Goal: Task Accomplishment & Management: Complete application form

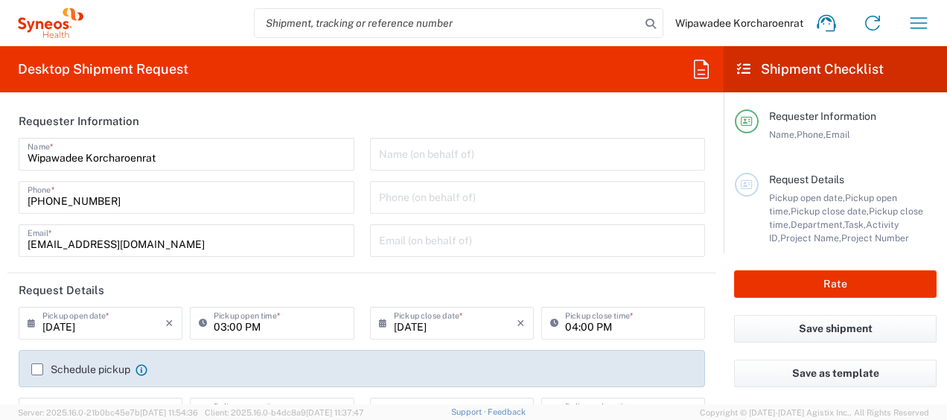
type input "3229"
type input "[GEOGRAPHIC_DATA]"
type input "Syneos Health ([GEOGRAPHIC_DATA]) Limit"
click at [214, 24] on div "Wipawadee Korcharoenrat Home Shipment estimator Shipment tracking Desktop shipm…" at bounding box center [512, 23] width 858 height 36
drag, startPoint x: 756, startPoint y: 0, endPoint x: 293, endPoint y: 140, distance: 483.6
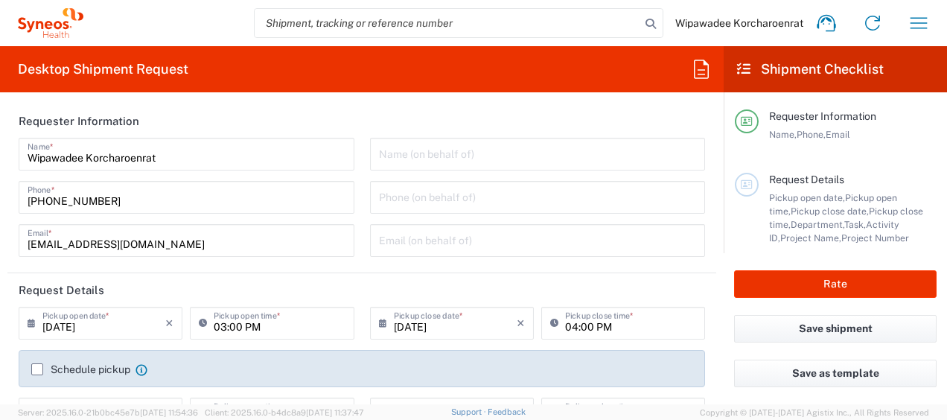
click at [208, 13] on div "Wipawadee Korcharoenrat Home Shipment estimator Shipment tracking Desktop shipm…" at bounding box center [512, 23] width 858 height 36
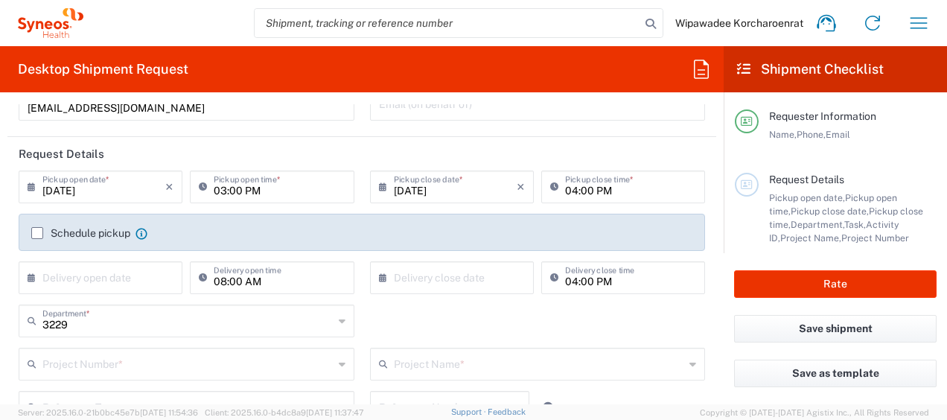
scroll to position [157, 0]
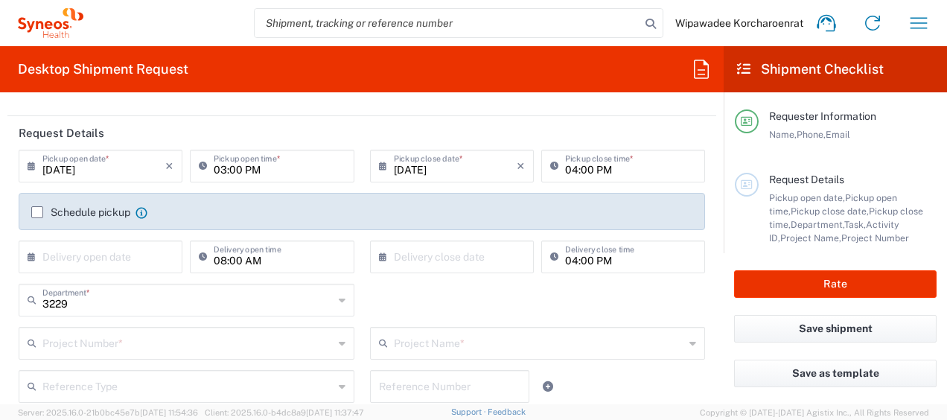
click at [123, 168] on input "[DATE]" at bounding box center [103, 165] width 123 height 26
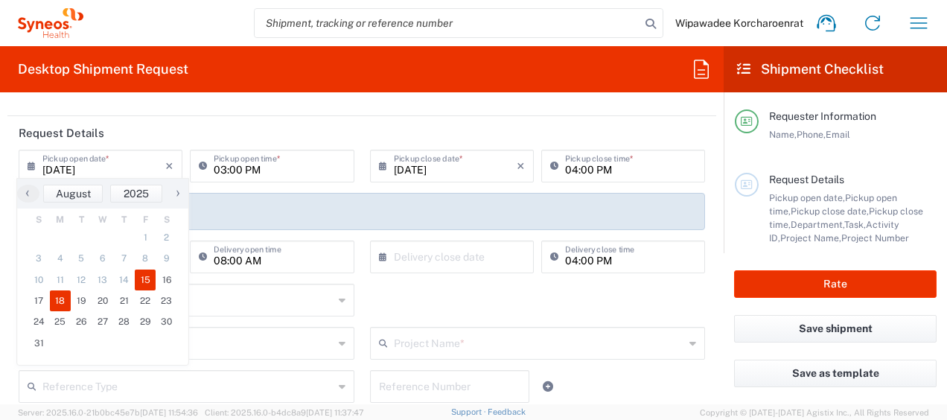
click at [61, 299] on span "18" at bounding box center [61, 300] width 22 height 21
type input "[DATE]"
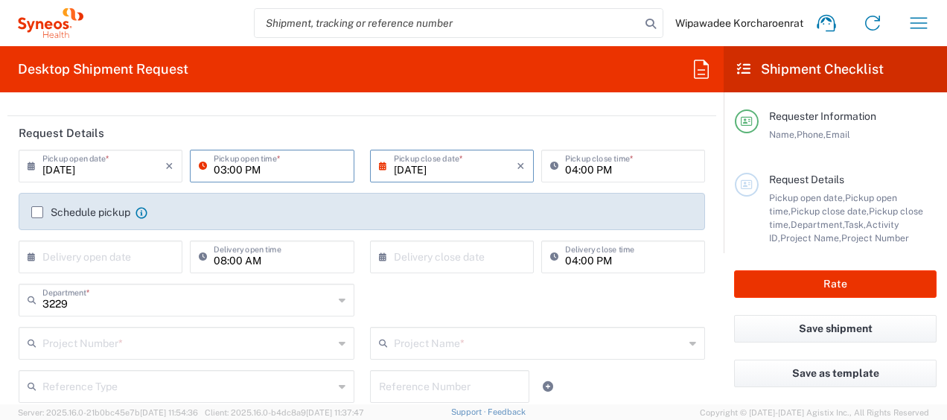
click at [278, 171] on input "03:00 PM" at bounding box center [279, 165] width 131 height 26
click at [244, 167] on input "03:00 PM" at bounding box center [279, 165] width 131 height 26
click at [220, 168] on input "03:00 PM" at bounding box center [279, 165] width 131 height 26
click at [222, 169] on input "03:00 PM" at bounding box center [279, 165] width 131 height 26
click at [247, 167] on input "08:30 PM" at bounding box center [279, 165] width 131 height 26
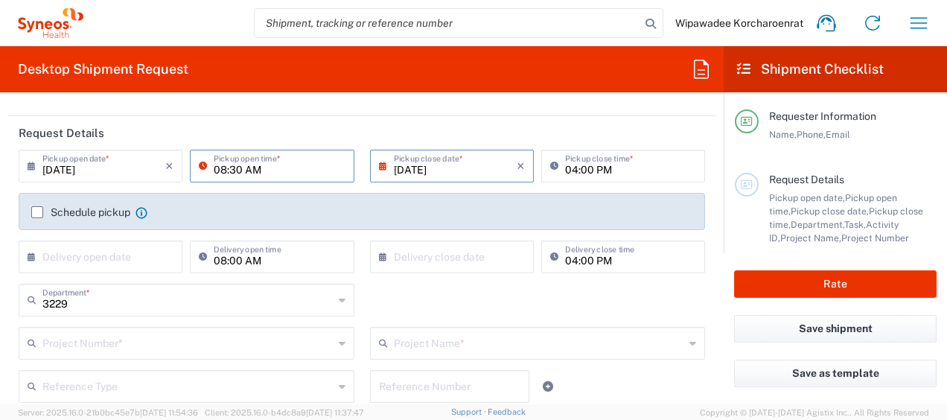
type input "08:30 AM"
click at [426, 169] on input "[DATE]" at bounding box center [455, 165] width 123 height 26
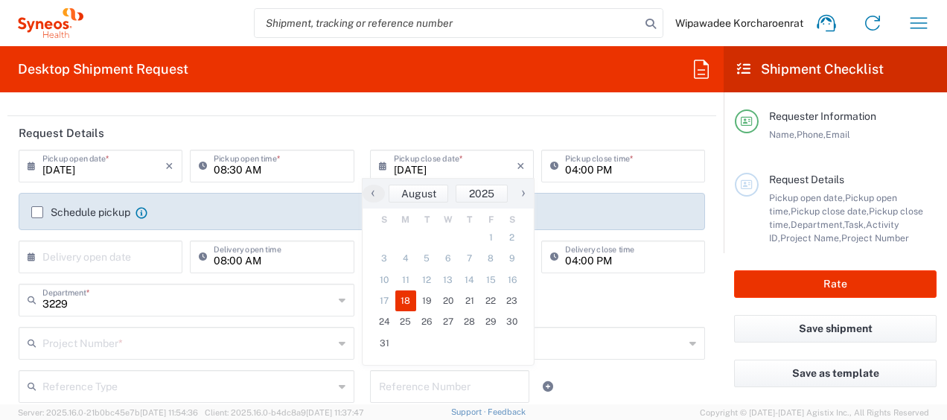
click at [400, 300] on span "18" at bounding box center [406, 300] width 22 height 21
click at [581, 174] on input "04:00 PM" at bounding box center [630, 165] width 131 height 26
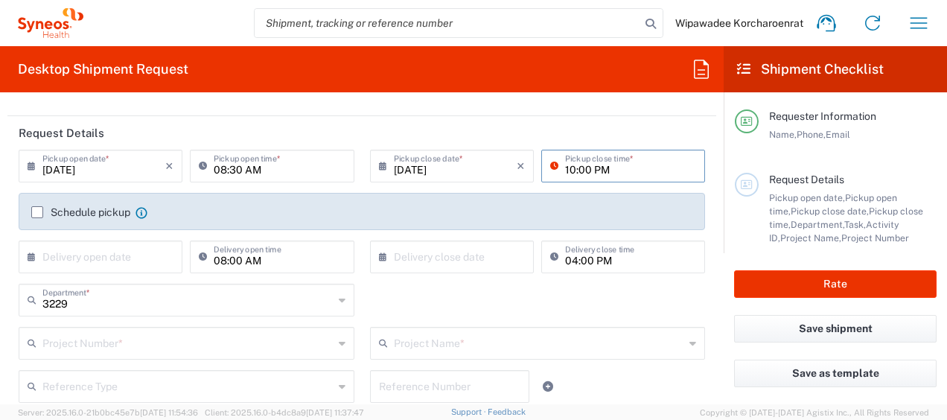
click at [592, 169] on input "10:00 PM" at bounding box center [630, 165] width 131 height 26
type input "10:00 AM"
click at [39, 212] on label "Schedule pickup" at bounding box center [80, 212] width 99 height 12
click at [37, 212] on input "Schedule pickup" at bounding box center [37, 212] width 0 height 0
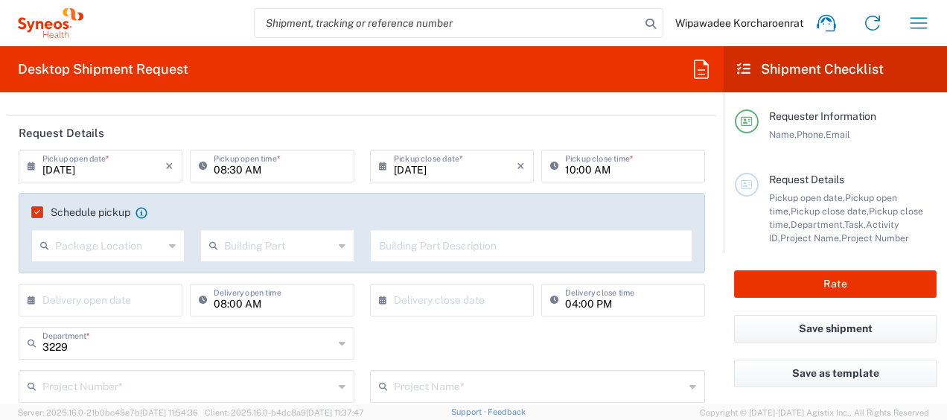
click at [144, 247] on input "text" at bounding box center [109, 244] width 109 height 26
click at [342, 201] on div "Schedule pickup When scheduling a pickup please be sure to meet the following c…" at bounding box center [362, 233] width 686 height 80
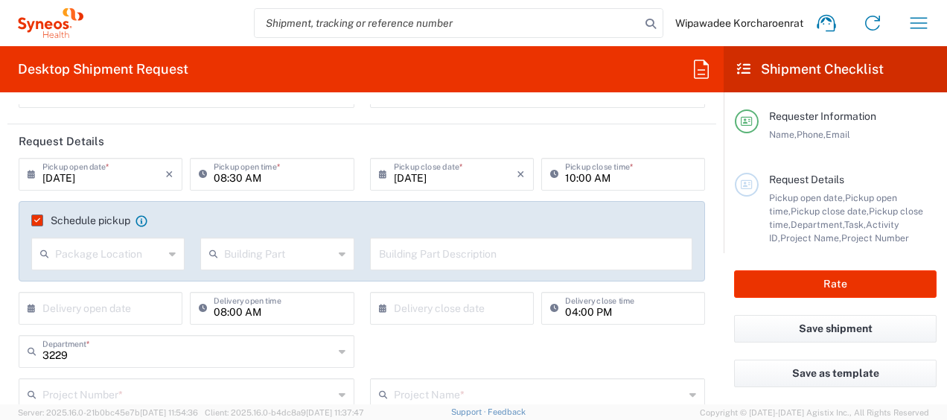
scroll to position [191, 0]
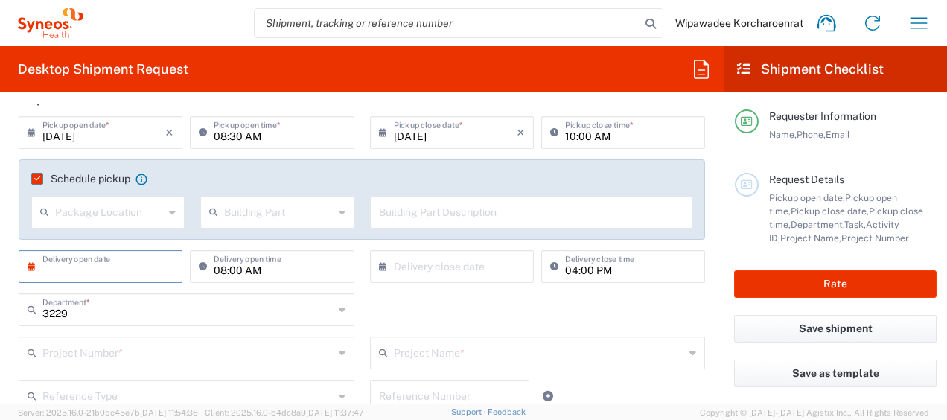
click at [119, 266] on input "text" at bounding box center [103, 265] width 123 height 26
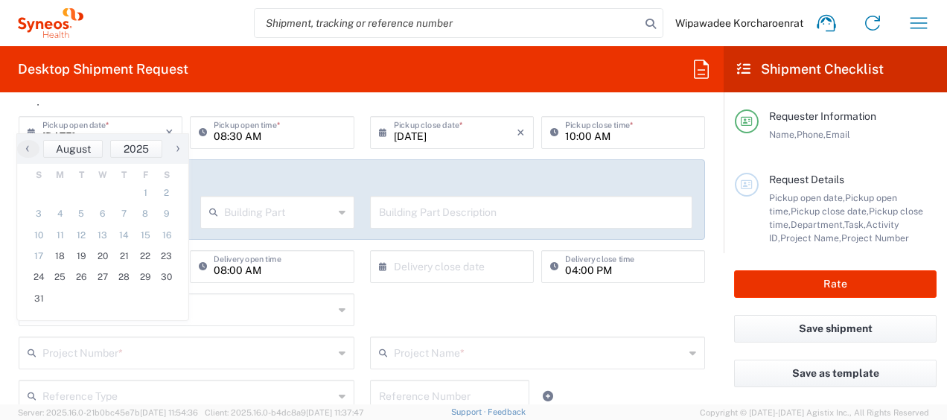
scroll to position [335, 0]
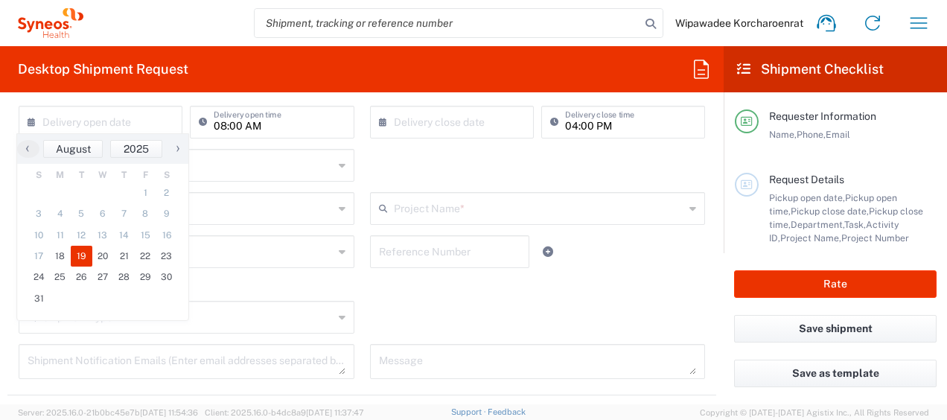
click at [80, 253] on span "19" at bounding box center [82, 256] width 22 height 21
type input "[DATE]"
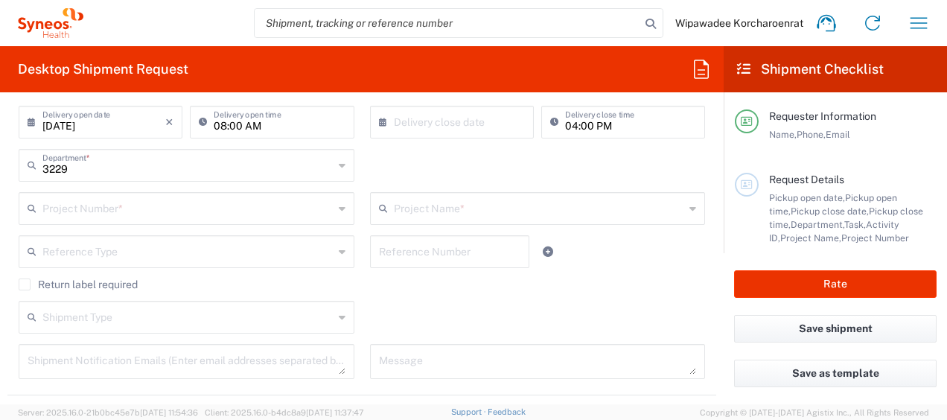
click at [220, 127] on input "08:00 AM" at bounding box center [279, 121] width 131 height 26
click at [222, 127] on input "08:00 AM" at bounding box center [279, 121] width 131 height 26
type input "09:00 AM"
click at [565, 123] on input "04:00 PM" at bounding box center [630, 121] width 131 height 26
click at [566, 124] on input "04:00 PM" at bounding box center [630, 121] width 131 height 26
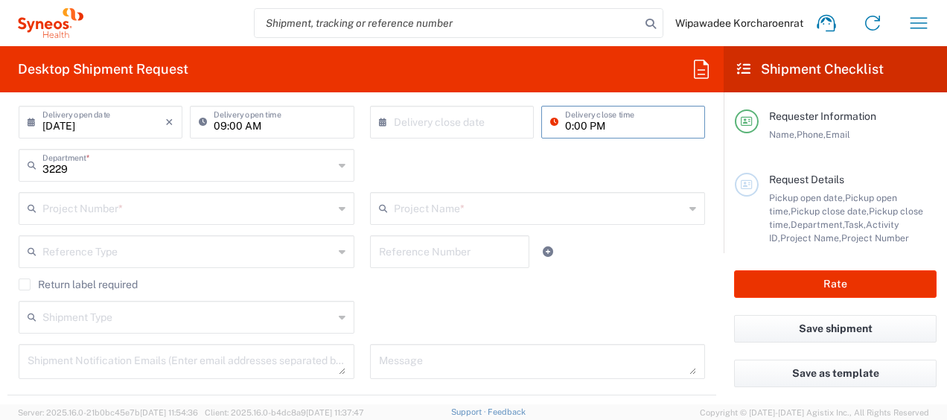
type input "04:00 PM"
click at [458, 157] on div "3229 Department * 3229 3000 3100 3109 3110 3111 3112 3125 3130 3135 3136 3150 3…" at bounding box center [362, 170] width 702 height 43
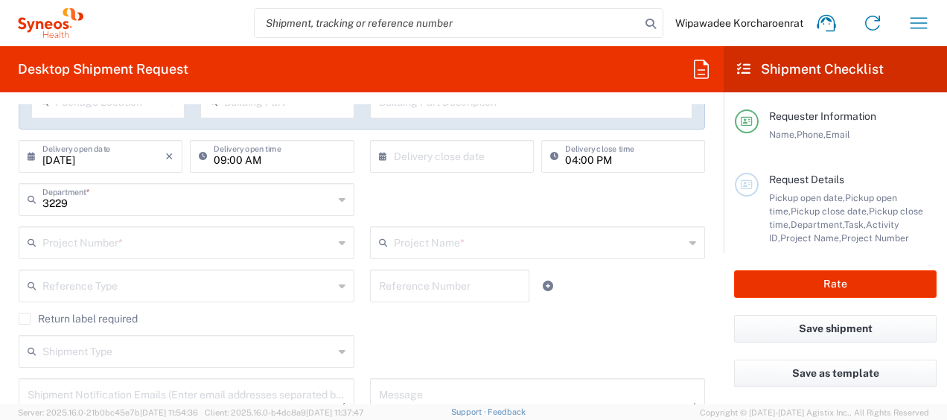
click at [106, 241] on input "text" at bounding box center [187, 241] width 291 height 26
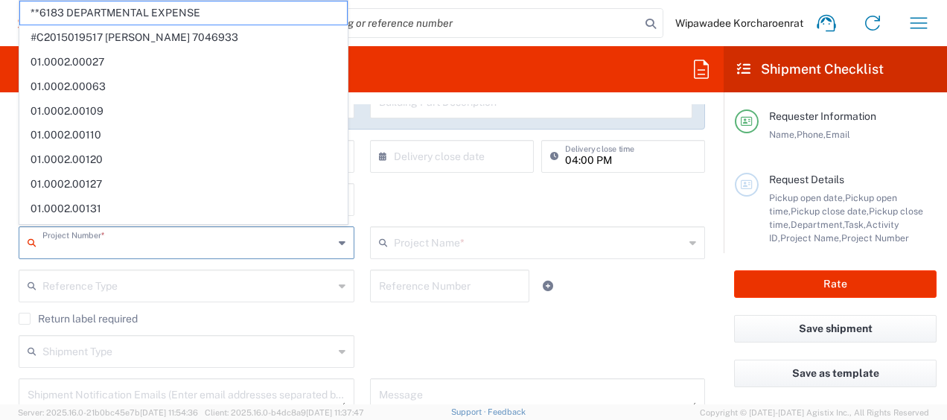
paste input "7021468"
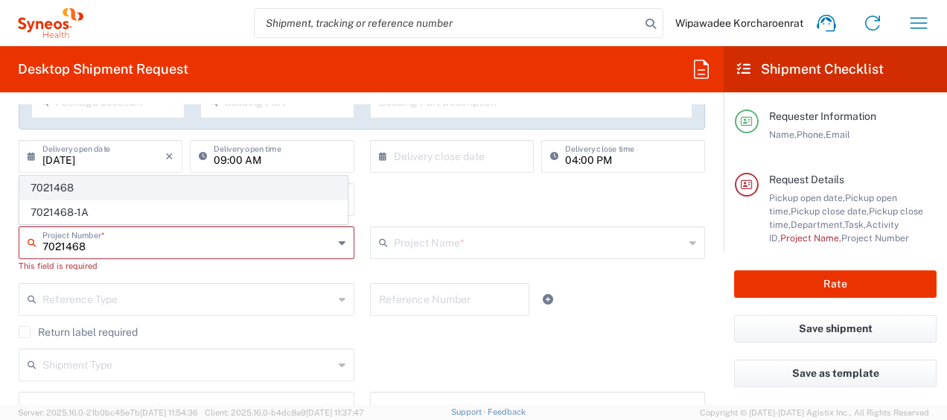
type input "7021468"
click at [117, 188] on span "7021468" at bounding box center [183, 187] width 327 height 23
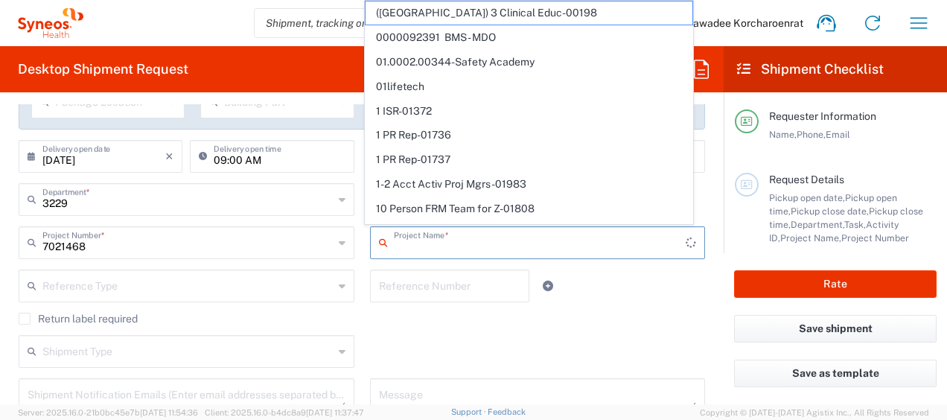
click at [448, 243] on input "text" at bounding box center [540, 241] width 293 height 26
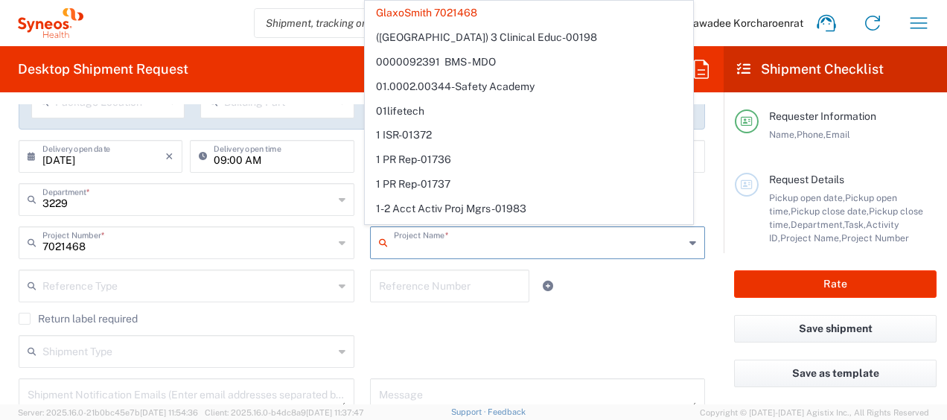
click at [668, 308] on div "Reference Type Account Type Activity ID Airline Appointment Number ASN Batch Re…" at bounding box center [362, 290] width 702 height 43
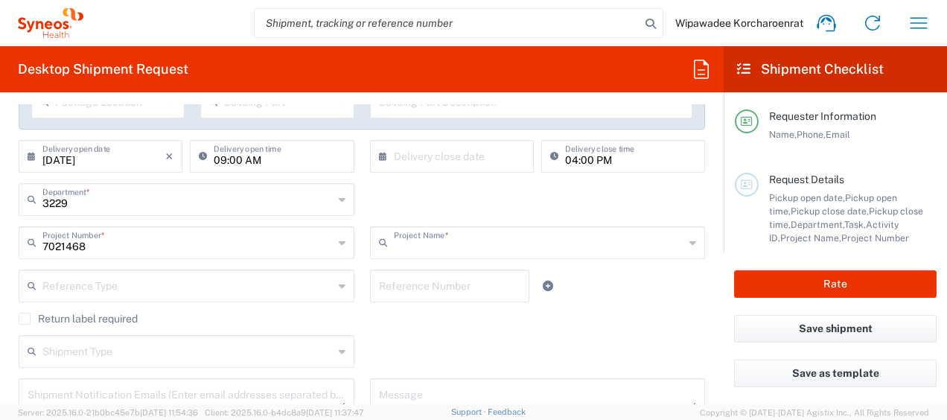
type input "GlaxoSmith 7021468"
click at [482, 342] on div "Shipment Type Batch Regular" at bounding box center [362, 356] width 702 height 43
click at [110, 284] on input "text" at bounding box center [187, 285] width 291 height 26
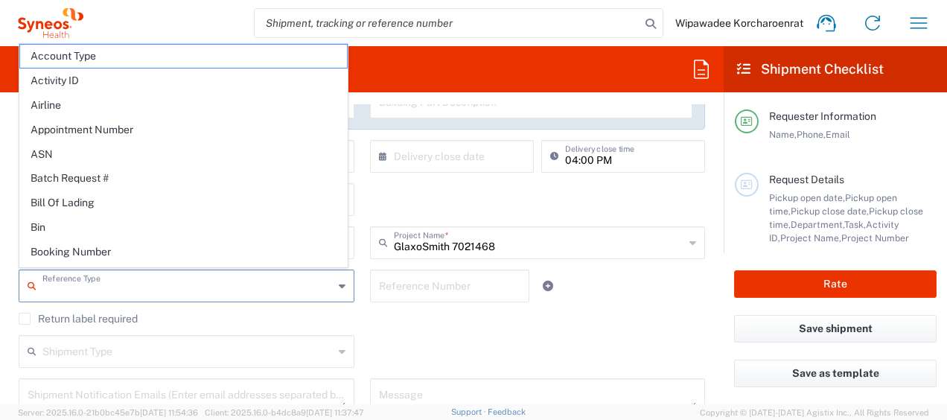
click at [488, 324] on div "Return label required" at bounding box center [362, 324] width 686 height 22
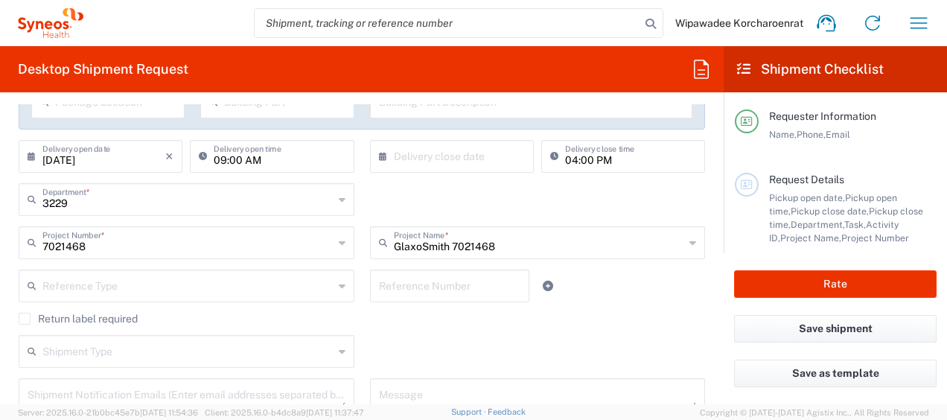
click at [182, 357] on input "text" at bounding box center [187, 350] width 291 height 26
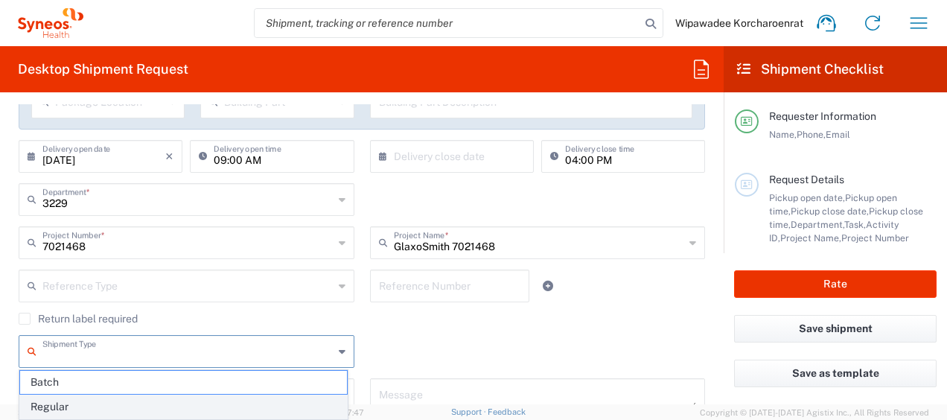
click at [168, 407] on span "Regular" at bounding box center [183, 406] width 327 height 23
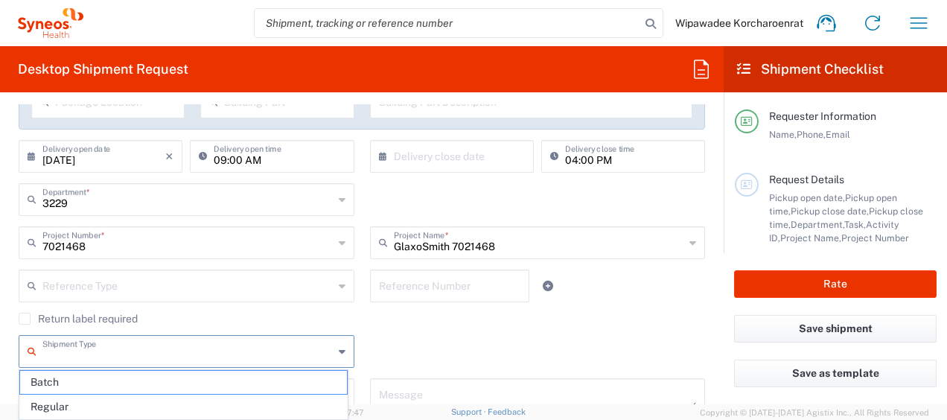
type input "Regular"
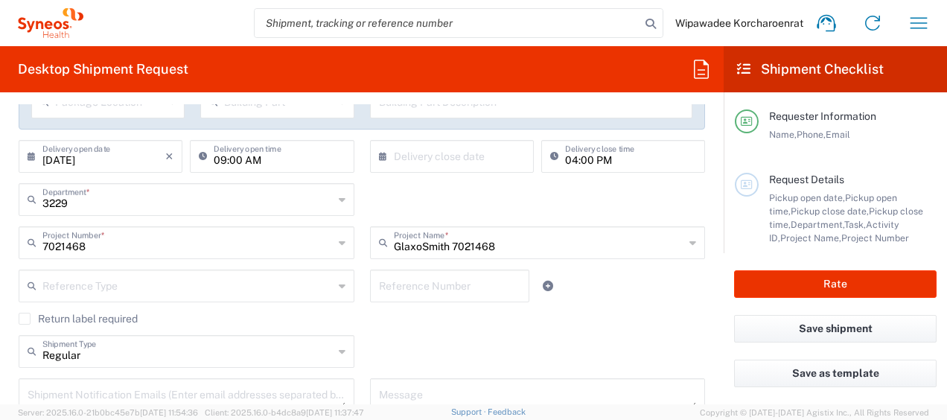
click at [424, 330] on div "Return label required" at bounding box center [362, 324] width 686 height 22
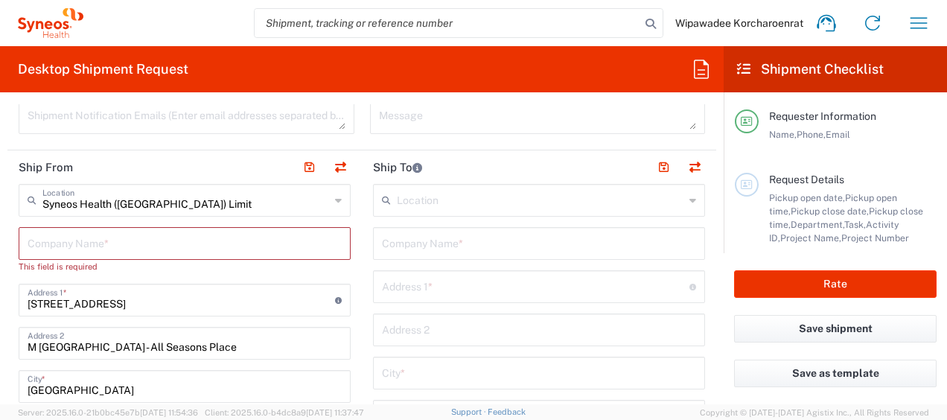
scroll to position [605, 0]
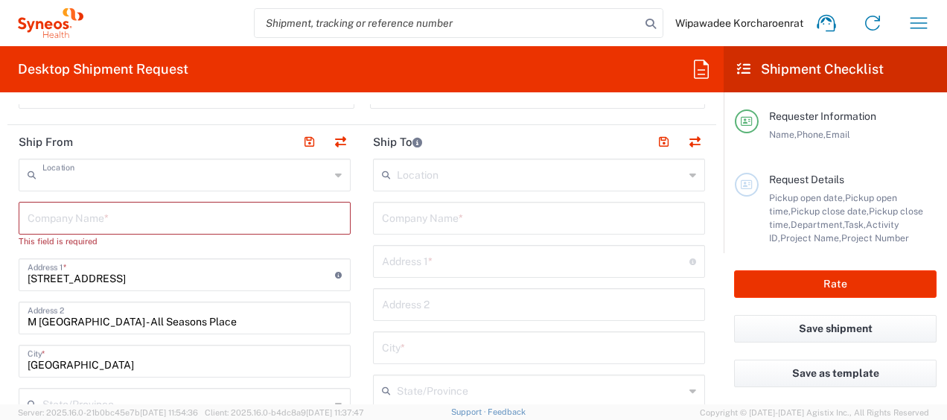
click at [208, 176] on input "text" at bounding box center [185, 174] width 287 height 26
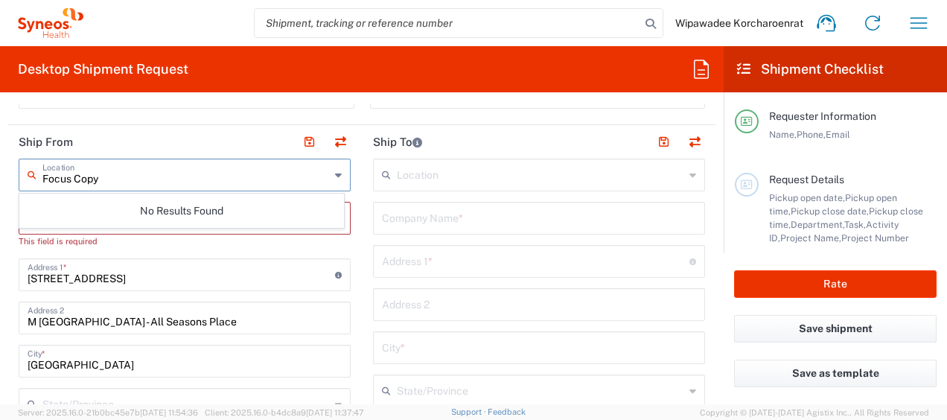
type input "Focus Copy"
click at [213, 127] on header "Ship From" at bounding box center [184, 141] width 354 height 33
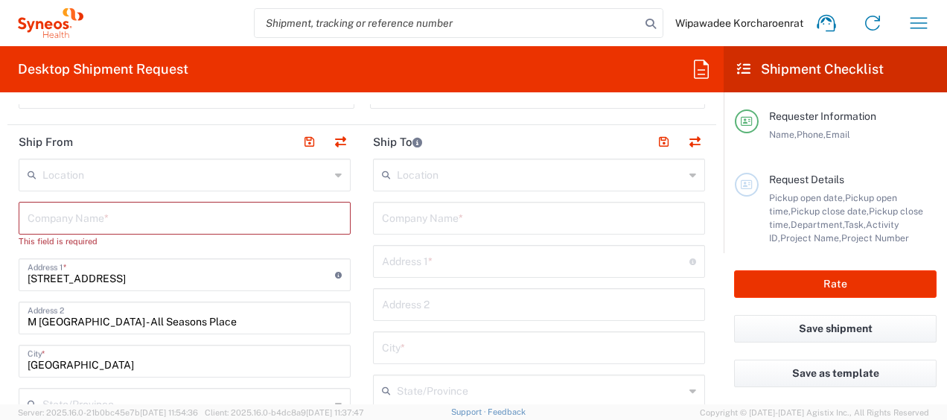
click at [170, 223] on input "text" at bounding box center [185, 217] width 314 height 26
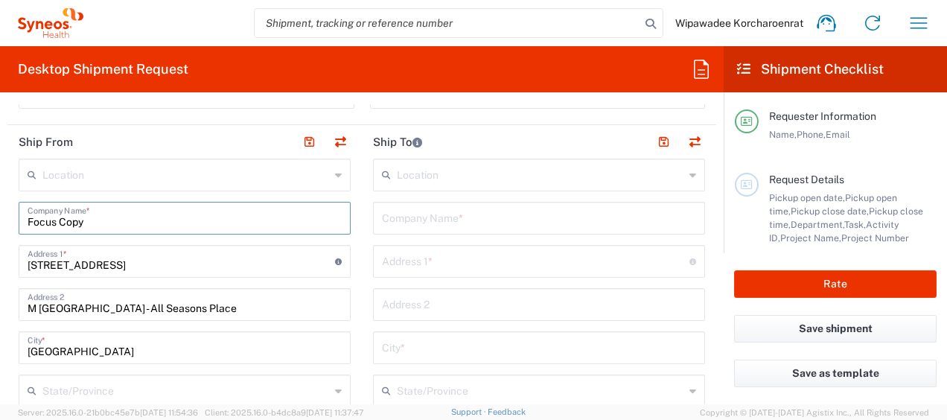
type input "Focus Copy"
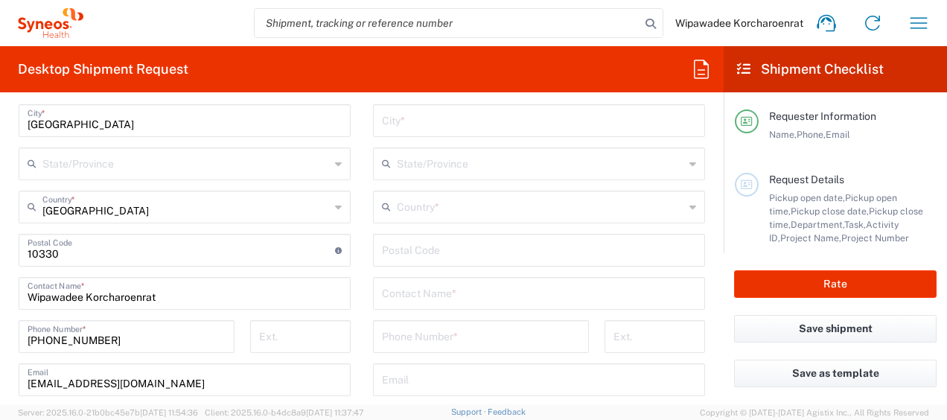
scroll to position [836, 0]
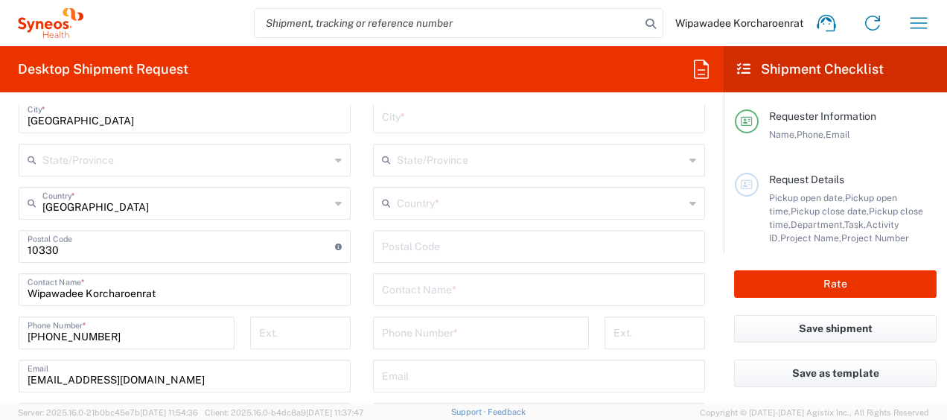
click at [169, 288] on input "Wipawadee Korcharoenrat" at bounding box center [185, 288] width 314 height 26
drag, startPoint x: 185, startPoint y: 293, endPoint x: -3, endPoint y: 293, distance: 187.6
click at [0, 293] on html "Wipawadee Korcharoenrat Home Shipment estimator Shipment tracking Desktop shipm…" at bounding box center [473, 210] width 947 height 420
paste input "Adchanakran Dechaphan"
type input "Adchanakran Dechaphan"
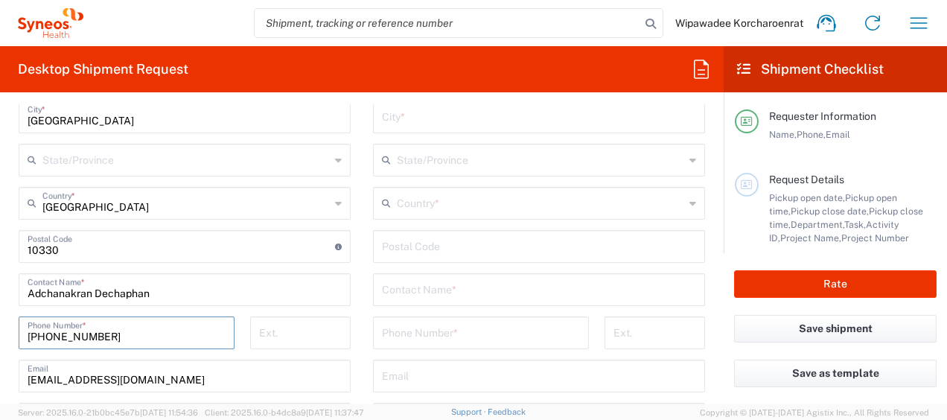
click at [115, 332] on input "[PHONE_NUMBER]" at bounding box center [127, 332] width 198 height 26
drag, startPoint x: 82, startPoint y: 332, endPoint x: 29, endPoint y: 332, distance: 52.8
click at [29, 332] on input "[PHONE_NUMBER]" at bounding box center [127, 332] width 198 height 26
paste input "[PHONE_NUMBER]"
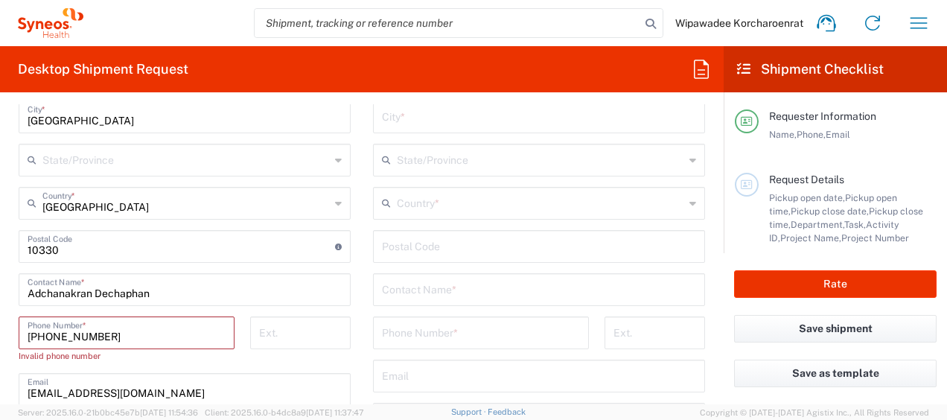
click at [57, 334] on input "[PHONE_NUMBER]" at bounding box center [127, 332] width 198 height 26
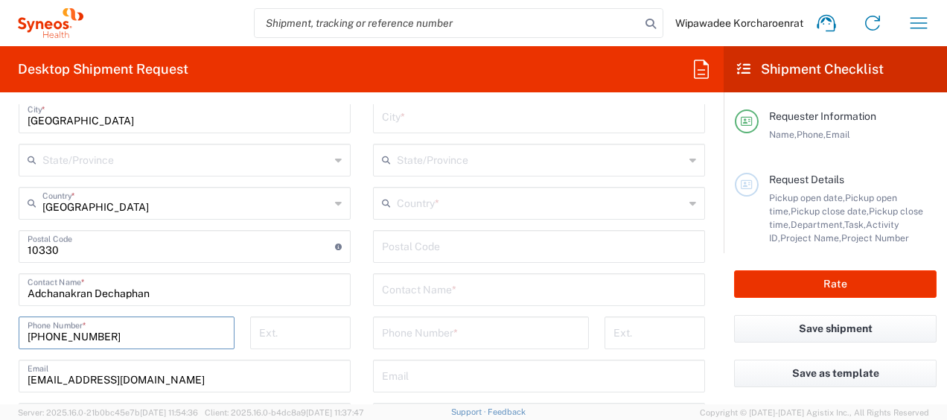
type input "[PHONE_NUMBER]"
click at [188, 307] on div "Location [PERSON_NAME] LLC-[GEOGRAPHIC_DATA] [GEOGRAPHIC_DATA] [GEOGRAPHIC_DATA…" at bounding box center [185, 262] width 332 height 668
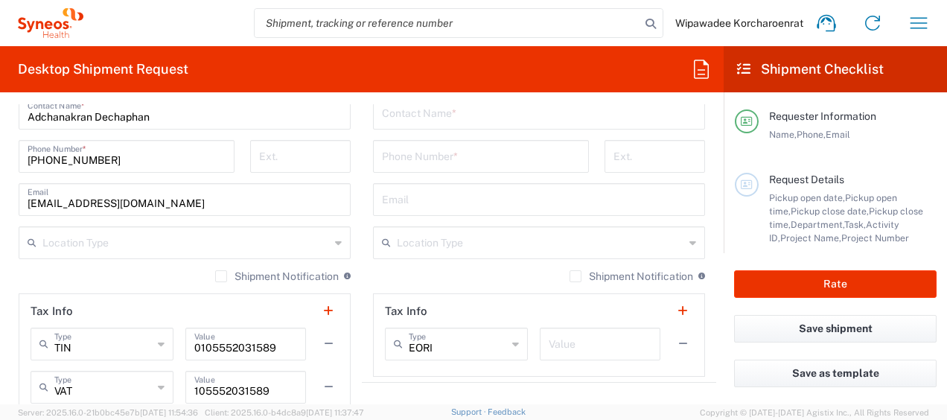
scroll to position [941, 0]
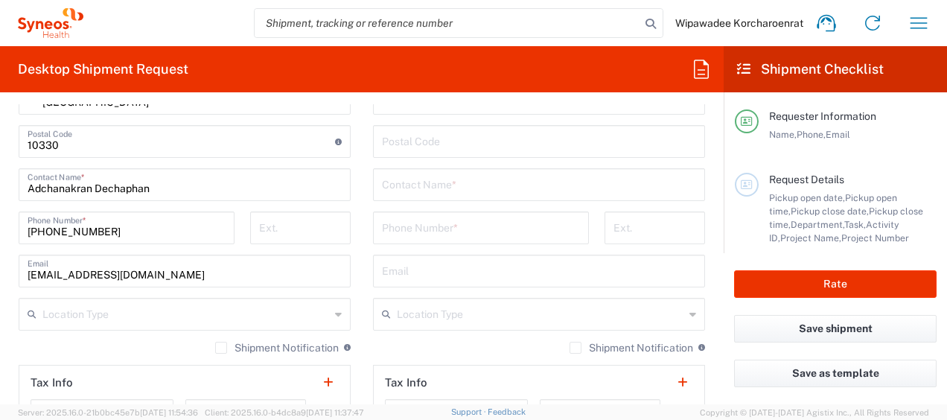
click at [182, 262] on input "[EMAIL_ADDRESS][DOMAIN_NAME]" at bounding box center [185, 270] width 314 height 26
drag, startPoint x: 265, startPoint y: 275, endPoint x: -3, endPoint y: 256, distance: 268.6
click at [0, 256] on html "Wipawadee Korcharoenrat Home Shipment estimator Shipment tracking Desktop shipm…" at bounding box center [473, 210] width 947 height 420
paste input "[EMAIL_ADDRESS]"
type input "[EMAIL_ADDRESS][DOMAIN_NAME]"
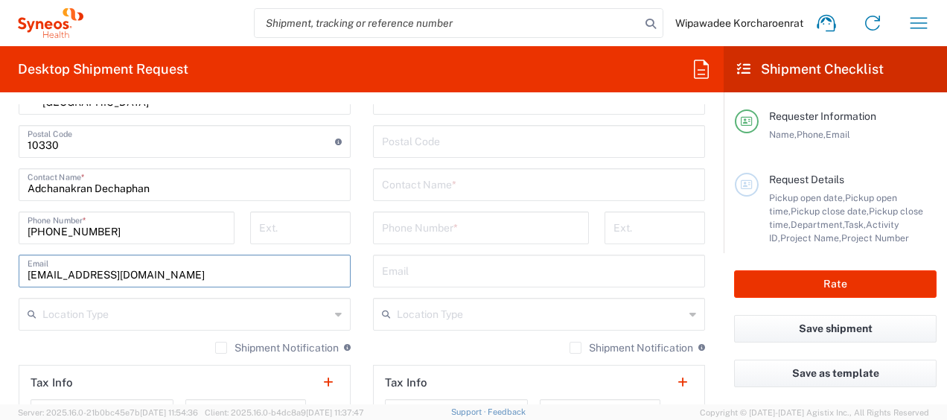
click at [150, 348] on div "Shipment Notification If checked, a shipment notification email will be sent to…" at bounding box center [185, 353] width 332 height 24
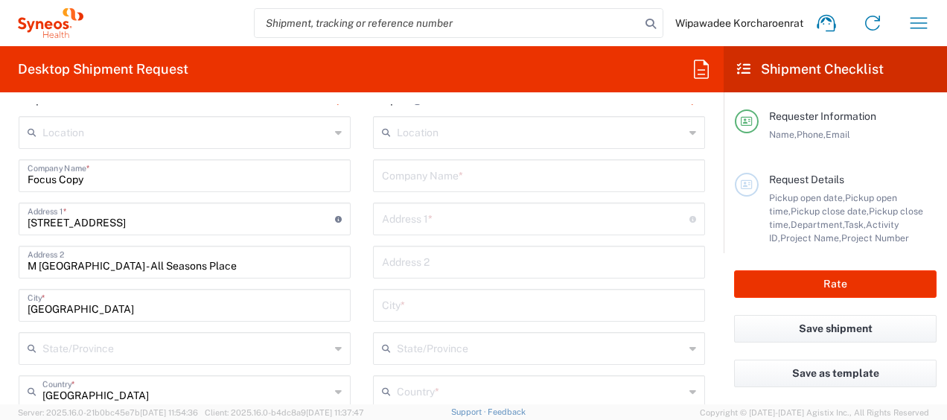
scroll to position [656, 0]
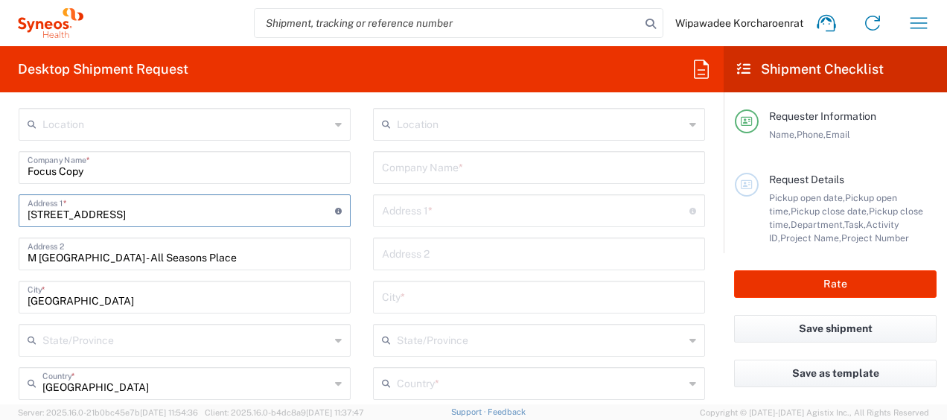
drag, startPoint x: 139, startPoint y: 219, endPoint x: 65, endPoint y: 207, distance: 74.6
click at [139, 219] on input "[STREET_ADDRESS]" at bounding box center [181, 209] width 307 height 26
drag, startPoint x: 65, startPoint y: 207, endPoint x: 4, endPoint y: 202, distance: 61.2
click at [4, 202] on form "Requester Information Wipawadee Korcharoenrat Name * [PHONE_NUMBER] Phone * [EM…" at bounding box center [361, 254] width 723 height 300
paste input "163 [GEOGRAPHIC_DATA]"
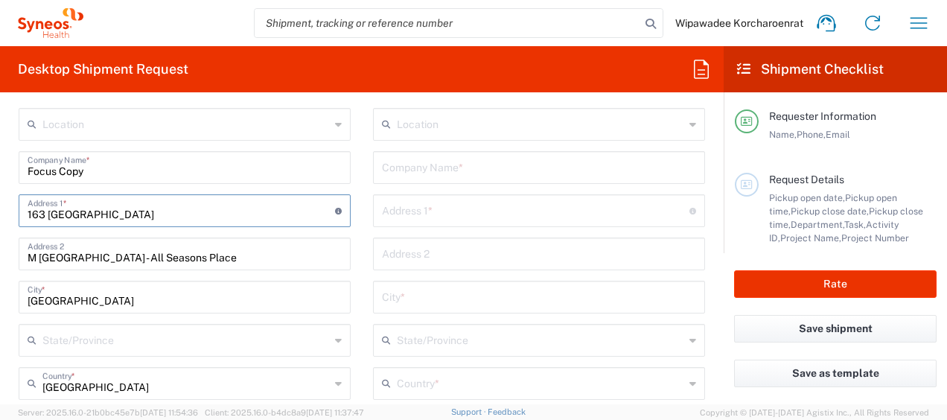
type input "163 [GEOGRAPHIC_DATA]"
drag, startPoint x: 209, startPoint y: 250, endPoint x: 220, endPoint y: 253, distance: 10.8
click at [209, 250] on input "M [GEOGRAPHIC_DATA] - All Seasons Place" at bounding box center [185, 253] width 314 height 26
drag, startPoint x: 220, startPoint y: 253, endPoint x: -3, endPoint y: 248, distance: 222.6
click at [0, 248] on html "Wipawadee Korcharoenrat Home Shipment estimator Shipment tracking Desktop shipm…" at bounding box center [473, 210] width 947 height 420
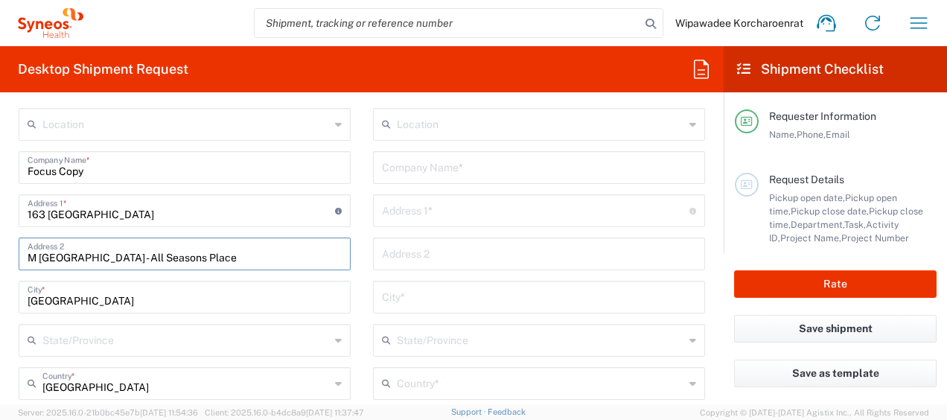
paste input "[STREET_ADDRESS]"
drag, startPoint x: 262, startPoint y: 256, endPoint x: 349, endPoint y: 259, distance: 87.1
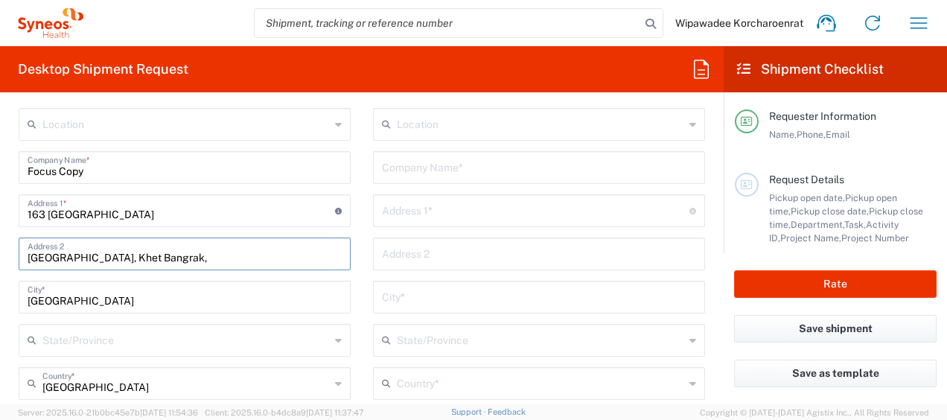
type input "[GEOGRAPHIC_DATA], Khet Bangrak,"
click at [6, 335] on form "Requester Information Wipawadee Korcharoenrat Name * [PHONE_NUMBER] Phone * [EM…" at bounding box center [361, 254] width 723 height 300
drag, startPoint x: 25, startPoint y: 258, endPoint x: 100, endPoint y: 258, distance: 75.2
click at [100, 258] on div "[GEOGRAPHIC_DATA], Khet Bangrak, Address 2" at bounding box center [185, 253] width 332 height 33
click at [101, 255] on input "[GEOGRAPHIC_DATA], Khet Bangrak," at bounding box center [185, 253] width 314 height 26
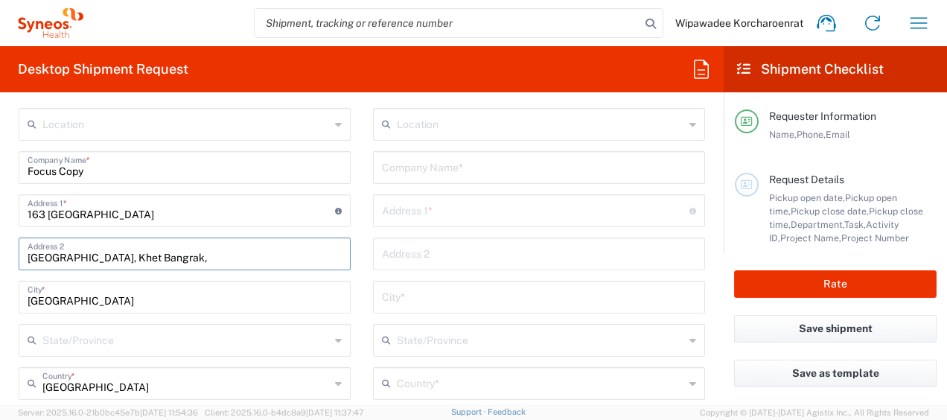
drag, startPoint x: 103, startPoint y: 255, endPoint x: 16, endPoint y: 255, distance: 87.1
click at [179, 205] on input "163 [GEOGRAPHIC_DATA]" at bounding box center [181, 209] width 307 height 26
paste input "[GEOGRAPHIC_DATA]"
type input "[STREET_ADDRESS]"
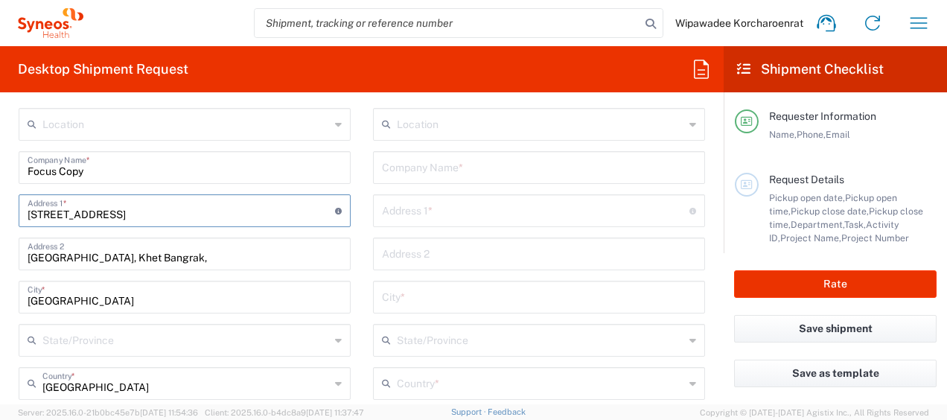
click at [66, 250] on input "[GEOGRAPHIC_DATA], Khet Bangrak," at bounding box center [185, 253] width 314 height 26
drag, startPoint x: 106, startPoint y: 256, endPoint x: 0, endPoint y: 238, distance: 107.9
click at [0, 256] on html "Wipawadee Korcharoenrat Home Shipment estimator Shipment tracking Desktop shipm…" at bounding box center [473, 210] width 947 height 420
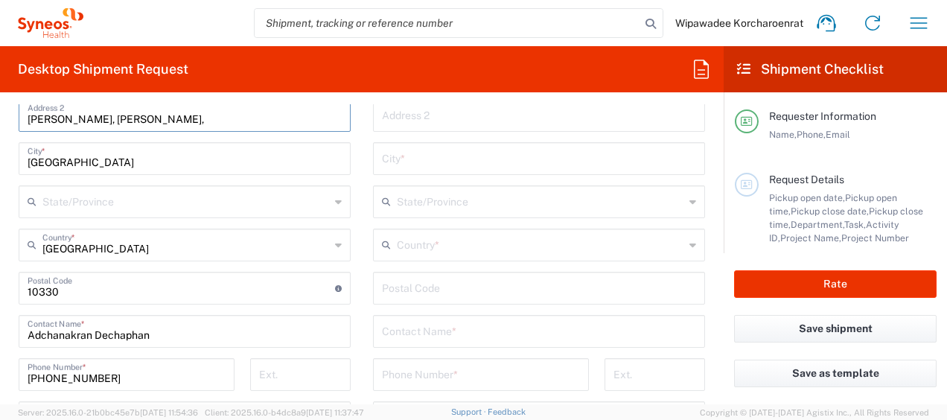
scroll to position [689, 0]
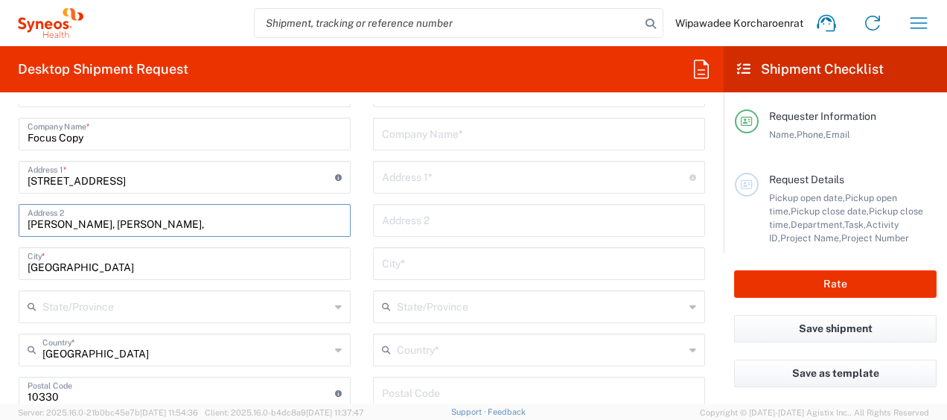
type input "[PERSON_NAME], [PERSON_NAME],"
click at [299, 307] on input "text" at bounding box center [185, 306] width 287 height 26
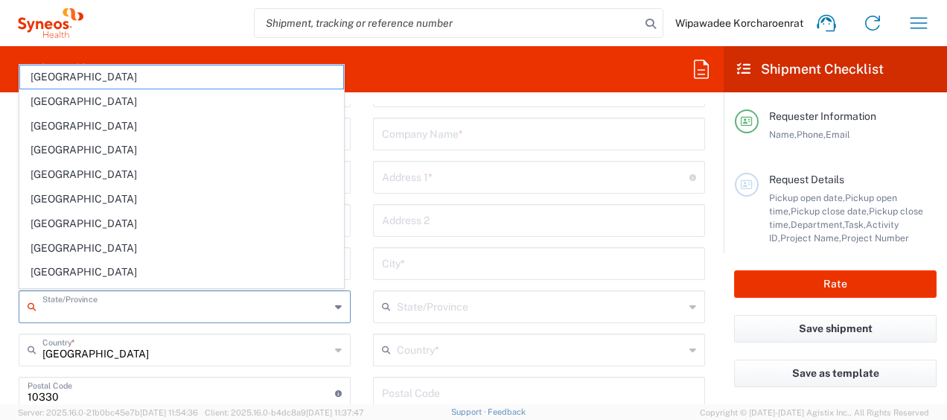
click at [9, 317] on main "Location [PERSON_NAME] LLC-[GEOGRAPHIC_DATA] [GEOGRAPHIC_DATA] [GEOGRAPHIC_DATA…" at bounding box center [184, 408] width 354 height 668
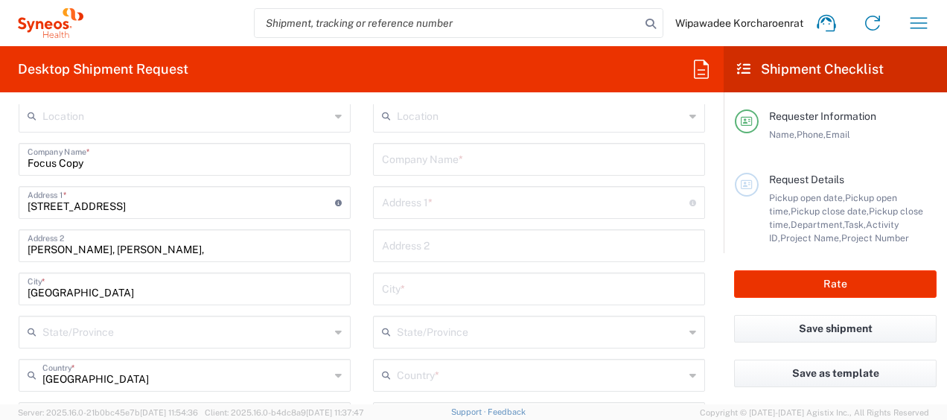
scroll to position [613, 0]
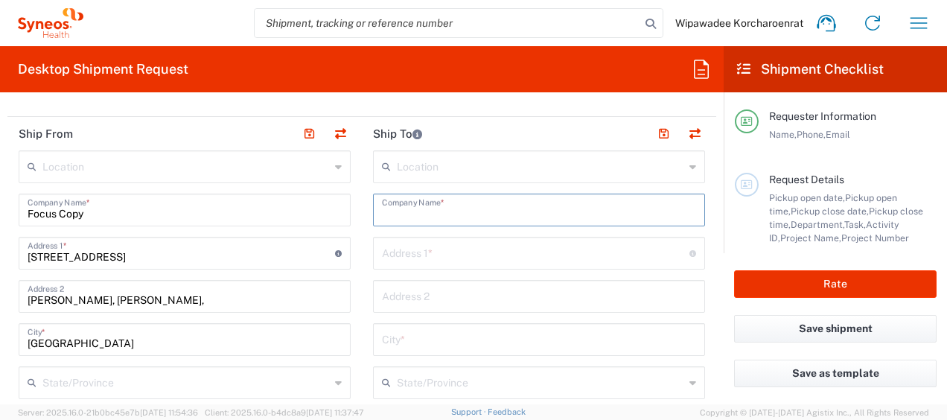
click at [461, 211] on input "text" at bounding box center [539, 209] width 314 height 26
paste input "[GEOGRAPHIC_DATA]"
type input "[GEOGRAPHIC_DATA]"
click at [430, 255] on input "text" at bounding box center [535, 252] width 307 height 26
paste input "NKC Institute of Gastroenterology and Hepatology"
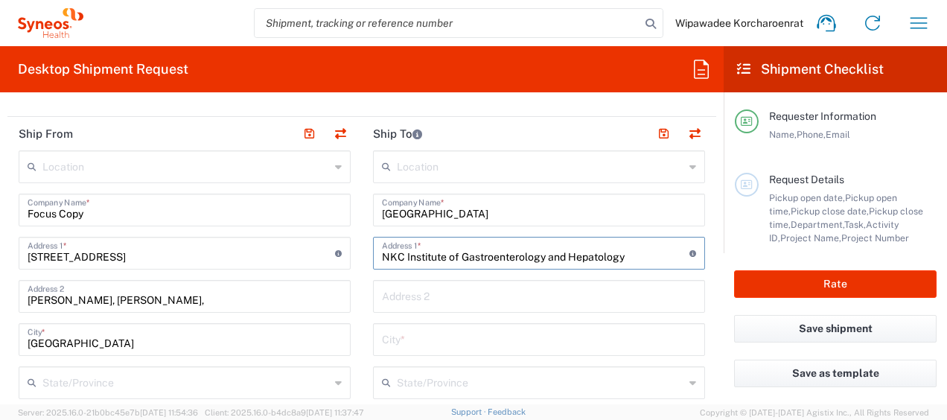
type input "NKC Institute of Gastroenterology and Hepatology"
drag, startPoint x: 479, startPoint y: 304, endPoint x: 479, endPoint y: 315, distance: 11.2
click at [479, 304] on input "text" at bounding box center [539, 295] width 314 height 26
paste input "8th Floor, Chalermprabaramee Building"
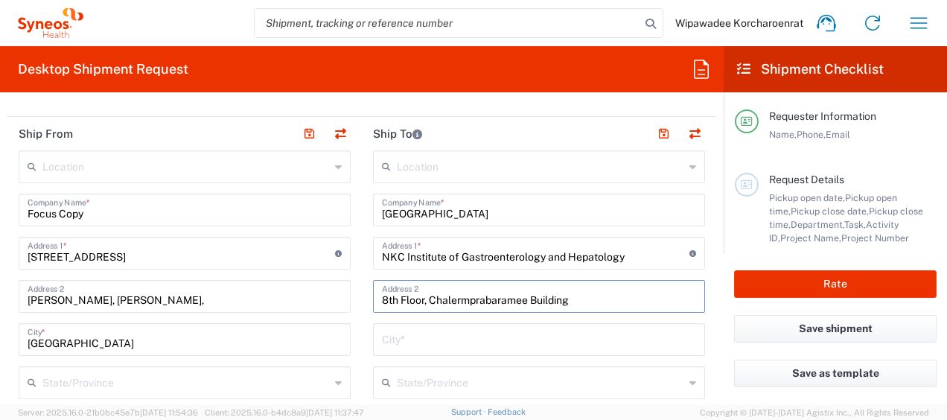
type input "8th Floor, Chalermprabaramee Building"
click at [480, 341] on input "text" at bounding box center [539, 338] width 314 height 26
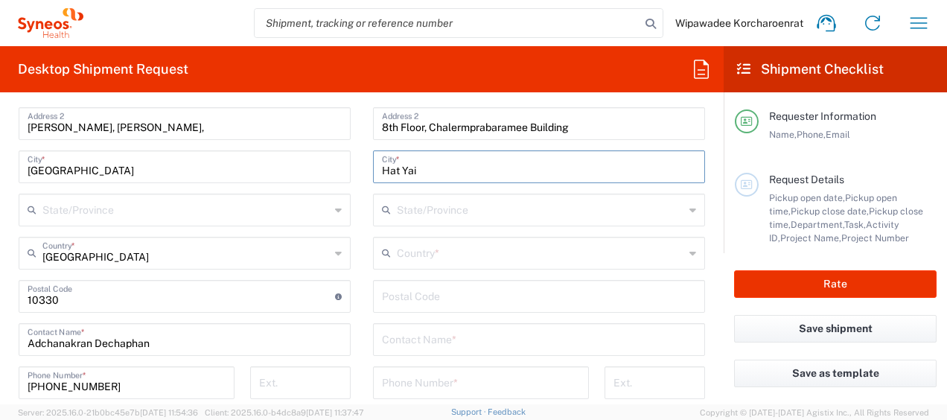
scroll to position [798, 0]
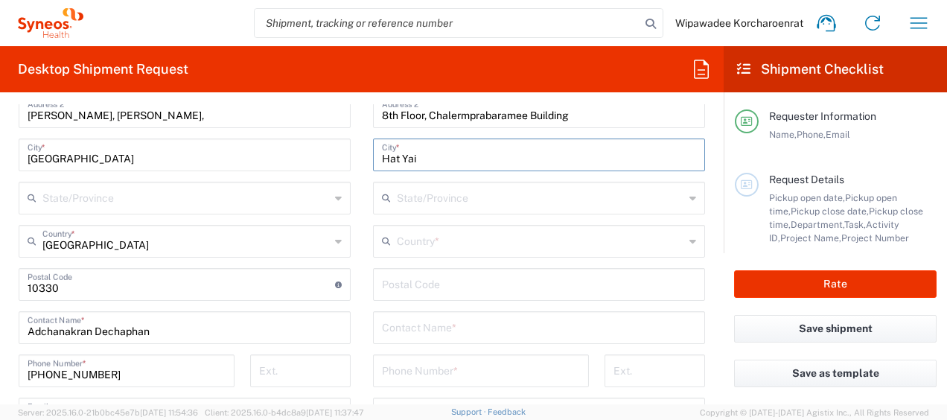
type input "Hat Yai"
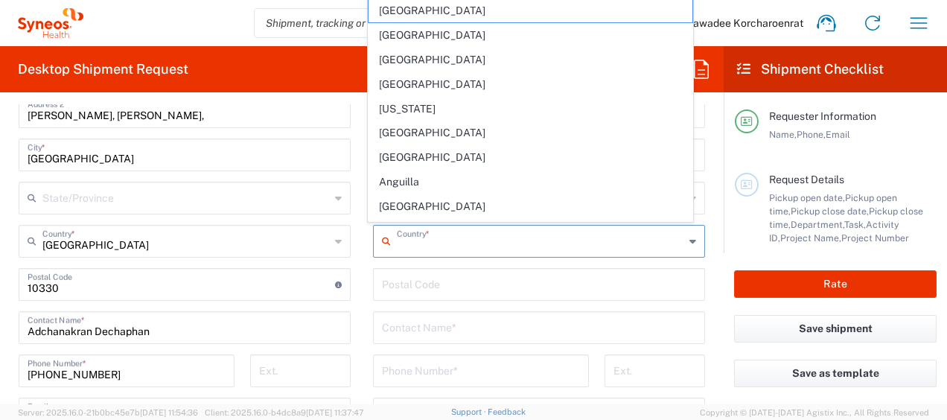
click at [552, 237] on input "text" at bounding box center [540, 240] width 287 height 26
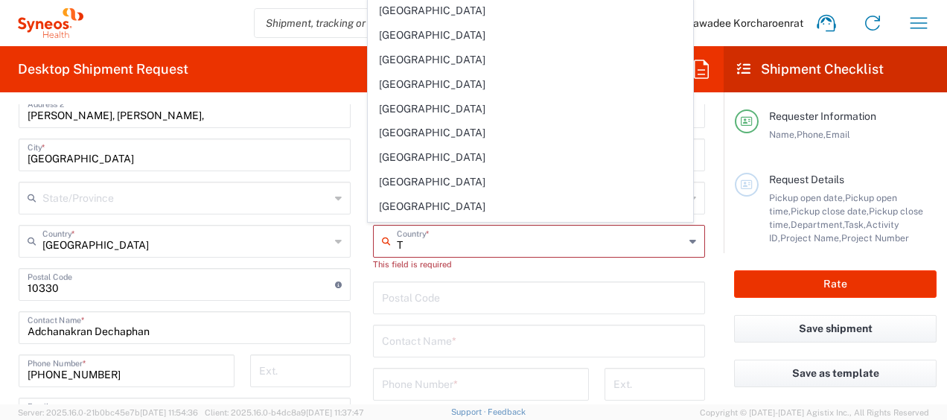
click at [488, 250] on input "T" at bounding box center [540, 240] width 287 height 26
type input "T"
click at [354, 263] on main "Location [PERSON_NAME] LLC-[GEOGRAPHIC_DATA] [GEOGRAPHIC_DATA] [GEOGRAPHIC_DATA…" at bounding box center [184, 300] width 354 height 668
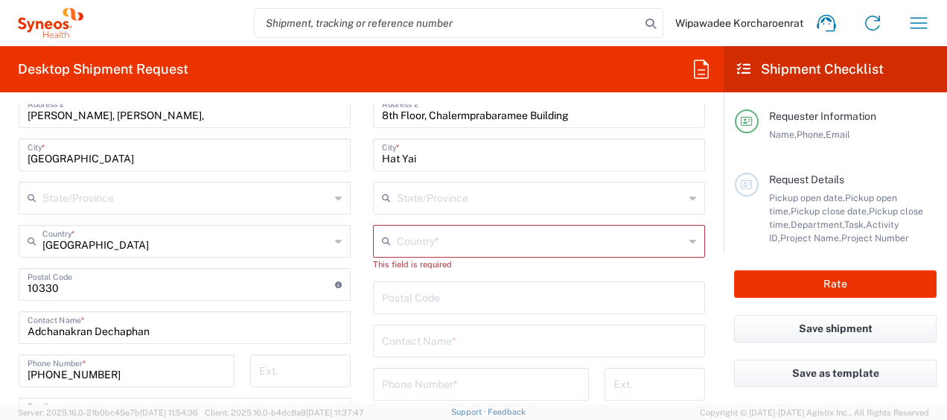
click at [427, 243] on input "text" at bounding box center [540, 240] width 287 height 26
type input "[GEOGRAPHIC_DATA]"
click at [687, 268] on div "This field is required" at bounding box center [539, 264] width 332 height 13
click at [473, 235] on input "text" at bounding box center [540, 240] width 287 height 26
type input "[GEOGRAPHIC_DATA]"
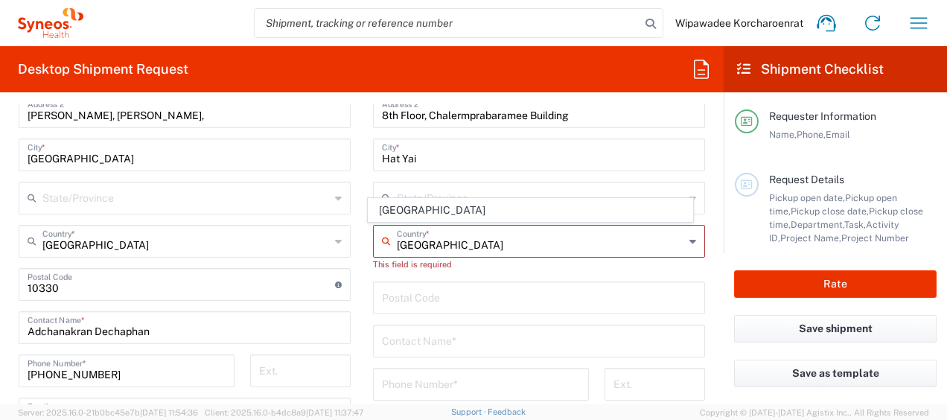
type input "0991745511"
type input "12120"
drag, startPoint x: 665, startPoint y: 262, endPoint x: 464, endPoint y: 284, distance: 202.1
click at [665, 262] on div "This field is required" at bounding box center [539, 264] width 332 height 13
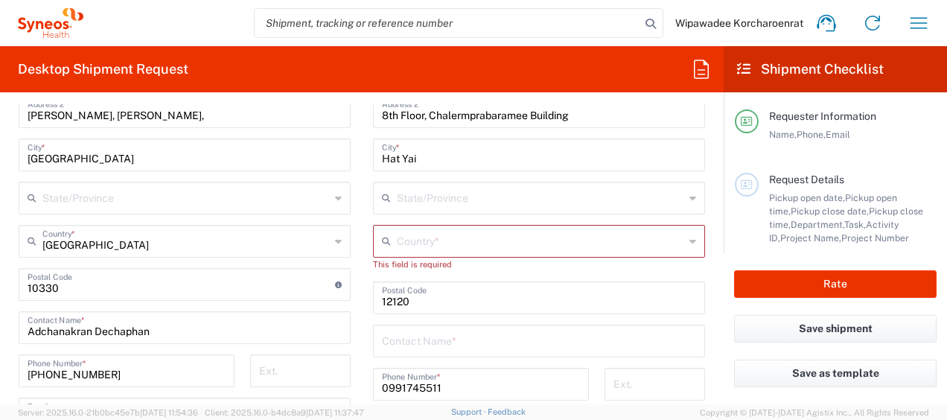
click at [435, 297] on input "undefined" at bounding box center [539, 297] width 314 height 26
drag, startPoint x: 432, startPoint y: 298, endPoint x: 327, endPoint y: 299, distance: 104.2
click at [327, 299] on div "Ship From Location [PERSON_NAME] LLC-[GEOGRAPHIC_DATA] [GEOGRAPHIC_DATA] [GEOGR…" at bounding box center [361, 286] width 709 height 708
click at [418, 244] on input "text" at bounding box center [540, 240] width 287 height 26
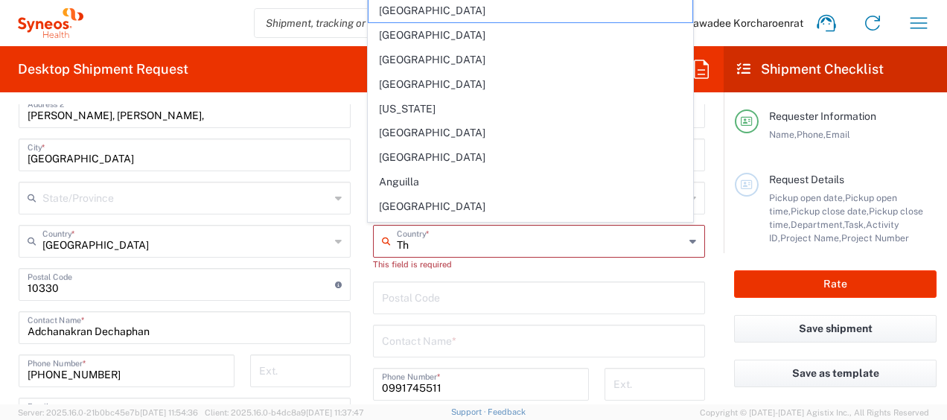
type input "Tha"
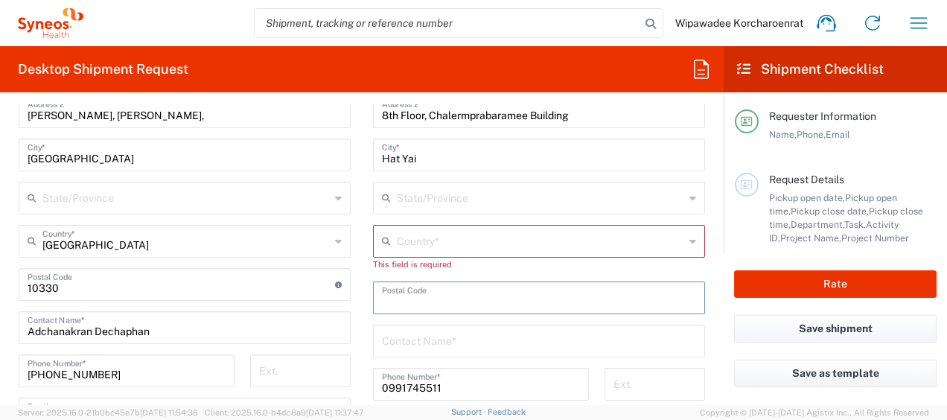
click at [417, 246] on input "text" at bounding box center [540, 240] width 287 height 26
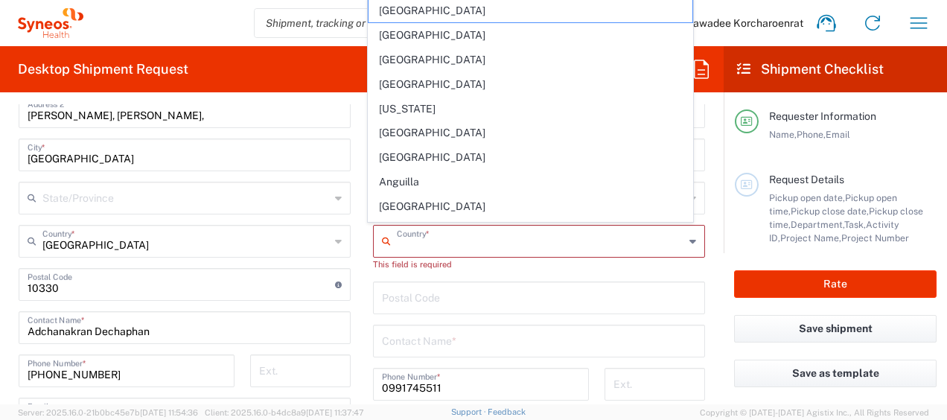
click at [685, 237] on div "Country *" at bounding box center [539, 241] width 332 height 33
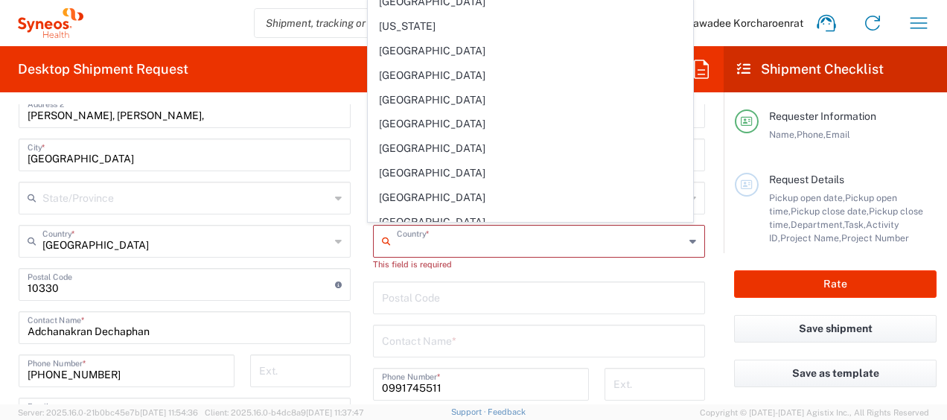
scroll to position [5118, 0]
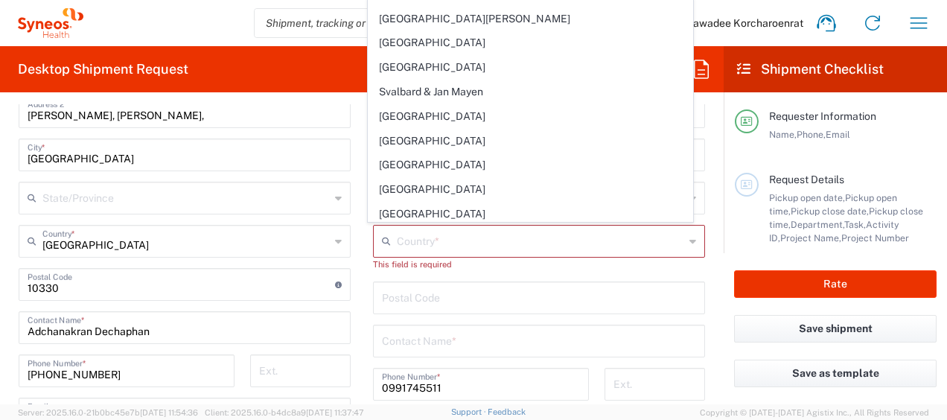
click at [465, 252] on span "[GEOGRAPHIC_DATA]" at bounding box center [529, 263] width 323 height 23
type input "[GEOGRAPHIC_DATA]"
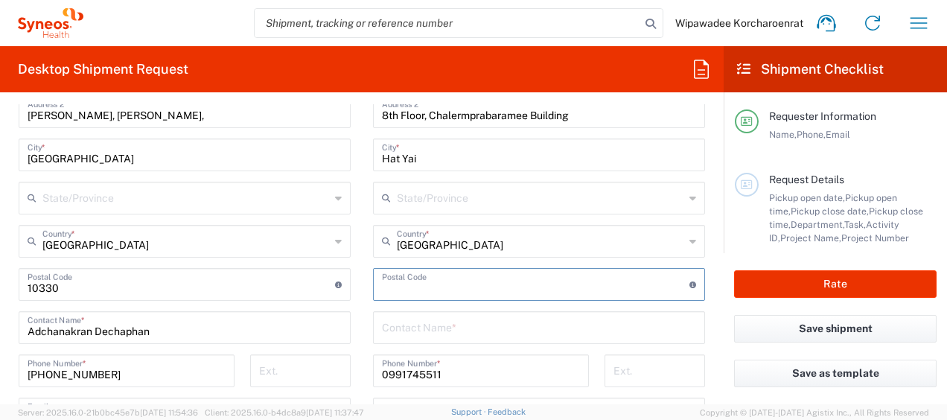
click at [454, 287] on input "undefined" at bounding box center [535, 283] width 307 height 26
type input "90110"
click at [464, 330] on input "text" at bounding box center [539, 326] width 314 height 26
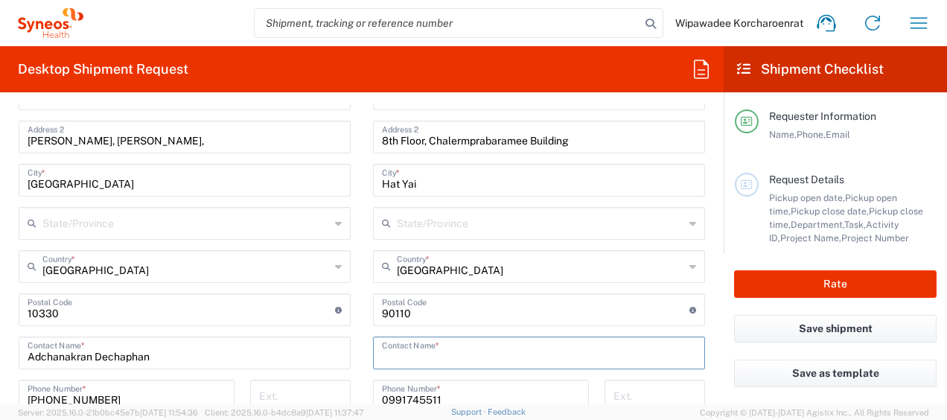
scroll to position [815, 0]
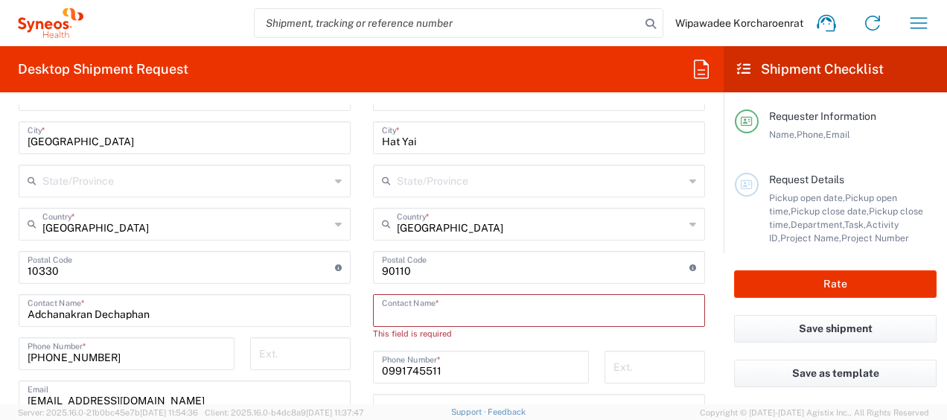
paste input "Supannarangsri Pongpanich"
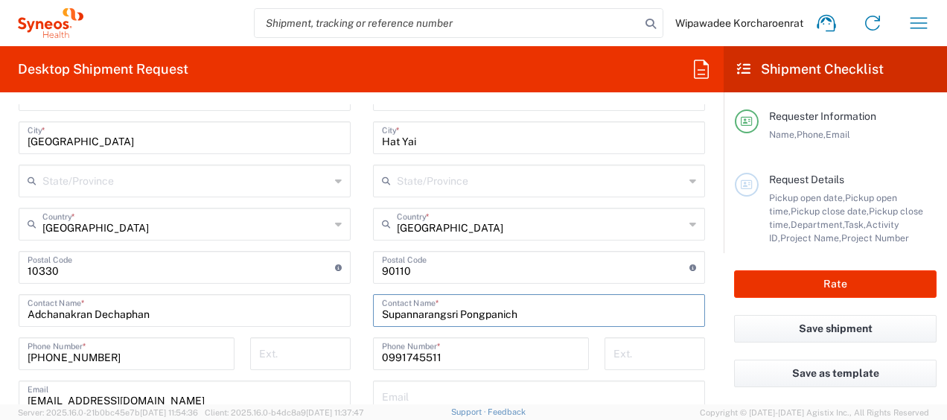
type input "Supannarangsri Pongpanich"
drag, startPoint x: 450, startPoint y: 363, endPoint x: 450, endPoint y: 351, distance: 12.7
click at [450, 363] on input "0991745511" at bounding box center [481, 352] width 198 height 26
drag, startPoint x: 450, startPoint y: 351, endPoint x: 318, endPoint y: 351, distance: 131.7
click at [318, 351] on div "Ship From Location [PERSON_NAME] LLC-[GEOGRAPHIC_DATA] [GEOGRAPHIC_DATA] [GEOGR…" at bounding box center [361, 269] width 709 height 708
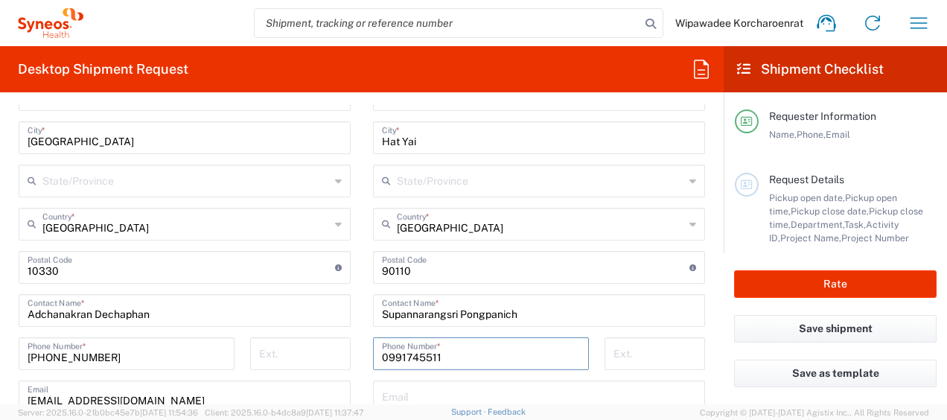
paste input "[PHONE_NUMBER]"
click at [382, 351] on input "[PHONE_NUMBER]" at bounding box center [481, 352] width 198 height 26
click at [362, 318] on main "Location [PERSON_NAME] LLC-[GEOGRAPHIC_DATA] [GEOGRAPHIC_DATA] [GEOGRAPHIC_DATA…" at bounding box center [539, 261] width 354 height 625
click at [406, 355] on input "6699 3941495" at bounding box center [481, 352] width 198 height 26
drag, startPoint x: 390, startPoint y: 354, endPoint x: 333, endPoint y: 351, distance: 56.7
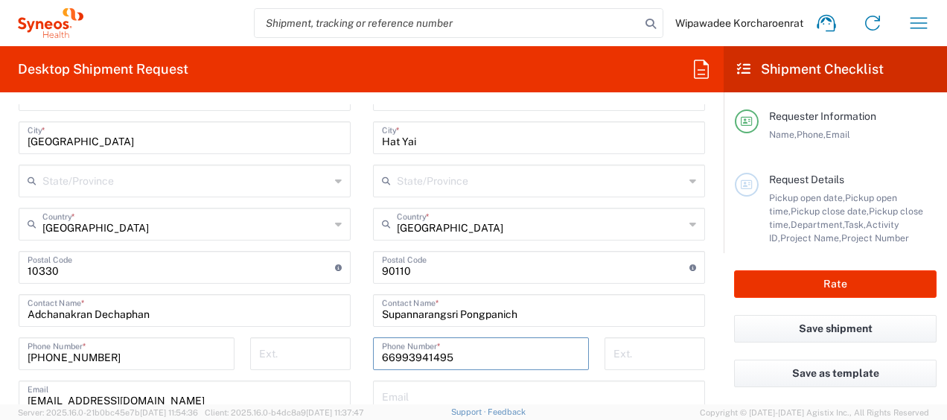
click at [333, 351] on div "Ship From Location [PERSON_NAME] LLC-[GEOGRAPHIC_DATA] [GEOGRAPHIC_DATA] [GEOGR…" at bounding box center [361, 269] width 709 height 708
type input "0993941495"
drag, startPoint x: 39, startPoint y: 357, endPoint x: -3, endPoint y: 357, distance: 41.7
click at [0, 357] on html "Wipawadee Korcharoenrat Home Shipment estimator Shipment tracking Desktop shipm…" at bounding box center [473, 210] width 947 height 420
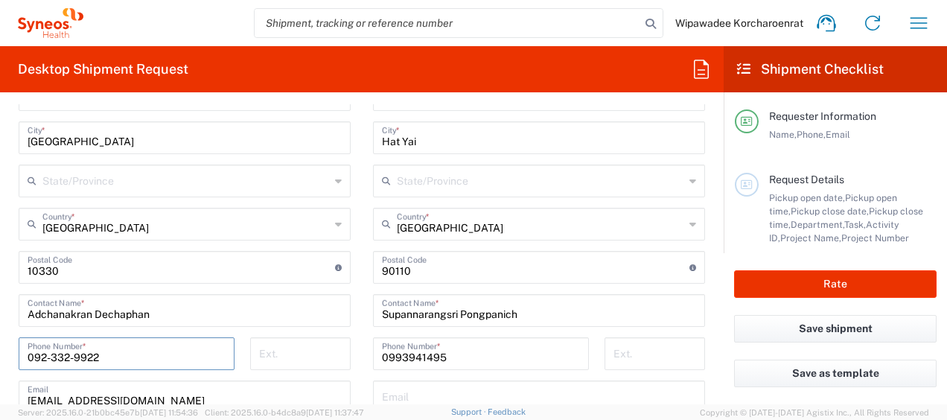
click at [51, 355] on input "092-332-9922" at bounding box center [127, 352] width 198 height 26
click at [69, 356] on input "092332-9922" at bounding box center [127, 352] width 198 height 26
type input "0923329922"
click at [10, 333] on main "Location [PERSON_NAME] LLC-[GEOGRAPHIC_DATA] [GEOGRAPHIC_DATA] [GEOGRAPHIC_DATA…" at bounding box center [184, 283] width 354 height 668
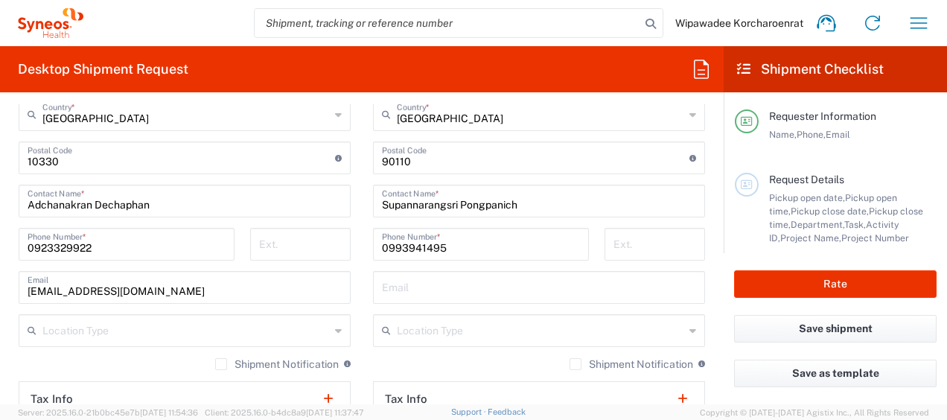
scroll to position [928, 0]
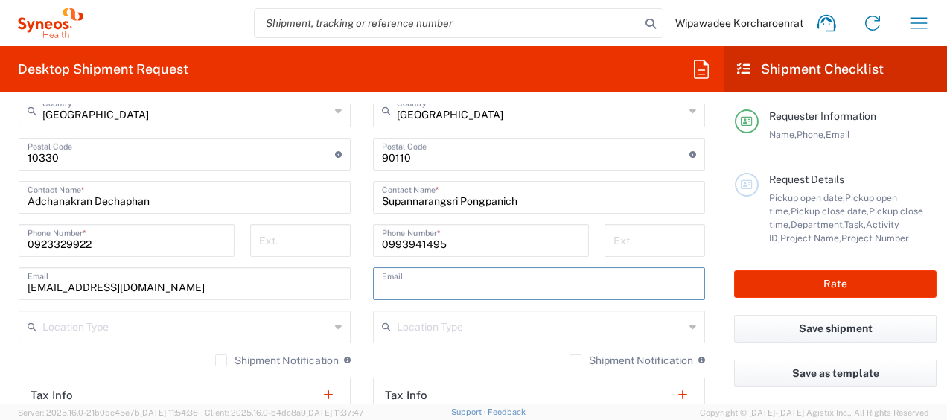
click at [445, 281] on input "text" at bounding box center [539, 282] width 314 height 26
paste input "[EMAIL_ADDRESS][DOMAIN_NAME]"
type input "[EMAIL_ADDRESS][DOMAIN_NAME]"
click at [362, 292] on main "Location [PERSON_NAME] LLC-[GEOGRAPHIC_DATA] [GEOGRAPHIC_DATA] [GEOGRAPHIC_DATA…" at bounding box center [539, 148] width 354 height 625
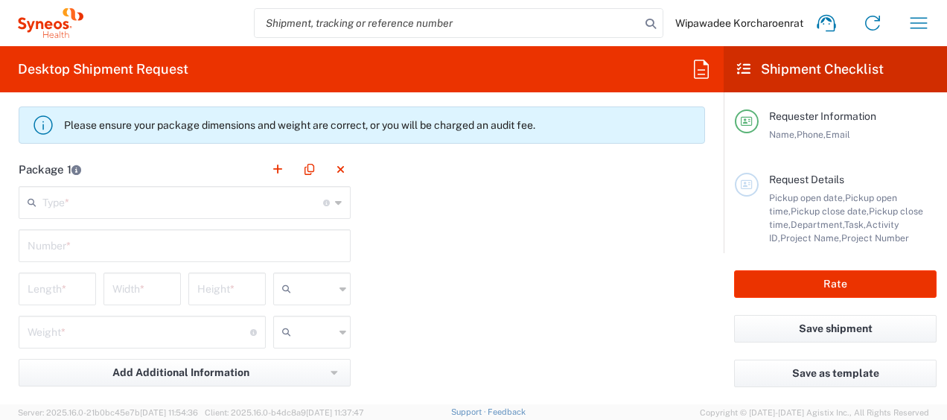
scroll to position [1369, 0]
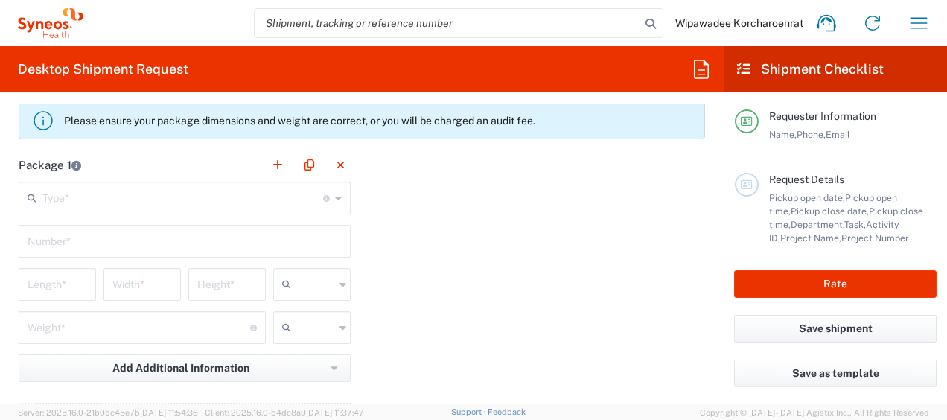
click at [265, 195] on input "text" at bounding box center [182, 197] width 281 height 26
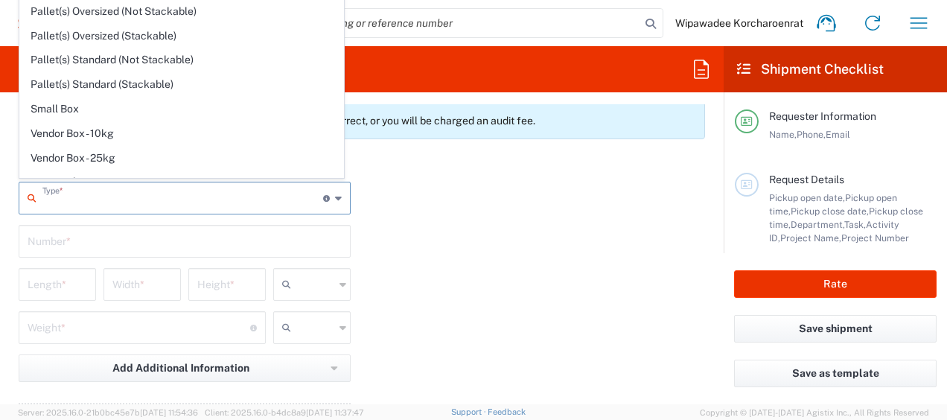
scroll to position [39, 0]
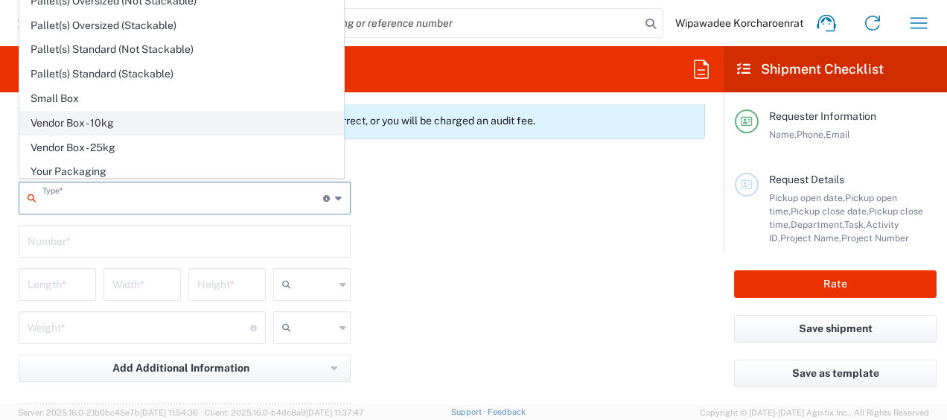
click at [136, 127] on span "Vendor Box - 10kg" at bounding box center [181, 123] width 323 height 23
type input "Vendor Box - 10kg"
type input "41.5"
type input "34"
type input "27"
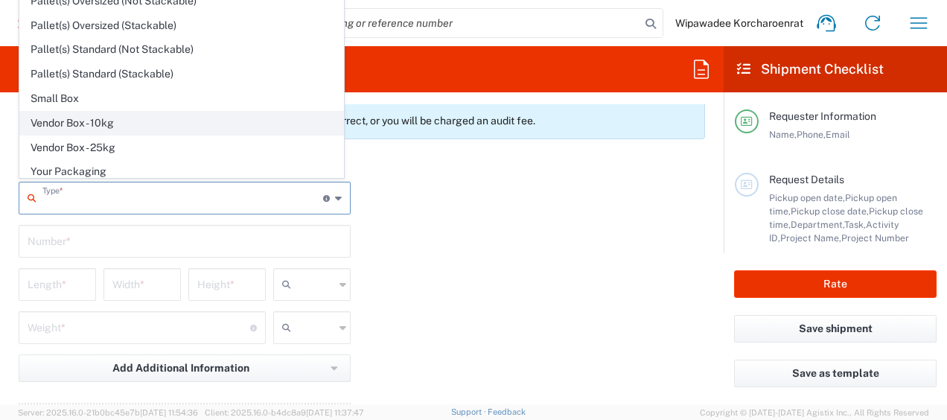
type input "cm"
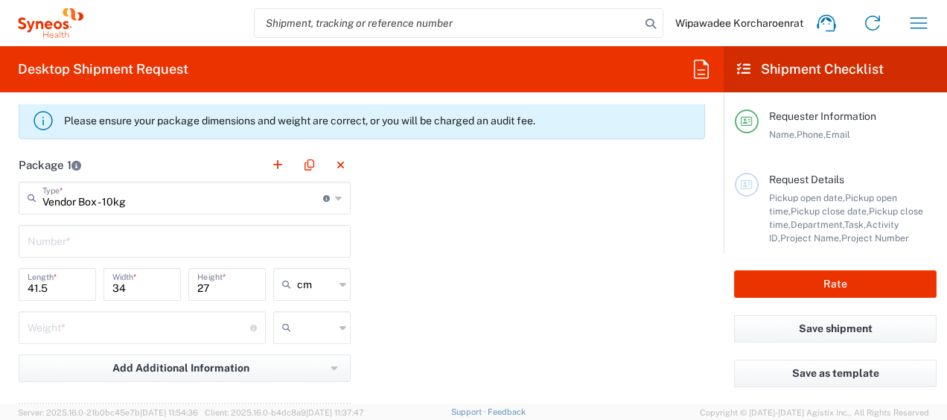
click at [106, 235] on input "text" at bounding box center [185, 240] width 314 height 26
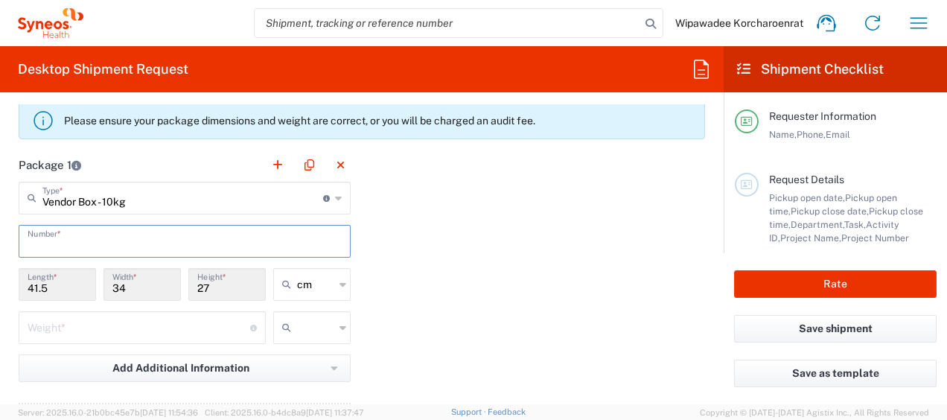
click at [511, 243] on div "Package 1 Vendor Box - 10kg Type * Material used to package goods Envelope Larg…" at bounding box center [361, 311] width 709 height 327
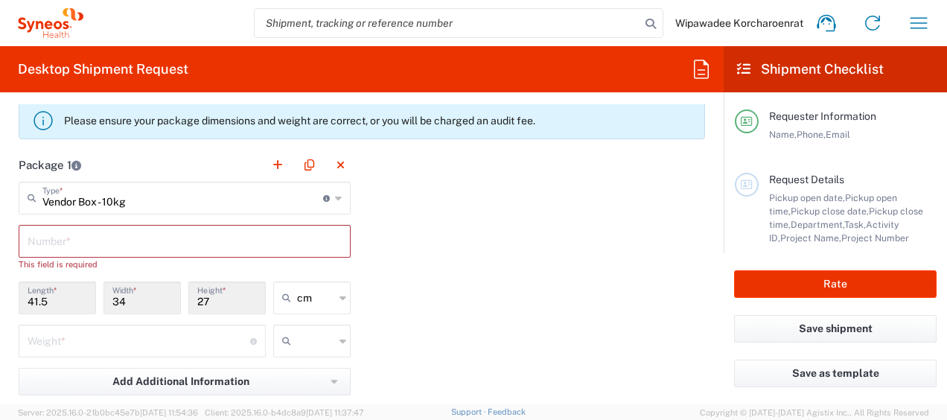
click at [252, 239] on input "text" at bounding box center [185, 240] width 314 height 26
click at [335, 194] on icon at bounding box center [338, 198] width 7 height 24
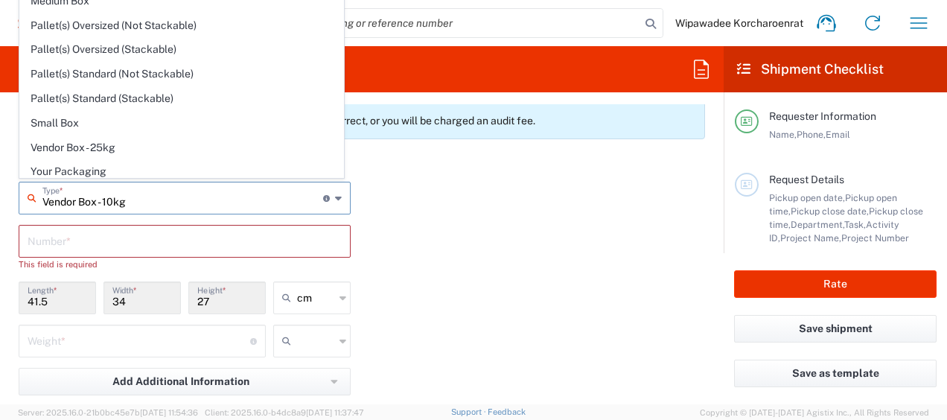
scroll to position [0, 0]
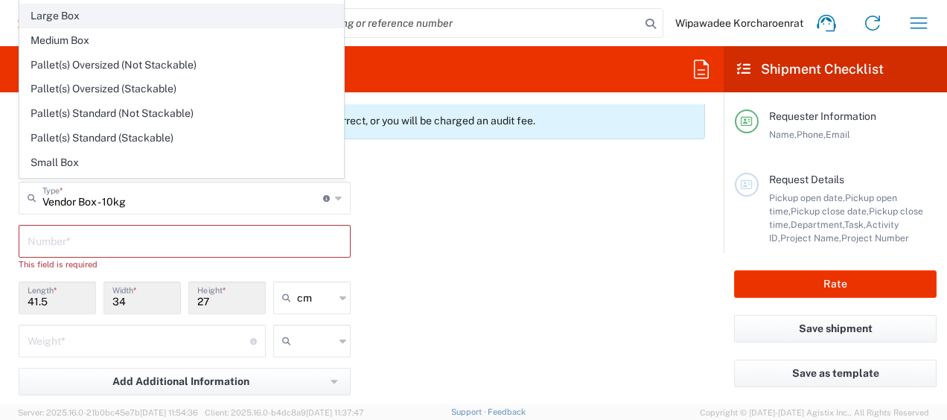
click at [143, 12] on span "Large Box" at bounding box center [181, 15] width 323 height 23
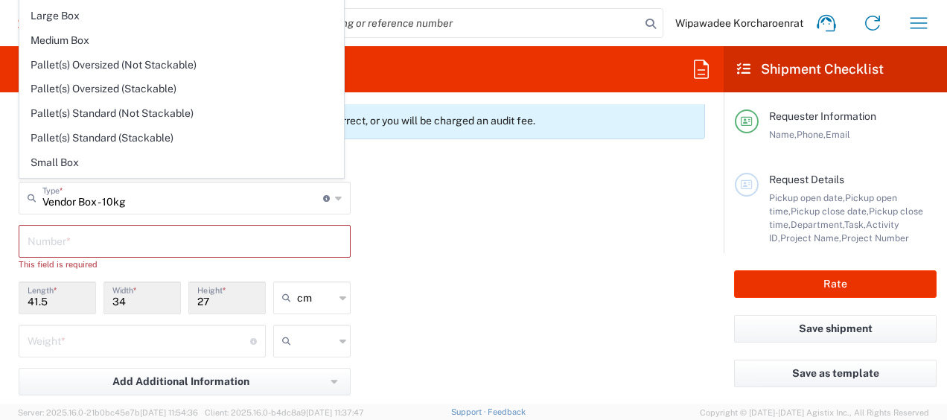
type input "Large Box"
type input "44.45"
type input "31.75"
type input "7.62"
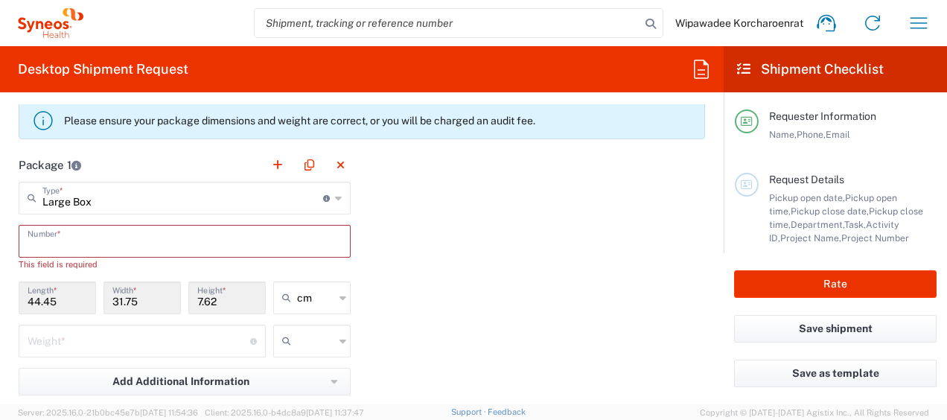
click at [164, 240] on input "text" at bounding box center [185, 240] width 314 height 26
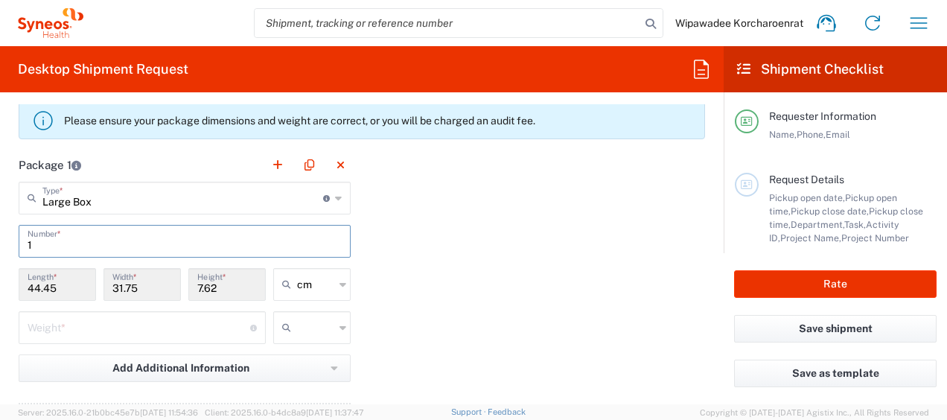
type input "1"
click at [411, 253] on div "Package 1 Large Box Type * Material used to package goods Vendor Box - 10kg Env…" at bounding box center [361, 311] width 709 height 327
click at [166, 325] on input "number" at bounding box center [139, 326] width 223 height 26
type input "10"
click at [339, 325] on icon at bounding box center [342, 328] width 7 height 24
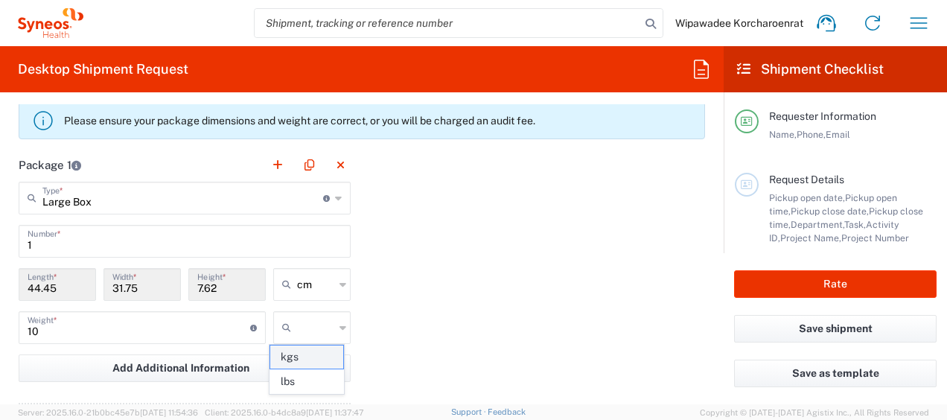
click at [306, 362] on span "kgs" at bounding box center [306, 356] width 73 height 23
type input "kgs"
click at [394, 332] on div "Package 1 Large Box Type * Material used to package goods Vendor Box - 10kg Env…" at bounding box center [361, 311] width 709 height 327
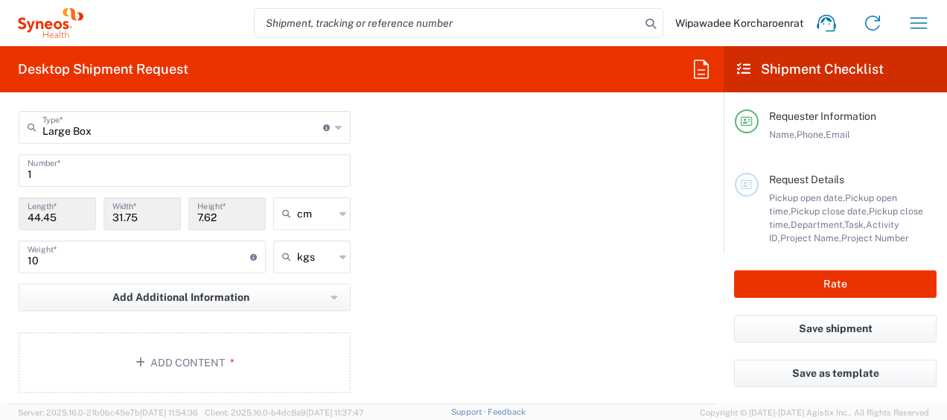
click at [335, 127] on icon at bounding box center [338, 127] width 7 height 24
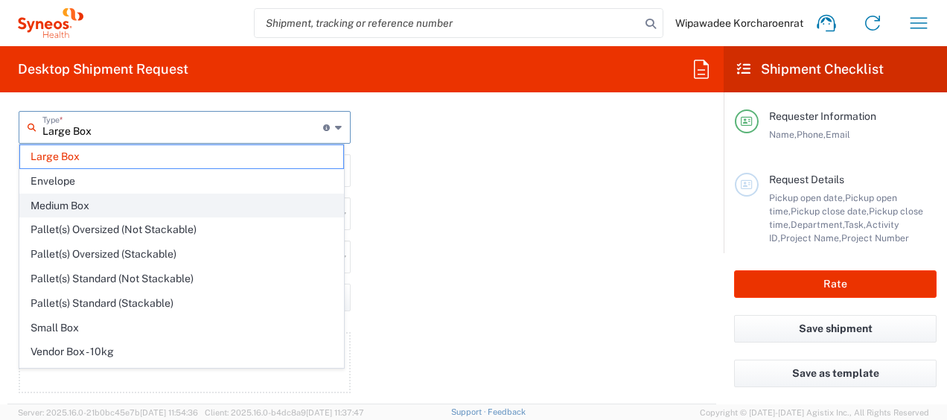
click at [202, 201] on span "Medium Box" at bounding box center [181, 205] width 323 height 23
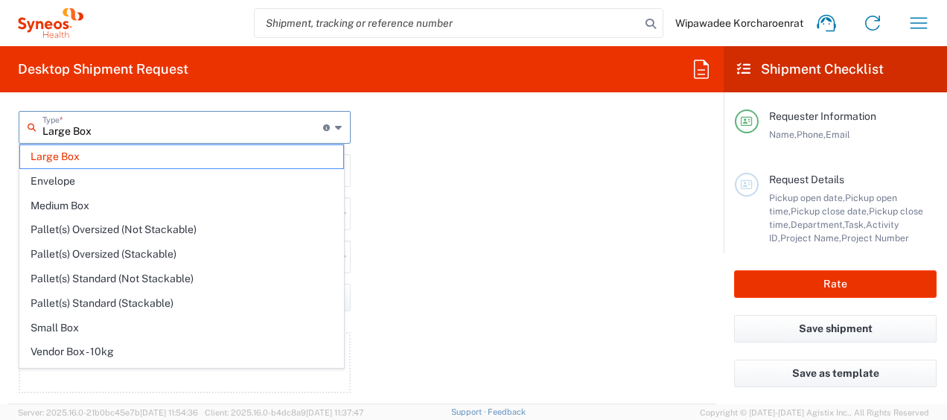
type input "Medium Box"
type input "33.02"
type input "29.21"
type input "6.35"
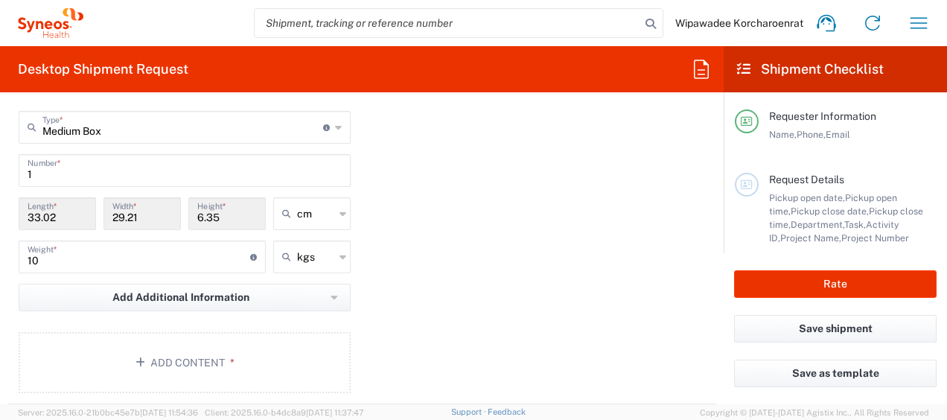
click at [448, 247] on div "Package 1 Medium Box Type * Material used to package goods Large Box Envelope M…" at bounding box center [361, 240] width 709 height 327
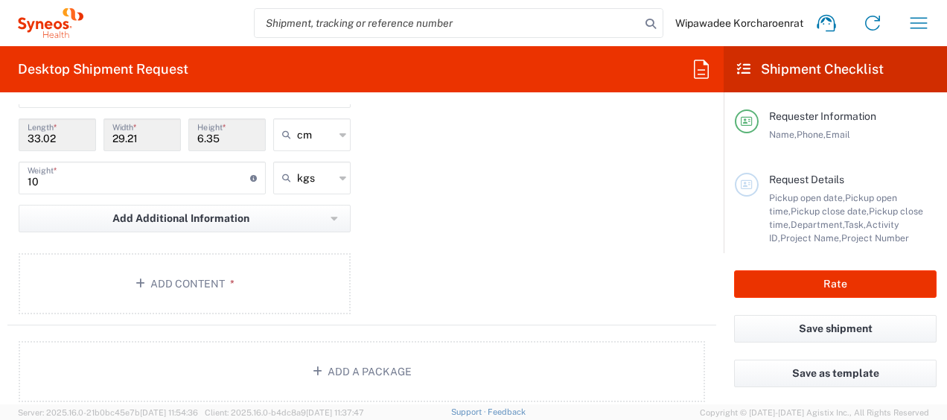
scroll to position [1511, 0]
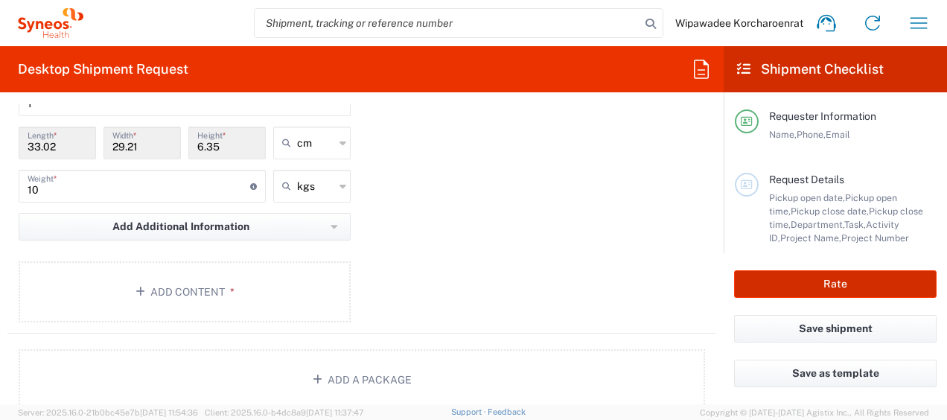
click at [825, 285] on button "Rate" at bounding box center [835, 284] width 202 height 28
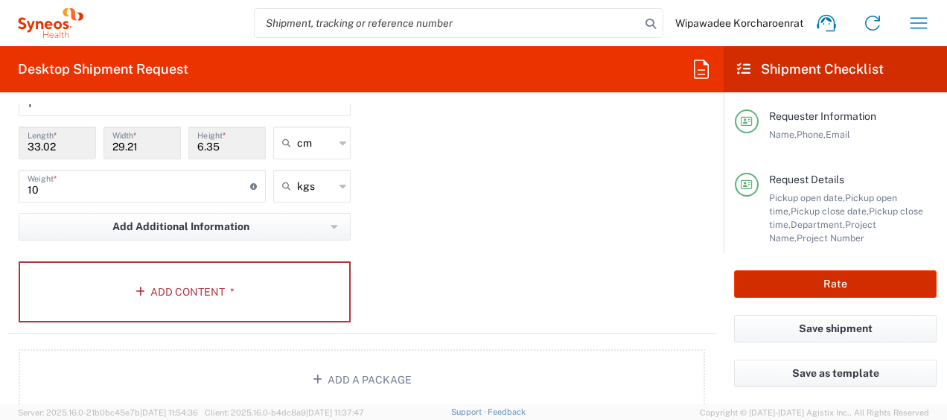
type input "7021468"
click at [194, 292] on button "Add Content *" at bounding box center [185, 291] width 332 height 61
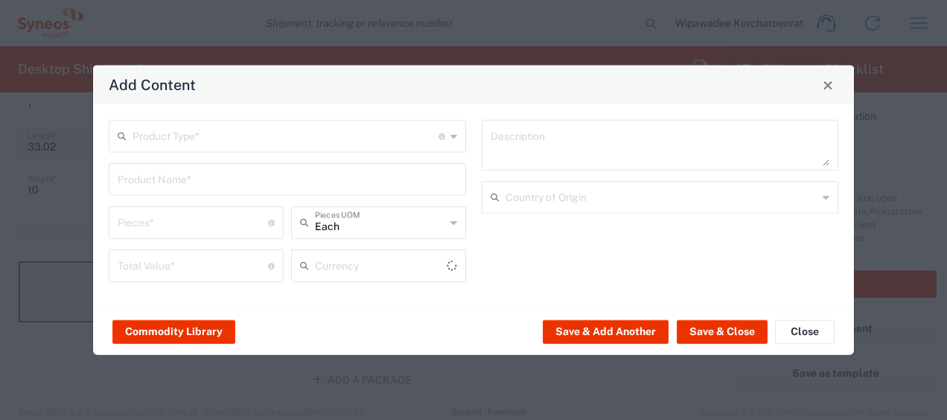
type input "US Dollar"
click at [250, 221] on input "number" at bounding box center [193, 221] width 150 height 26
click at [199, 223] on input "number" at bounding box center [193, 221] width 150 height 26
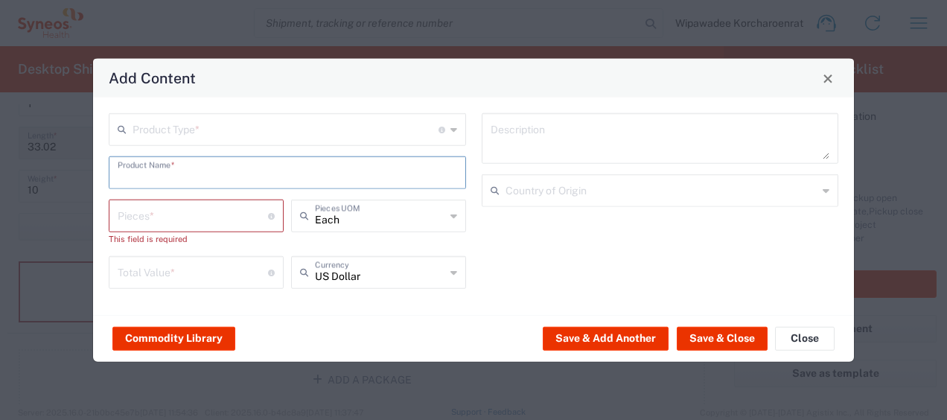
click at [204, 174] on input "text" at bounding box center [287, 172] width 339 height 26
click at [448, 278] on div "US Dollar Currency" at bounding box center [378, 272] width 175 height 33
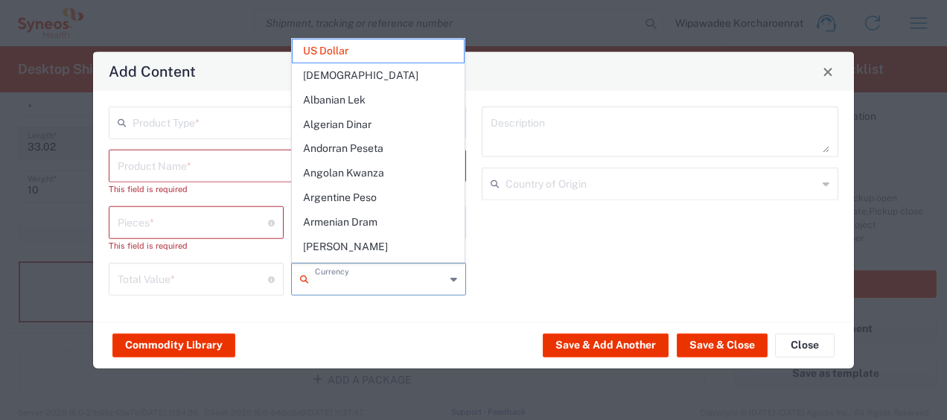
click at [555, 278] on div "Description Country of Origin" at bounding box center [659, 205] width 373 height 199
type input "US Dollar"
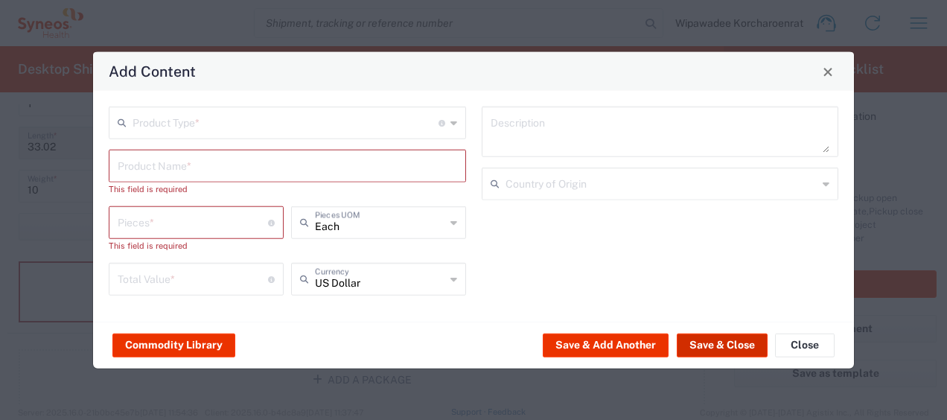
click at [711, 345] on button "Save & Close" at bounding box center [722, 345] width 91 height 24
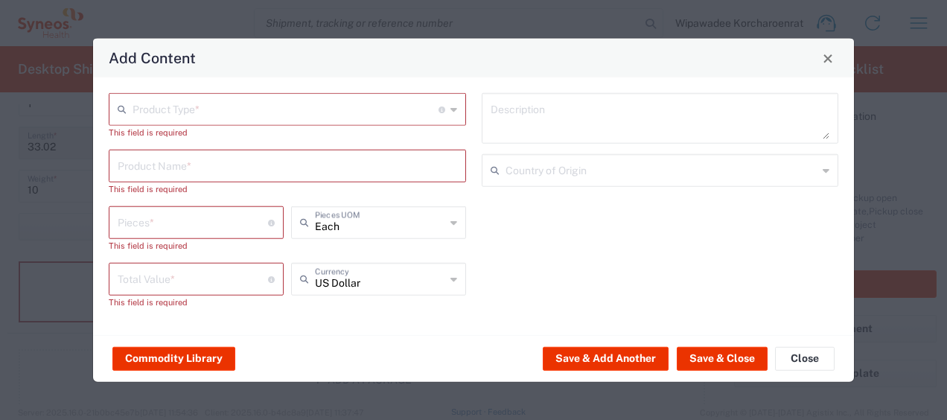
click at [249, 110] on input "text" at bounding box center [285, 108] width 306 height 26
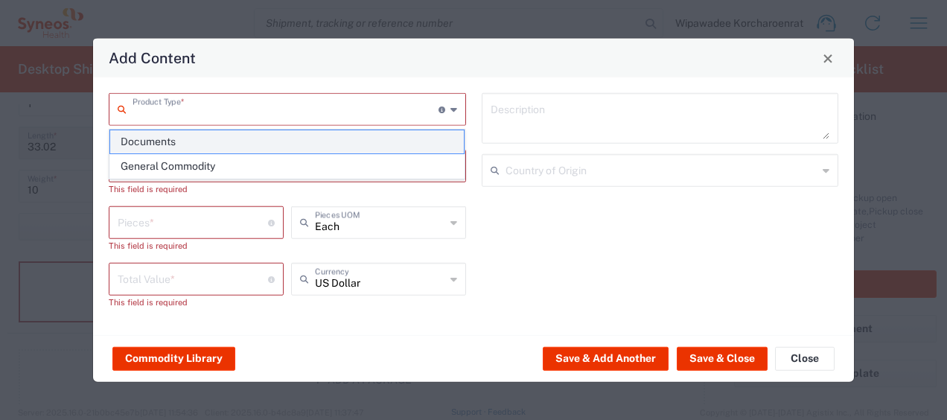
click at [246, 143] on span "Documents" at bounding box center [287, 141] width 354 height 23
type input "Documents"
type input "1"
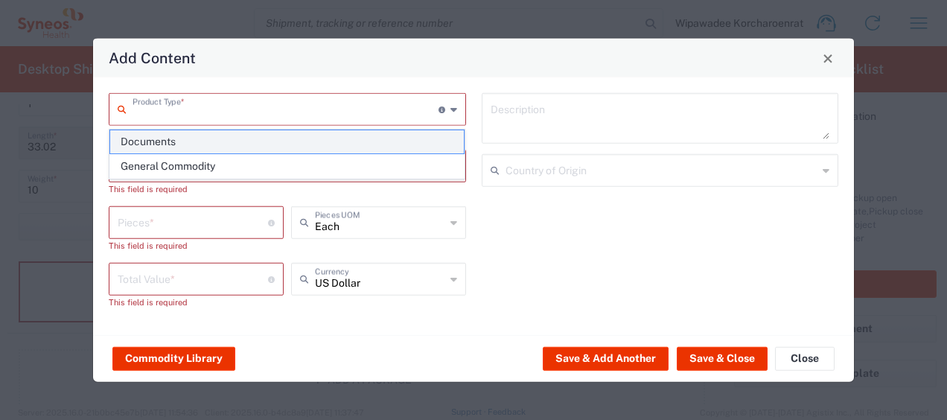
type textarea "Documents"
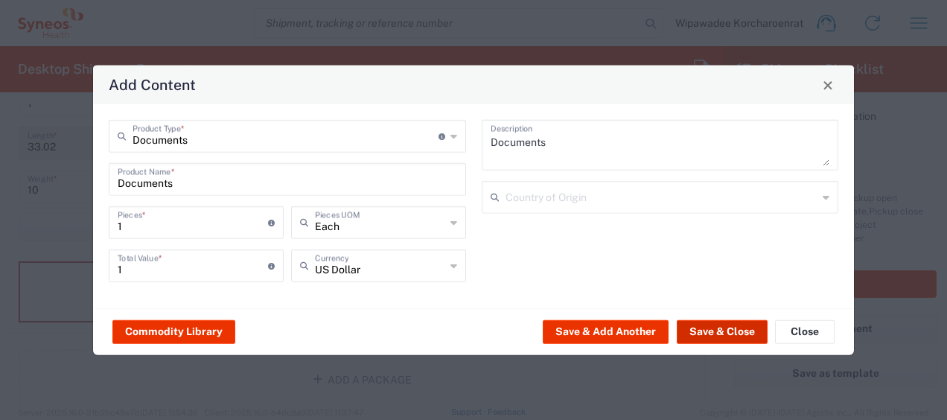
click at [711, 333] on button "Save & Close" at bounding box center [722, 331] width 91 height 24
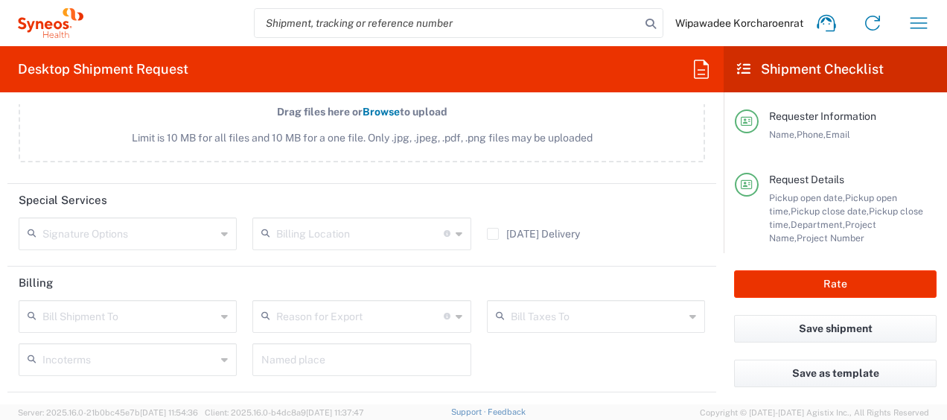
scroll to position [1917, 0]
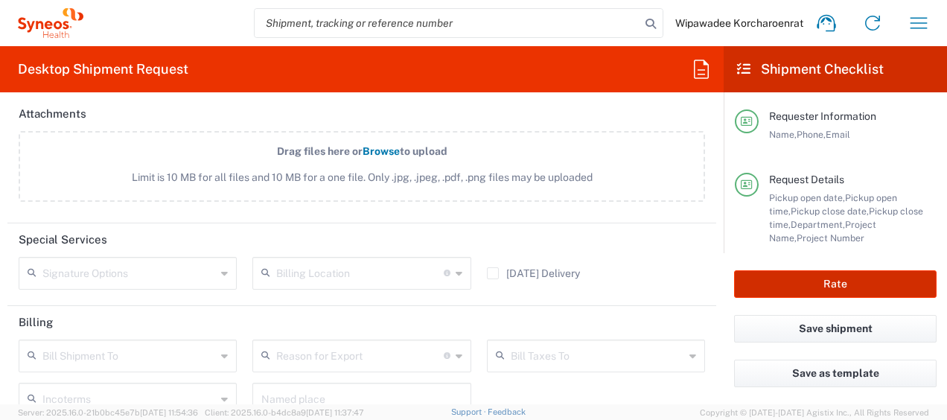
click at [831, 283] on button "Rate" at bounding box center [835, 284] width 202 height 28
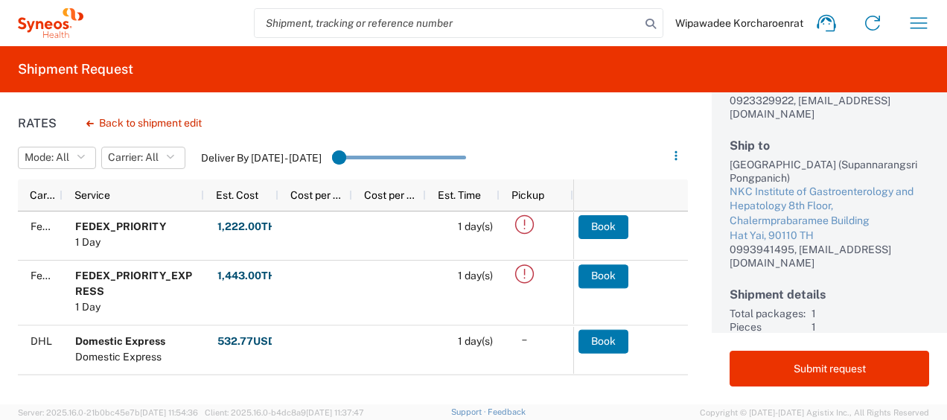
scroll to position [141, 0]
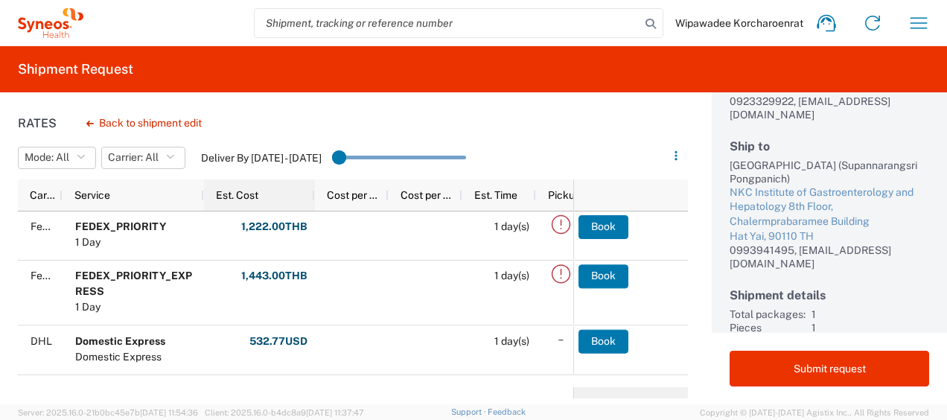
drag, startPoint x: 275, startPoint y: 194, endPoint x: 312, endPoint y: 199, distance: 37.0
click at [312, 199] on div at bounding box center [314, 194] width 6 height 31
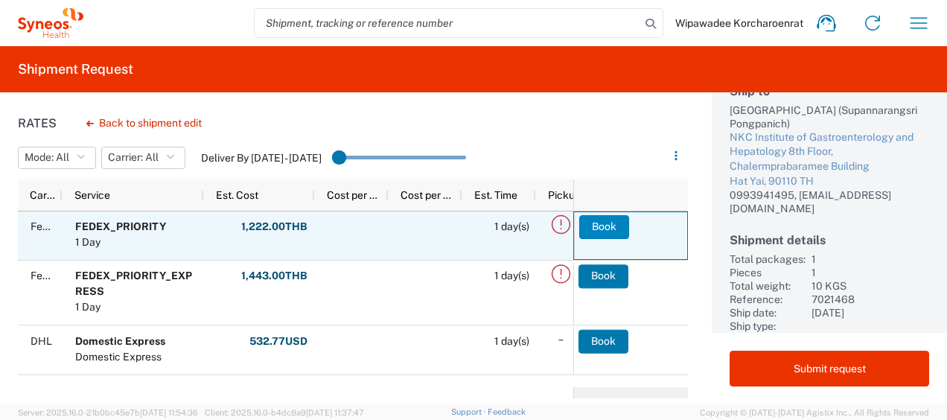
click at [604, 229] on button "Book" at bounding box center [604, 227] width 50 height 24
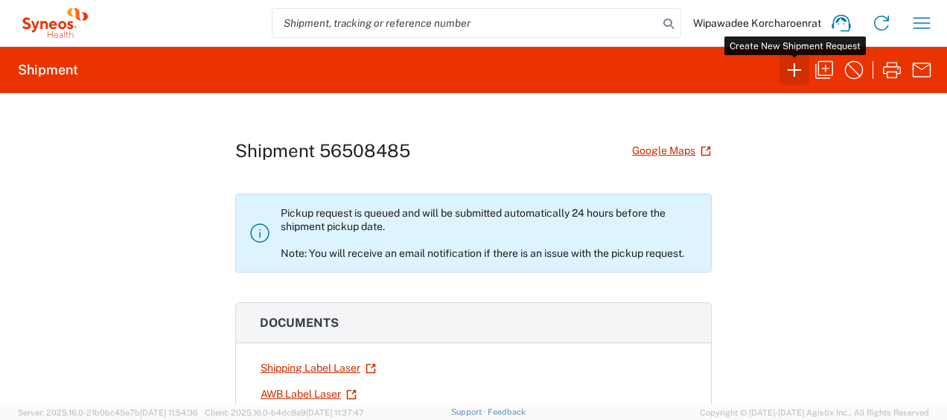
click at [802, 69] on icon "button" at bounding box center [794, 70] width 24 height 24
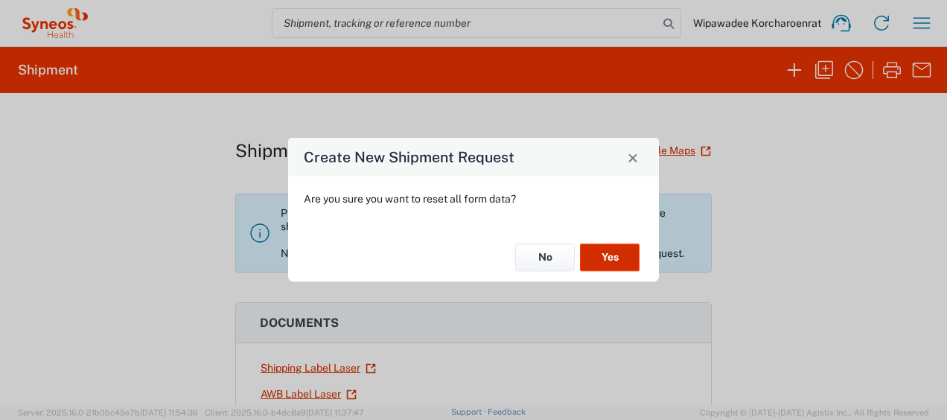
click at [610, 259] on button "Yes" at bounding box center [610, 257] width 60 height 28
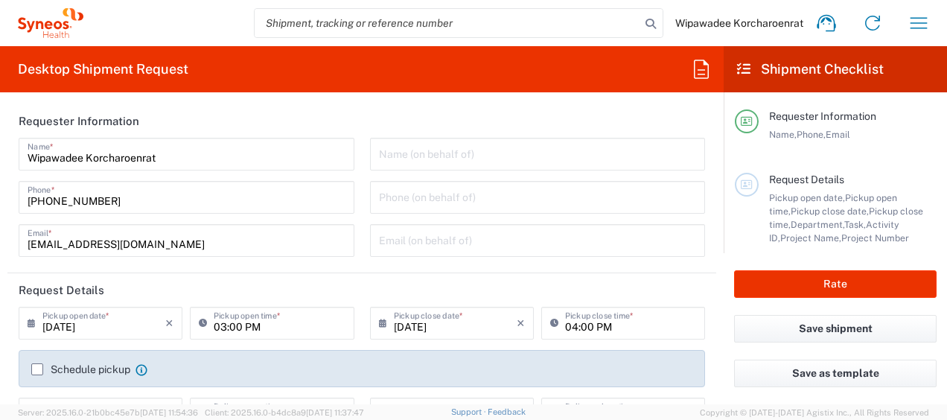
type input "3229"
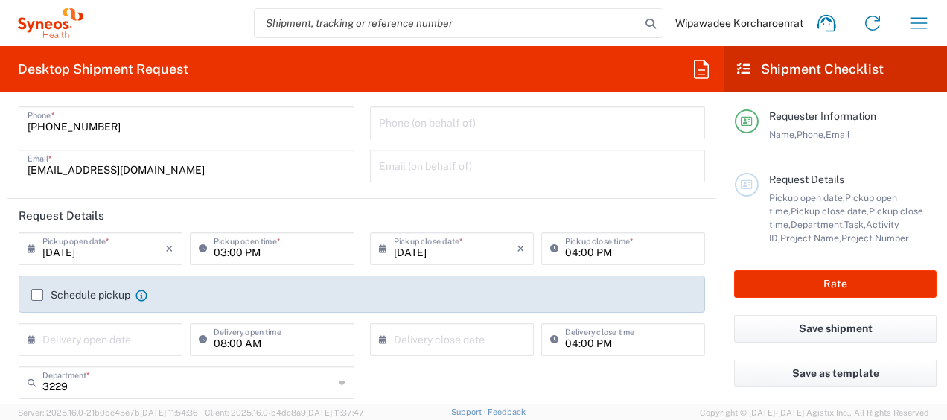
scroll to position [141, 0]
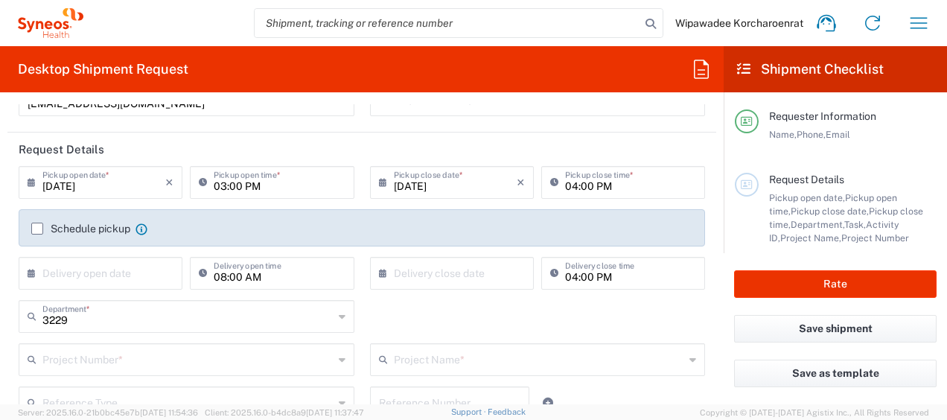
click at [133, 182] on input "[DATE]" at bounding box center [103, 181] width 123 height 26
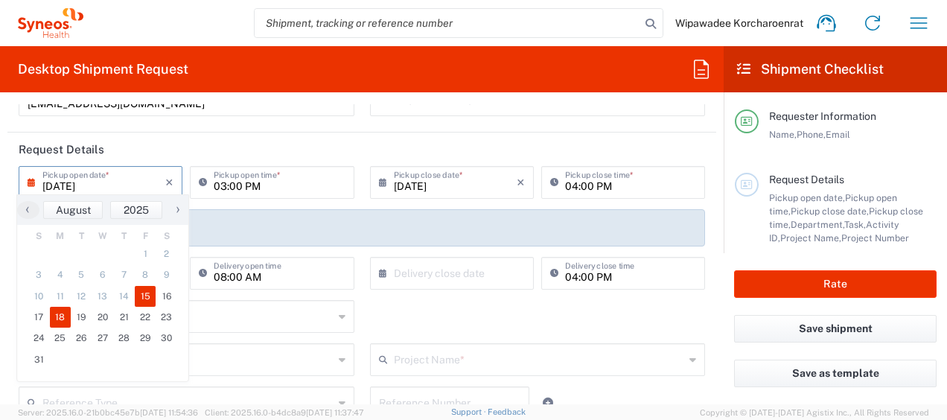
click at [57, 311] on span "18" at bounding box center [61, 317] width 22 height 21
type input "[DATE]"
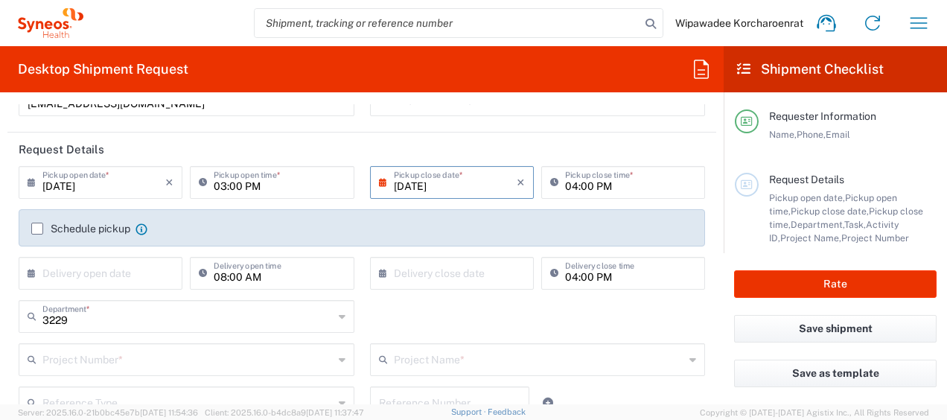
click at [216, 188] on input "03:00 PM" at bounding box center [279, 181] width 131 height 26
click at [249, 186] on input "08:30 PM" at bounding box center [279, 181] width 131 height 26
type input "08:30 AM"
click at [427, 186] on input "[DATE]" at bounding box center [455, 181] width 123 height 26
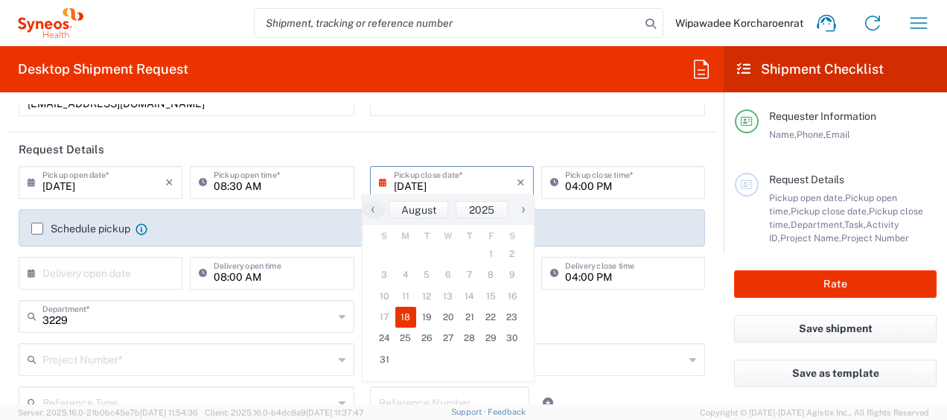
click at [569, 186] on input "04:00 PM" at bounding box center [630, 181] width 131 height 26
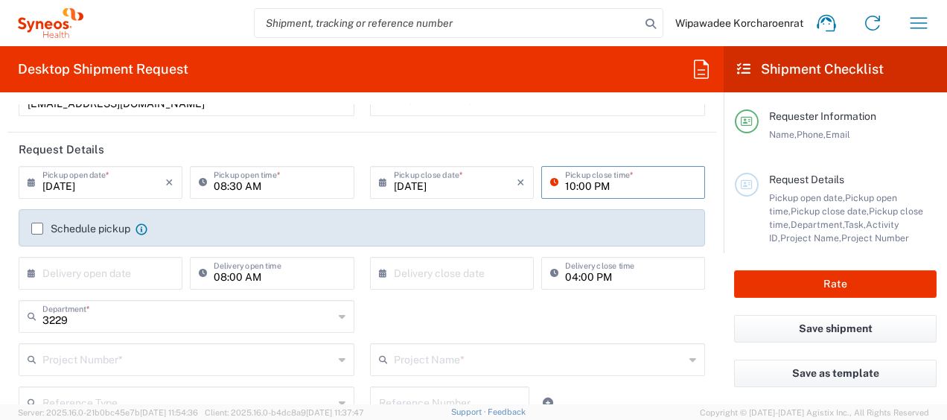
click at [592, 184] on input "10:00 PM" at bounding box center [630, 181] width 131 height 26
type input "10:00 AM"
click at [622, 144] on header "Request Details" at bounding box center [361, 148] width 709 height 33
drag, startPoint x: 405, startPoint y: 135, endPoint x: 490, endPoint y: 112, distance: 88.1
click at [405, 135] on header "Request Details" at bounding box center [361, 148] width 709 height 33
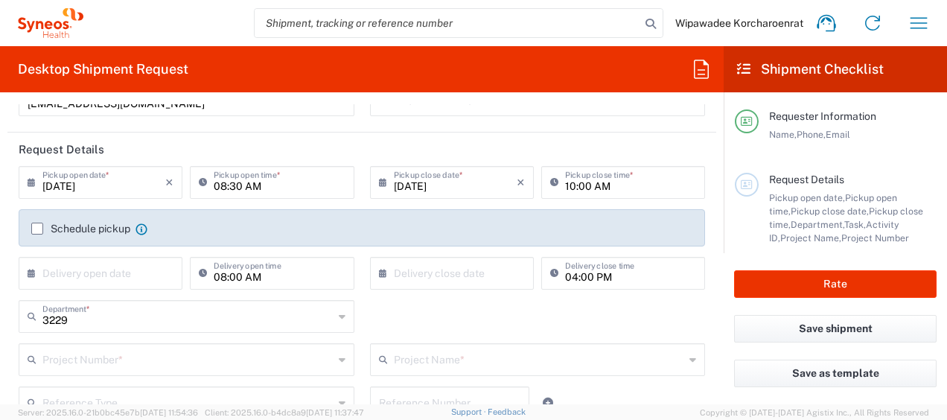
click at [34, 229] on label "Schedule pickup" at bounding box center [80, 229] width 99 height 12
click at [37, 228] on input "Schedule pickup" at bounding box center [37, 228] width 0 height 0
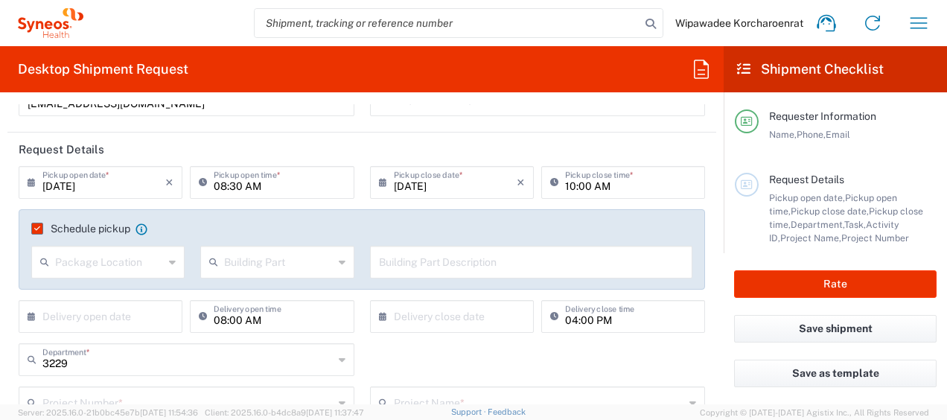
click at [537, 127] on agx-form-section "Requester Information [PERSON_NAME] Name * [PHONE_NUMBER] Phone * [EMAIL_ADDRES…" at bounding box center [361, 48] width 709 height 169
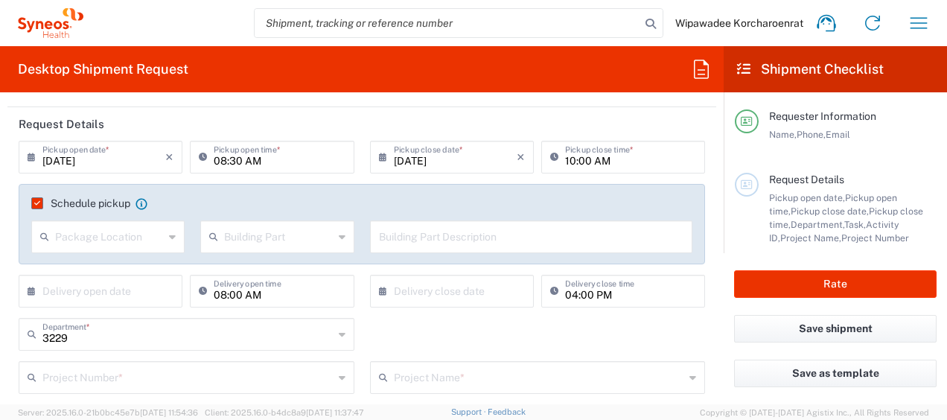
scroll to position [170, 0]
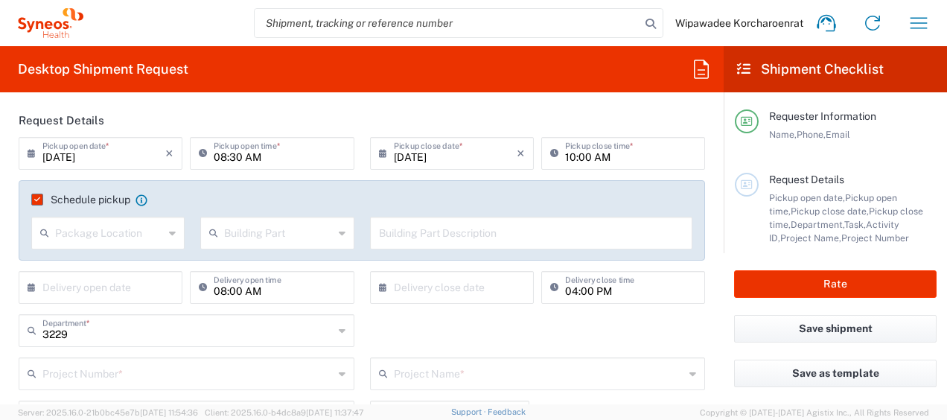
click at [110, 290] on input "text" at bounding box center [103, 286] width 123 height 26
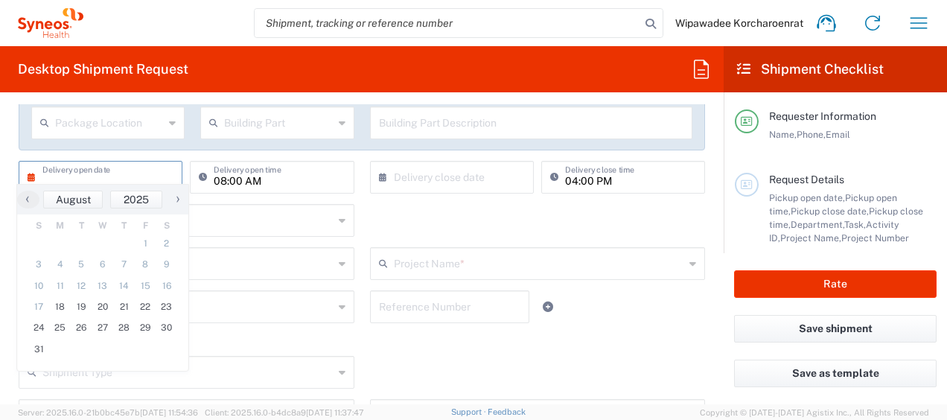
scroll to position [297, 0]
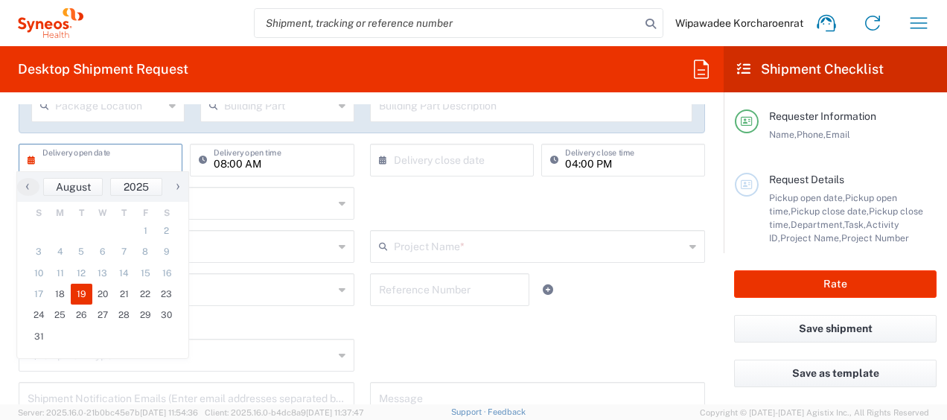
click at [85, 295] on span "19" at bounding box center [82, 294] width 22 height 21
type input "[DATE]"
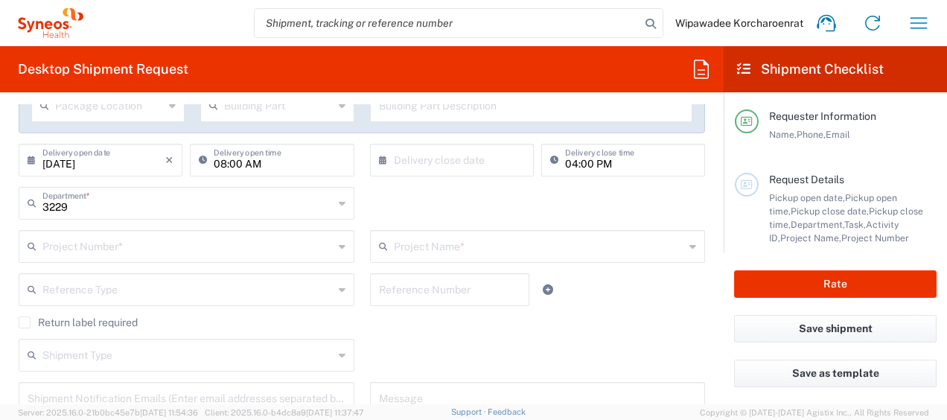
click at [438, 162] on input "text" at bounding box center [455, 159] width 123 height 26
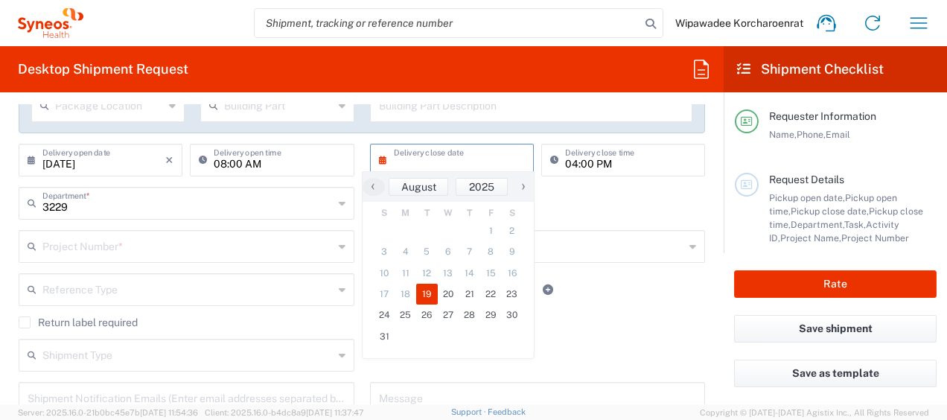
click at [424, 295] on span "19" at bounding box center [427, 294] width 22 height 21
type input "[DATE]"
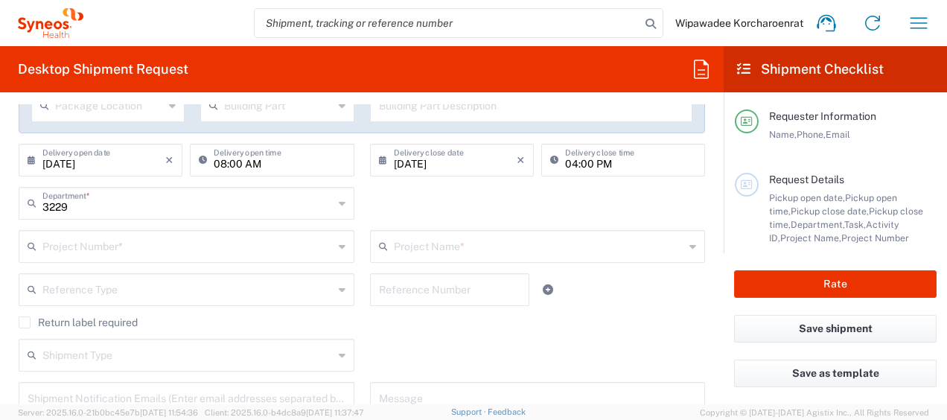
click at [573, 162] on input "04:00 PM" at bounding box center [630, 159] width 131 height 26
click at [567, 165] on input "04:00 PM" at bounding box center [630, 159] width 131 height 26
click at [596, 161] on input "16:00 PM" at bounding box center [630, 159] width 131 height 26
click at [565, 163] on input "16:00 PM" at bounding box center [630, 159] width 131 height 26
type input "15:00 PM"
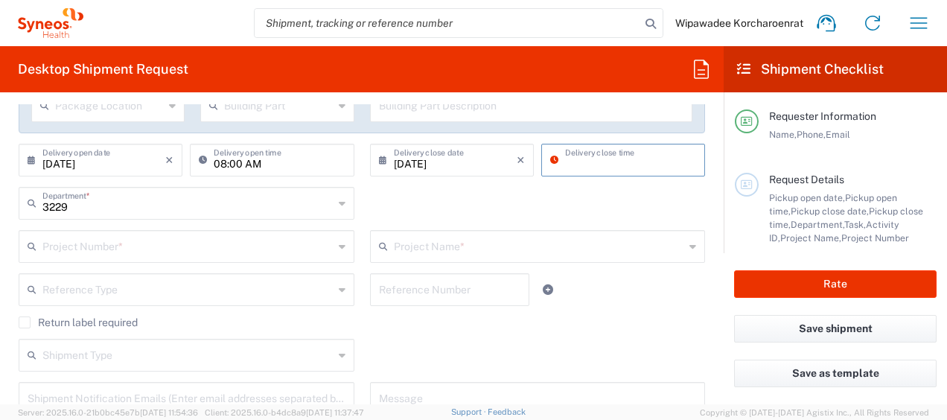
click at [577, 202] on div "3229 Department * 3229 3000 3100 3109 3110 3111 3112 3125 3130 3135 3136 3150 3…" at bounding box center [362, 208] width 702 height 43
click at [566, 156] on input "02:55 PM" at bounding box center [630, 159] width 131 height 26
type input "03:00 PM"
click at [473, 194] on div "3229 Department * 3229 3000 3100 3109 3110 3111 3112 3125 3130 3135 3136 3150 3…" at bounding box center [362, 208] width 702 height 43
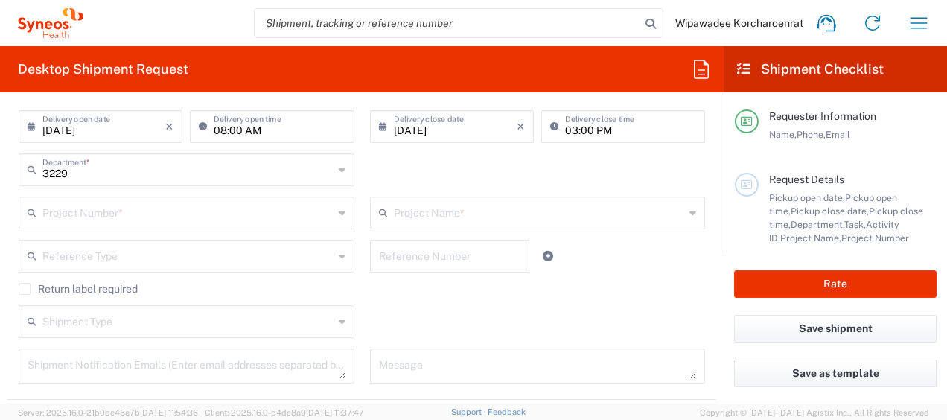
scroll to position [335, 0]
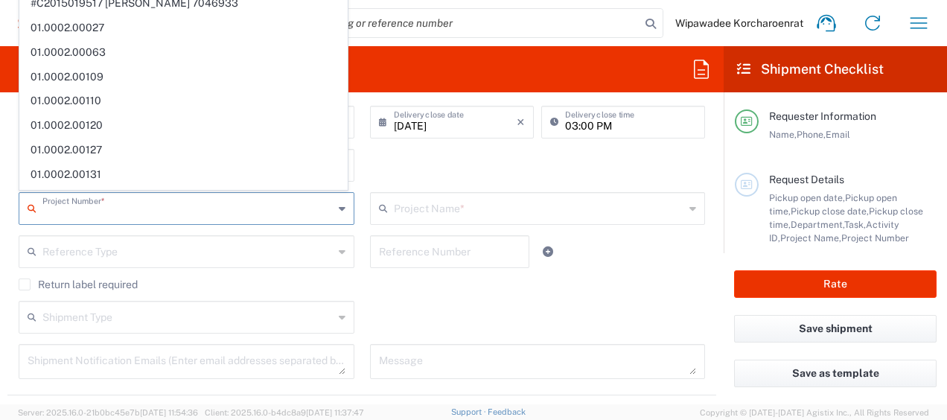
click at [266, 208] on input "text" at bounding box center [187, 207] width 291 height 26
paste input "7021468"
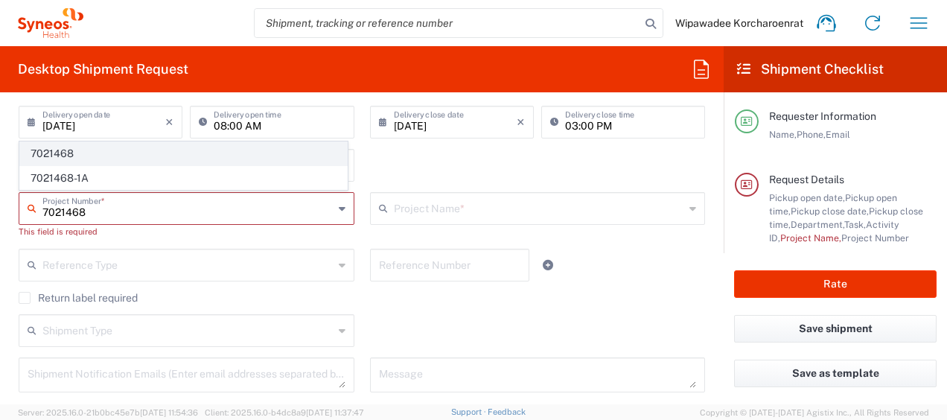
type input "7021468"
click at [141, 155] on span "7021468" at bounding box center [183, 153] width 327 height 23
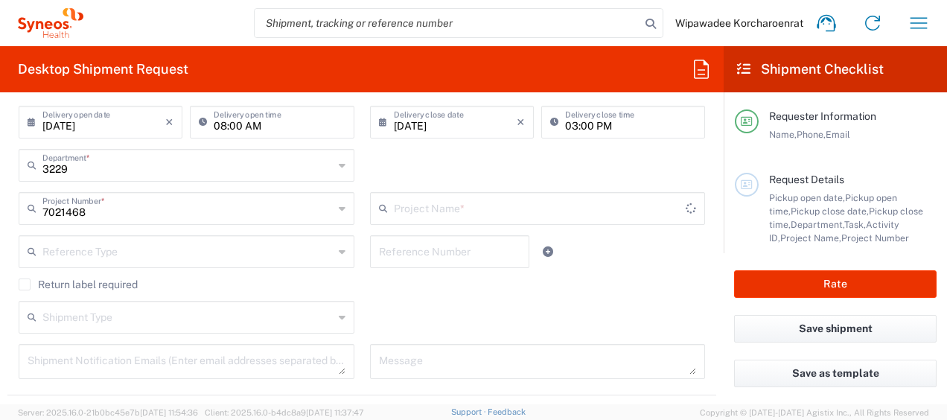
type input "GlaxoSmith 7021468"
click at [543, 167] on div "3229 Department * 3229 3000 3100 3109 3110 3111 3112 3125 3130 3135 3136 3150 3…" at bounding box center [362, 170] width 702 height 43
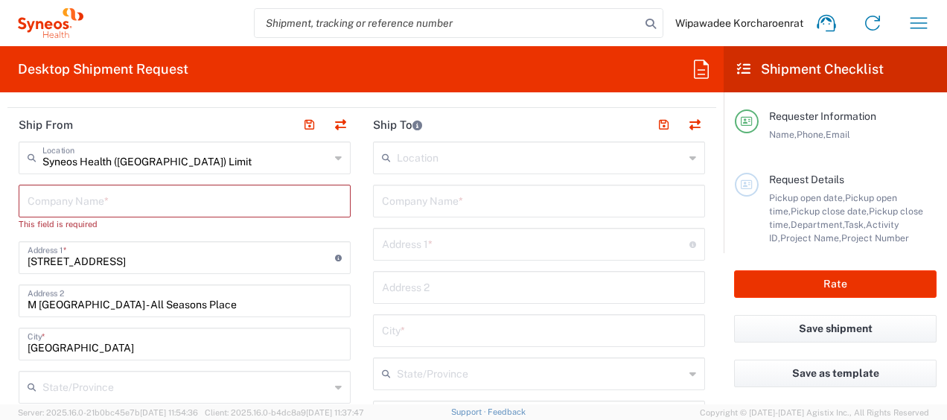
scroll to position [631, 0]
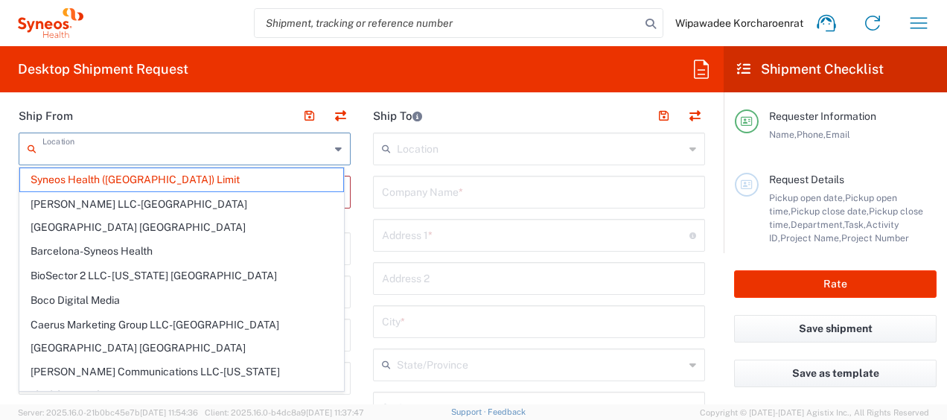
click at [165, 155] on input "text" at bounding box center [185, 148] width 287 height 26
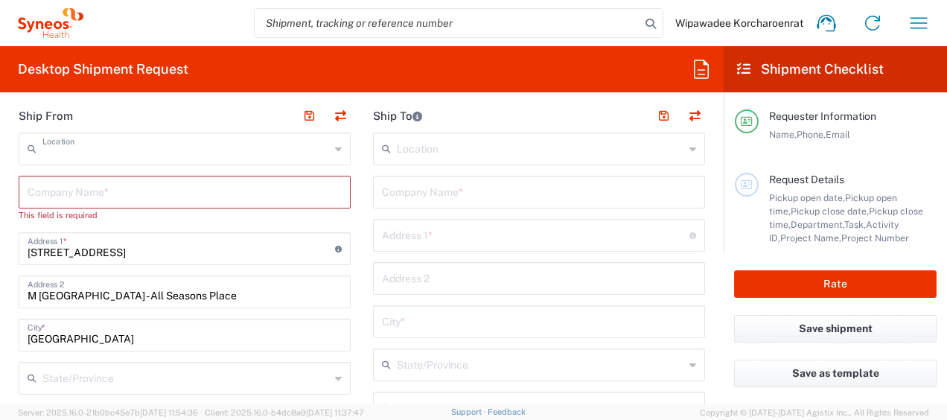
type input "Syneos Health ([GEOGRAPHIC_DATA]) Limit"
click at [239, 195] on input "text" at bounding box center [185, 191] width 314 height 26
type input "Fo"
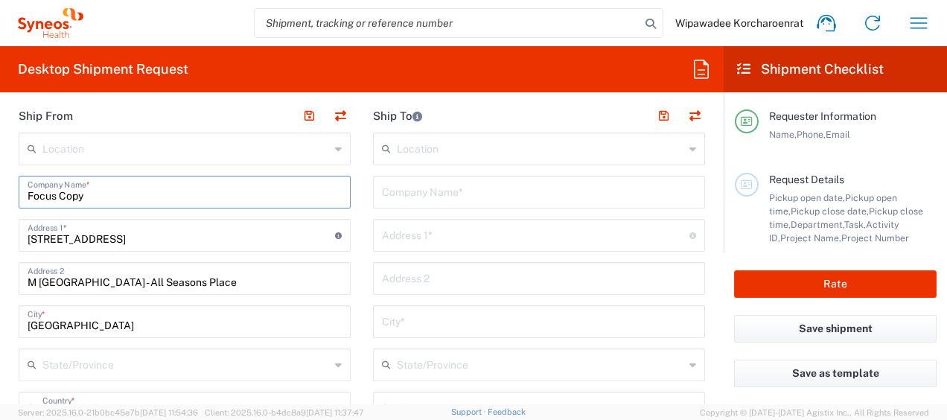
type input "Focus Copy"
click at [168, 229] on input "[STREET_ADDRESS]" at bounding box center [181, 234] width 307 height 26
drag, startPoint x: 178, startPoint y: 239, endPoint x: -1, endPoint y: 239, distance: 178.6
click at [0, 239] on html "Wipawadee Korcharoenrat Home Shipment estimator Shipment tracking Desktop shipm…" at bounding box center [473, 210] width 947 height 420
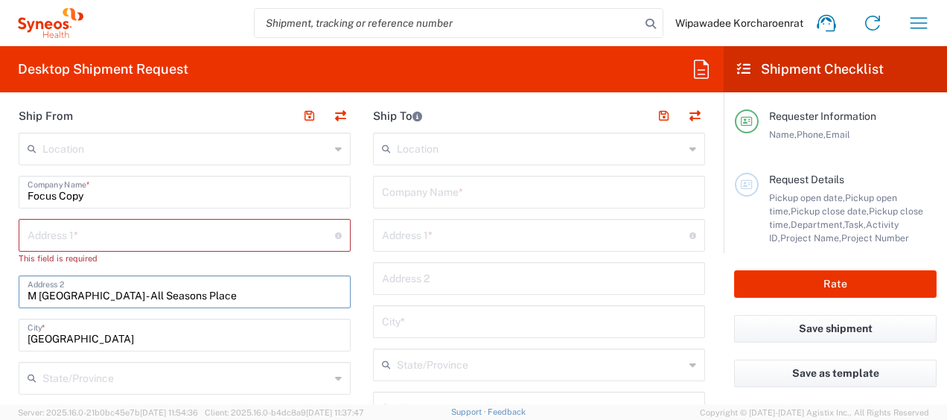
click at [202, 296] on input "M [GEOGRAPHIC_DATA] - All Seasons Place" at bounding box center [185, 291] width 314 height 26
drag, startPoint x: 185, startPoint y: 290, endPoint x: -3, endPoint y: 290, distance: 187.6
click at [0, 290] on html "Wipawadee Korcharoenrat Home Shipment estimator Shipment tracking Desktop shipm…" at bounding box center [473, 210] width 947 height 420
click at [202, 235] on input "text" at bounding box center [181, 234] width 307 height 26
paste input "[STREET_ADDRESS]"
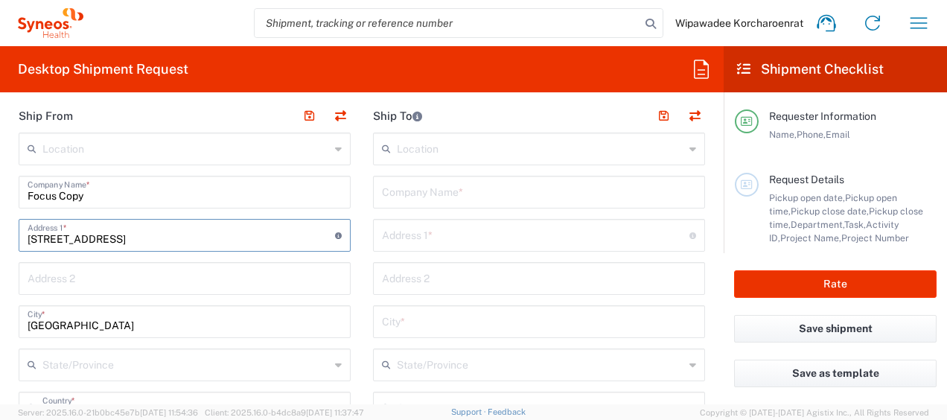
type input "[STREET_ADDRESS]"
click at [175, 290] on div "Address 2" at bounding box center [185, 278] width 332 height 33
click at [165, 285] on input "text" at bounding box center [185, 277] width 314 height 26
paste input "[PERSON_NAME], [PERSON_NAME],"
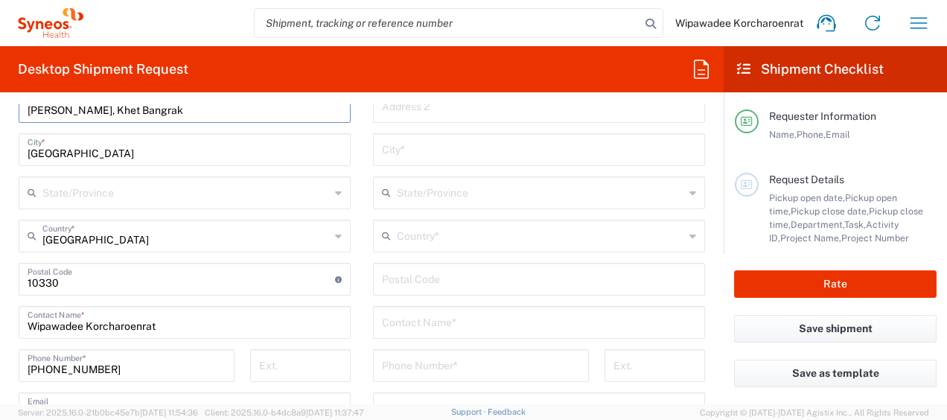
scroll to position [765, 0]
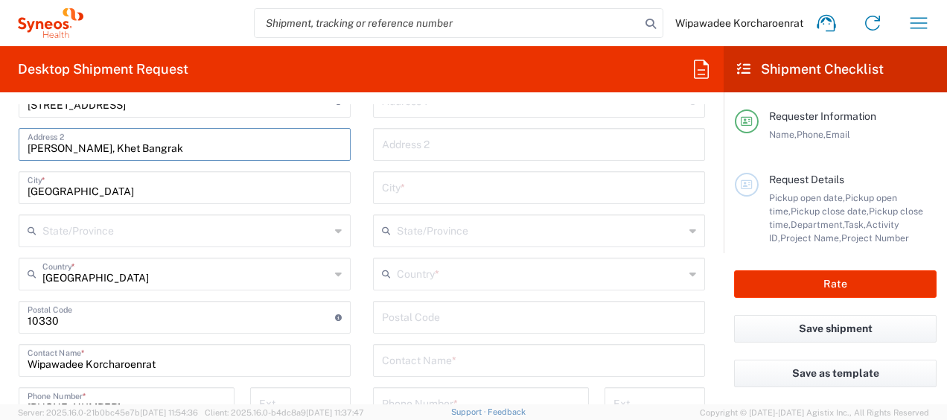
type input "[PERSON_NAME], Khet Bangrak"
drag, startPoint x: 100, startPoint y: 322, endPoint x: 114, endPoint y: 322, distance: 13.4
click at [100, 322] on input "undefined" at bounding box center [181, 316] width 307 height 26
drag, startPoint x: 95, startPoint y: 319, endPoint x: -3, endPoint y: 319, distance: 97.5
click at [0, 319] on html "Wipawadee Korcharoenrat Home Shipment estimator Shipment tracking Desktop shipm…" at bounding box center [473, 210] width 947 height 420
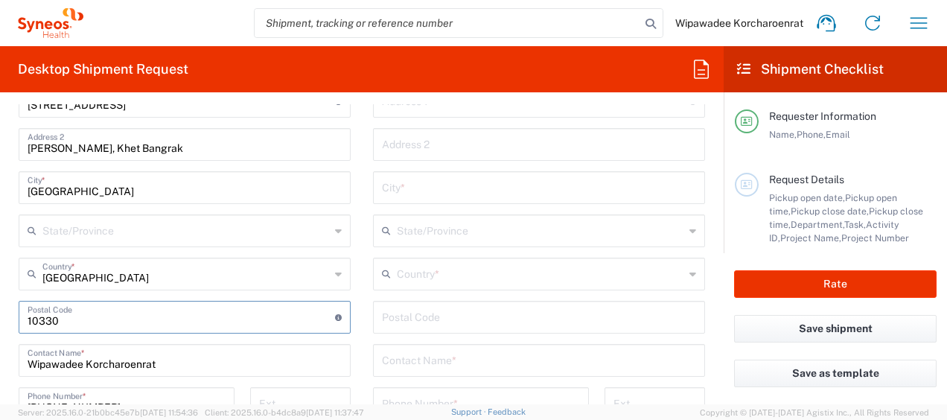
type input "10330"
drag, startPoint x: 355, startPoint y: 335, endPoint x: 281, endPoint y: 338, distance: 74.5
click at [355, 335] on main "Location [PERSON_NAME] LLC-[GEOGRAPHIC_DATA] [GEOGRAPHIC_DATA] [GEOGRAPHIC_DATA…" at bounding box center [184, 333] width 354 height 668
click at [188, 365] on input "Wipawadee Korcharoenrat" at bounding box center [185, 359] width 314 height 26
drag, startPoint x: 197, startPoint y: 365, endPoint x: -3, endPoint y: 363, distance: 200.2
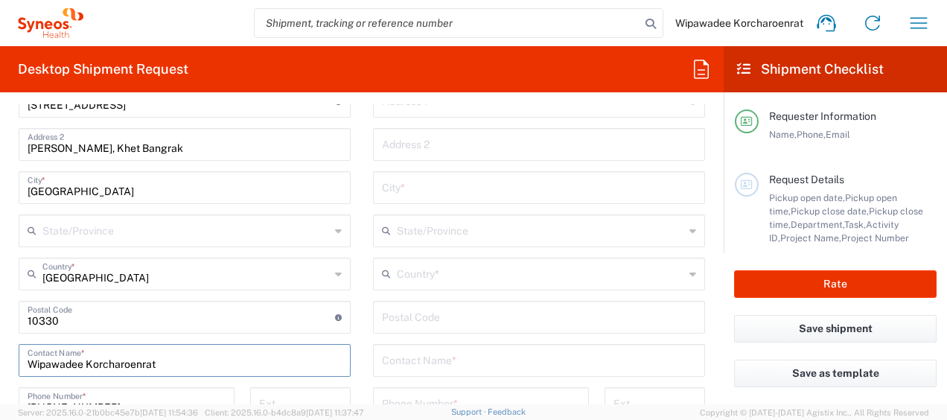
click at [0, 363] on html "Wipawadee Korcharoenrat Home Shipment estimator Shipment tracking Desktop shipm…" at bounding box center [473, 210] width 947 height 420
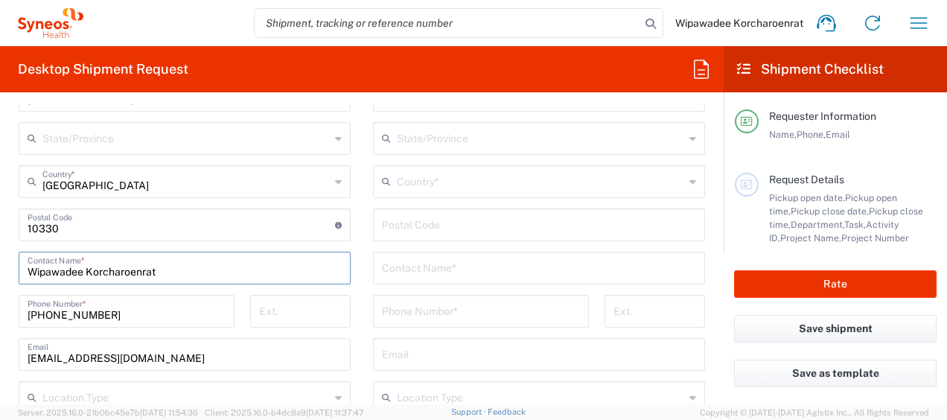
click at [150, 312] on input "[PHONE_NUMBER]" at bounding box center [127, 310] width 198 height 26
drag, startPoint x: 132, startPoint y: 315, endPoint x: -3, endPoint y: 306, distance: 135.8
click at [0, 306] on html "Wipawadee Korcharoenrat Home Shipment estimator Shipment tracking Desktop shipm…" at bounding box center [473, 210] width 947 height 420
paste input "0923329922"
type input "0923329922"
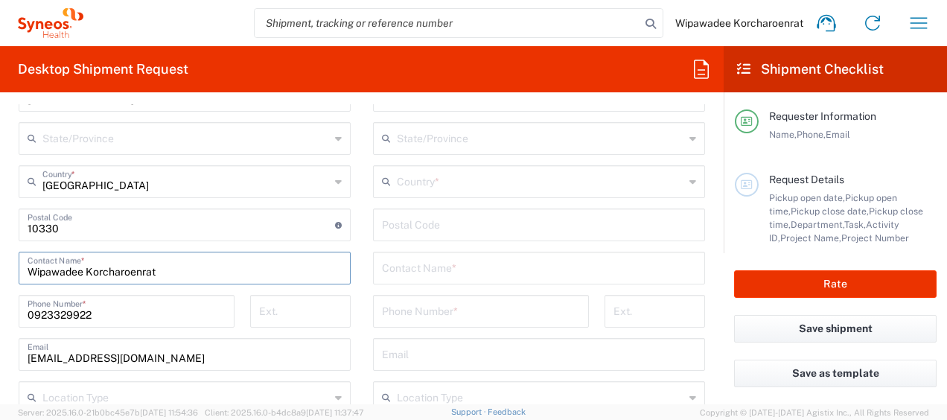
click at [146, 269] on input "Wipawadee Korcharoenrat" at bounding box center [185, 267] width 314 height 26
drag, startPoint x: 182, startPoint y: 270, endPoint x: -3, endPoint y: 268, distance: 184.6
click at [0, 268] on html "Wipawadee Korcharoenrat Home Shipment estimator Shipment tracking Desktop shipm…" at bounding box center [473, 210] width 947 height 420
paste input "Adchanakran Dechaphan"
type input "Adchanakran Dechaphan"
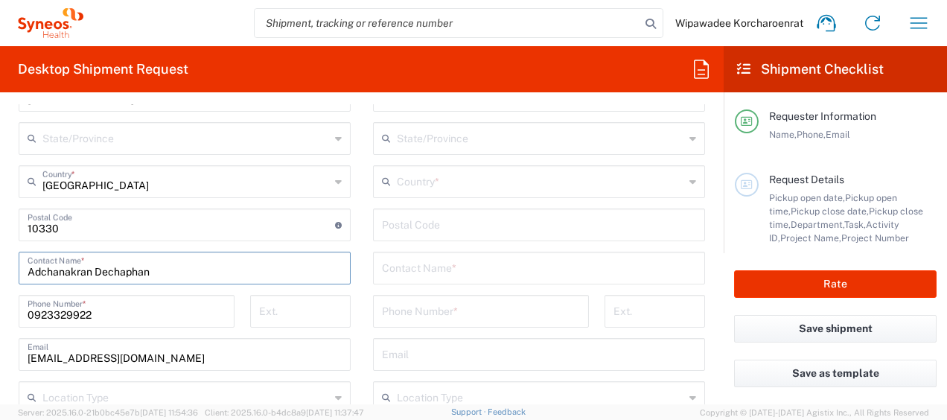
click at [362, 282] on main "Location [PERSON_NAME] LLC-[GEOGRAPHIC_DATA] [GEOGRAPHIC_DATA] [GEOGRAPHIC_DATA…" at bounding box center [539, 218] width 354 height 625
drag, startPoint x: 266, startPoint y: 355, endPoint x: 133, endPoint y: 352, distance: 133.3
click at [266, 355] on input "[EMAIL_ADDRESS][DOMAIN_NAME]" at bounding box center [185, 353] width 314 height 26
drag, startPoint x: 133, startPoint y: 352, endPoint x: -3, endPoint y: 348, distance: 136.3
click at [0, 348] on html "Wipawadee Korcharoenrat Home Shipment estimator Shipment tracking Desktop shipm…" at bounding box center [473, 210] width 947 height 420
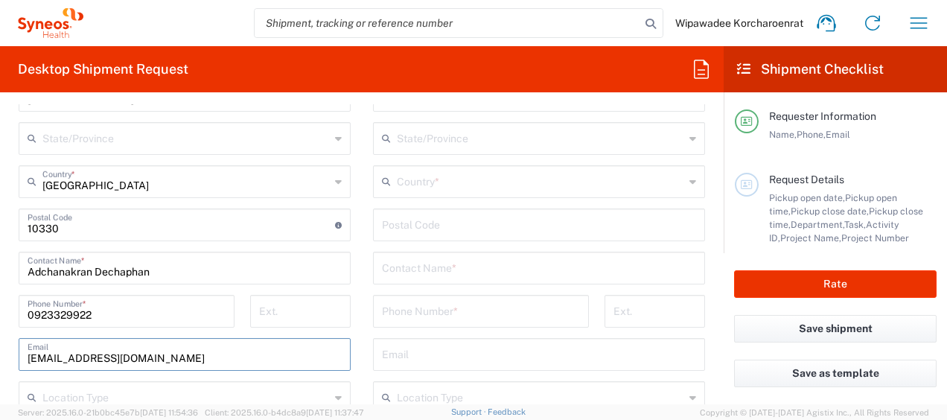
paste input "[EMAIL_ADDRESS]"
type input "[EMAIL_ADDRESS][DOMAIN_NAME]"
click at [9, 333] on main "Location [PERSON_NAME] LLC-[GEOGRAPHIC_DATA] [GEOGRAPHIC_DATA] [GEOGRAPHIC_DATA…" at bounding box center [184, 240] width 354 height 668
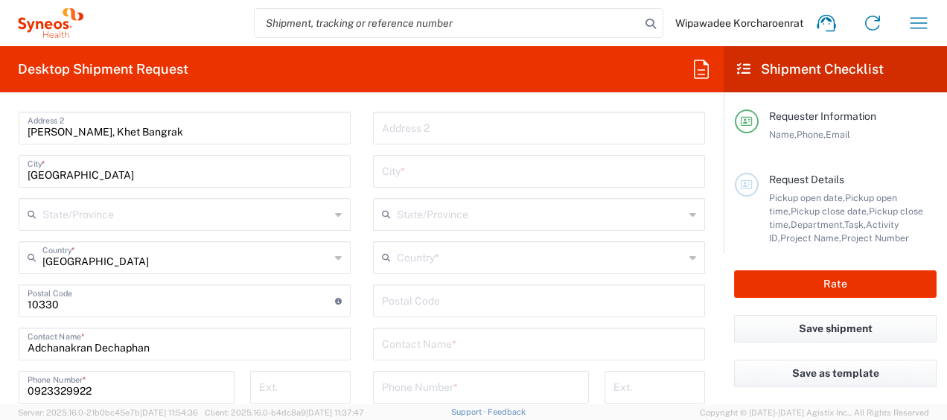
scroll to position [899, 0]
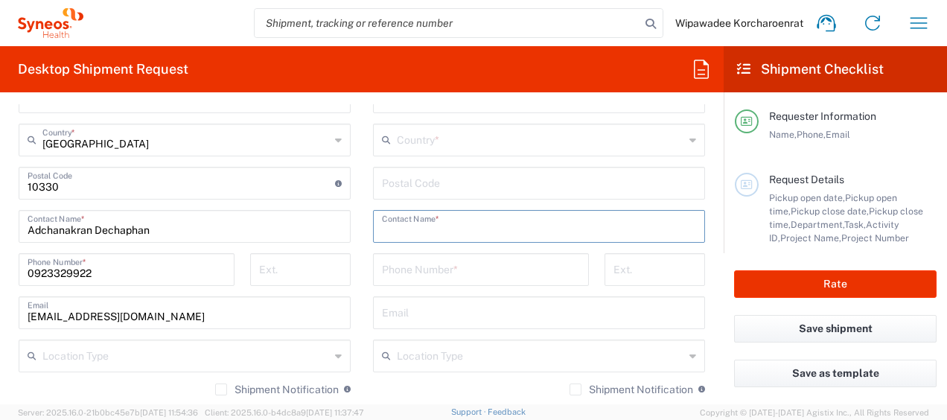
click at [445, 228] on input "text" at bounding box center [539, 225] width 314 height 26
paste input "Chupo"
paste input "Kaeleesaw"
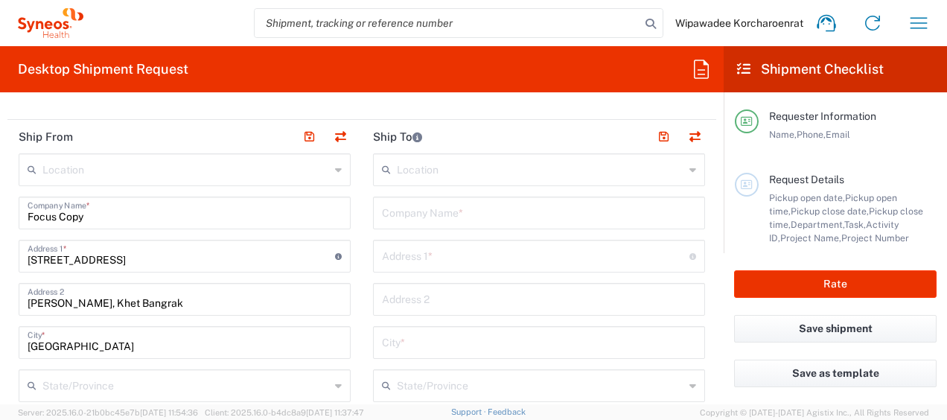
scroll to position [656, 0]
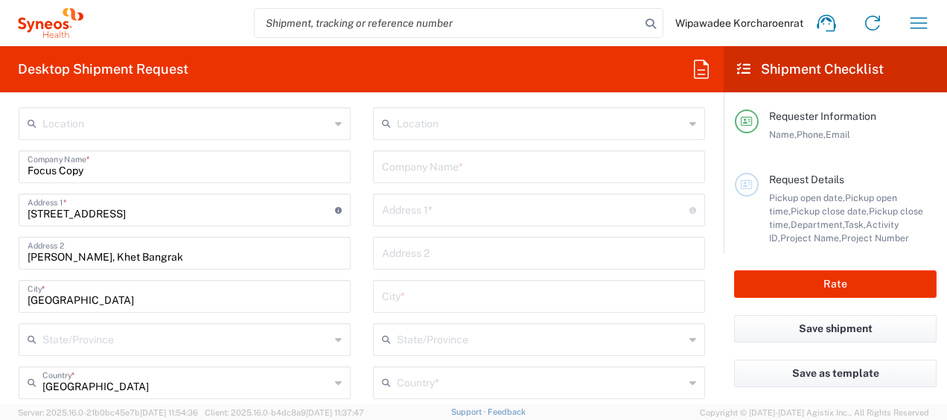
type input "[PERSON_NAME]"
click at [442, 173] on input "text" at bounding box center [539, 166] width 314 height 26
paste input "[PERSON_NAME][GEOGRAPHIC_DATA]"
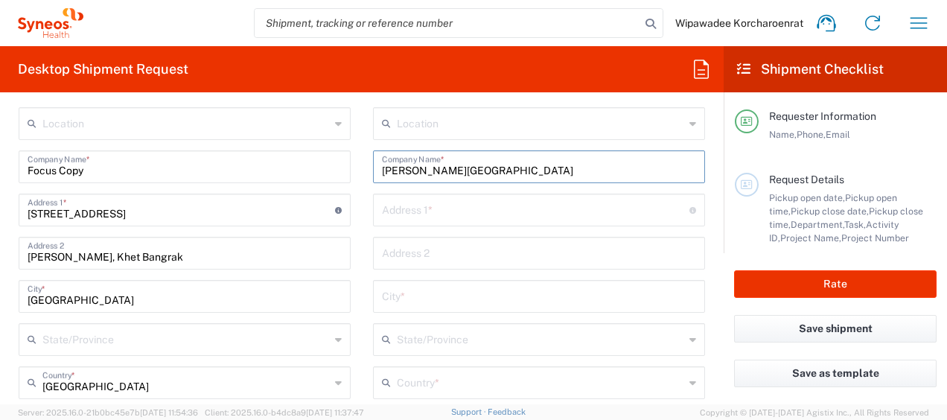
type input "[PERSON_NAME][GEOGRAPHIC_DATA]"
click at [501, 206] on input "text" at bounding box center [535, 209] width 307 height 26
paste input "[GEOGRAPHIC_DATA], Room 1315"
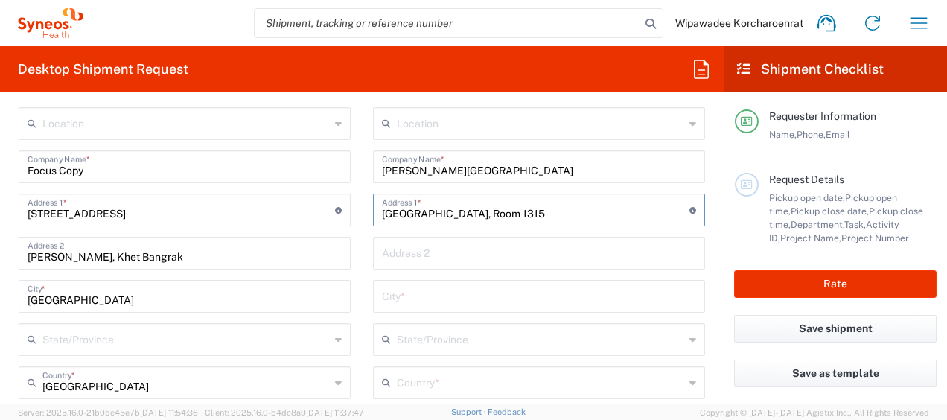
type input "[GEOGRAPHIC_DATA], Room 1315"
click at [506, 243] on input "text" at bounding box center [539, 252] width 314 height 26
paste input "[STREET_ADDRESS]"
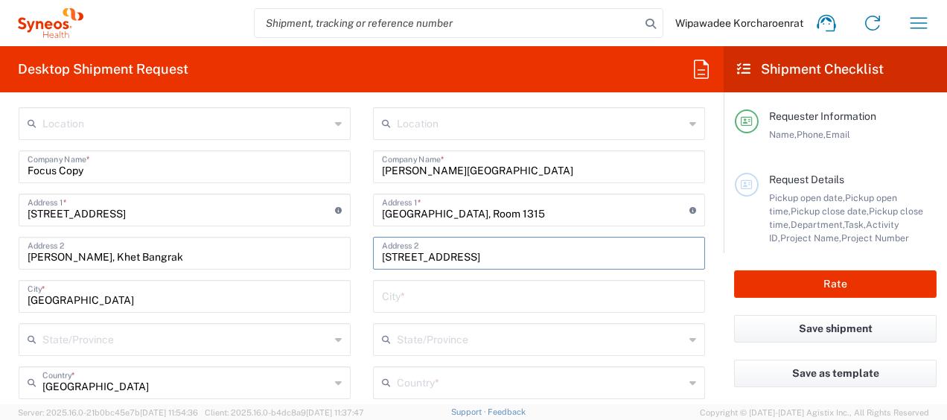
type input "[STREET_ADDRESS]"
click at [394, 298] on input "text" at bounding box center [539, 295] width 314 height 26
paste input "[GEOGRAPHIC_DATA]"
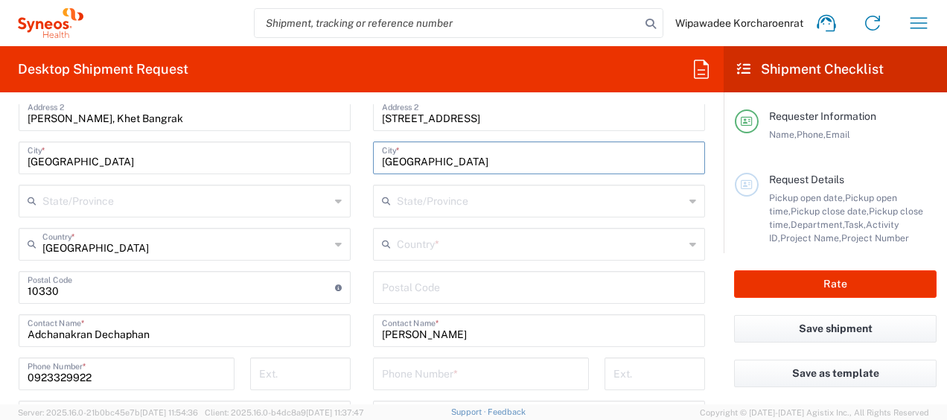
scroll to position [807, 0]
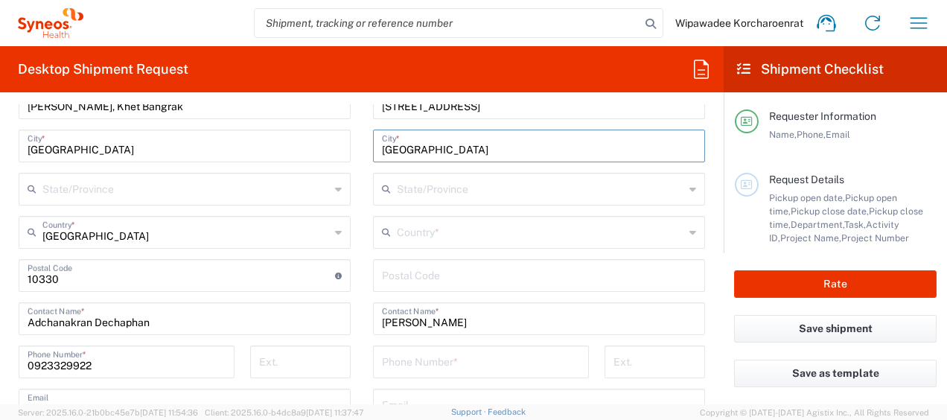
type input "[GEOGRAPHIC_DATA]"
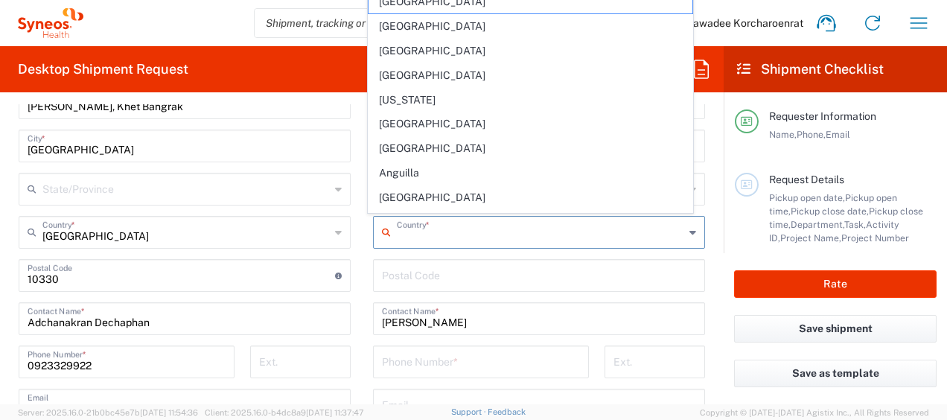
click at [440, 232] on input "text" at bounding box center [540, 231] width 287 height 26
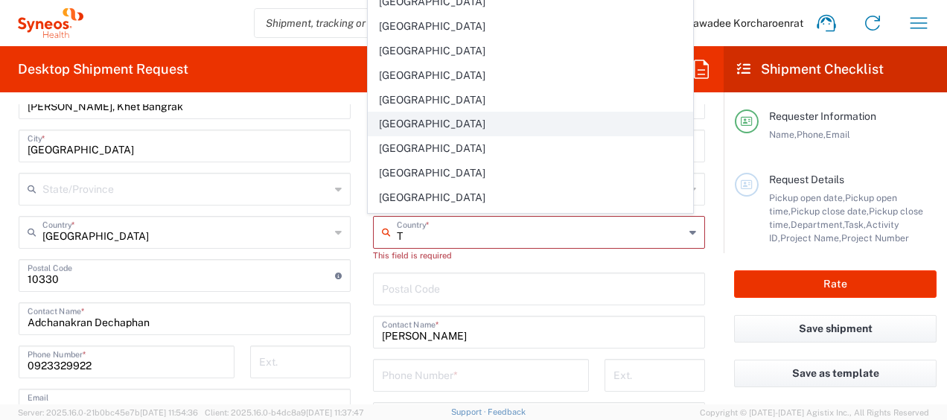
drag, startPoint x: 683, startPoint y: 229, endPoint x: 669, endPoint y: 115, distance: 115.4
click at [689, 229] on icon at bounding box center [692, 232] width 7 height 24
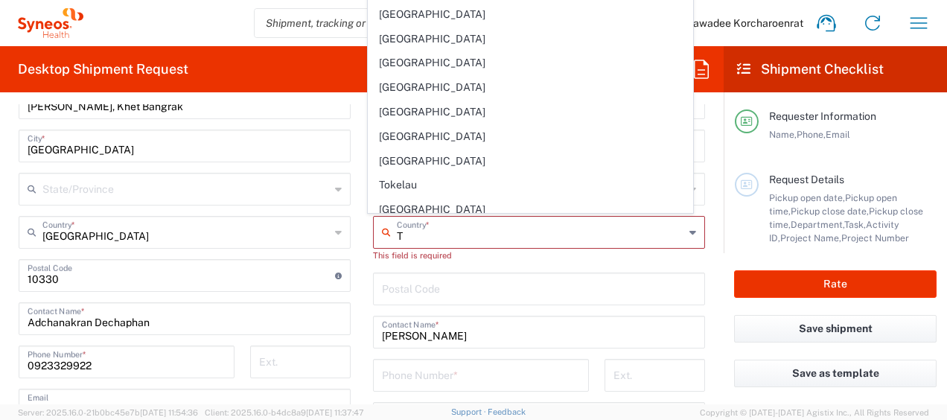
scroll to position [1612, 0]
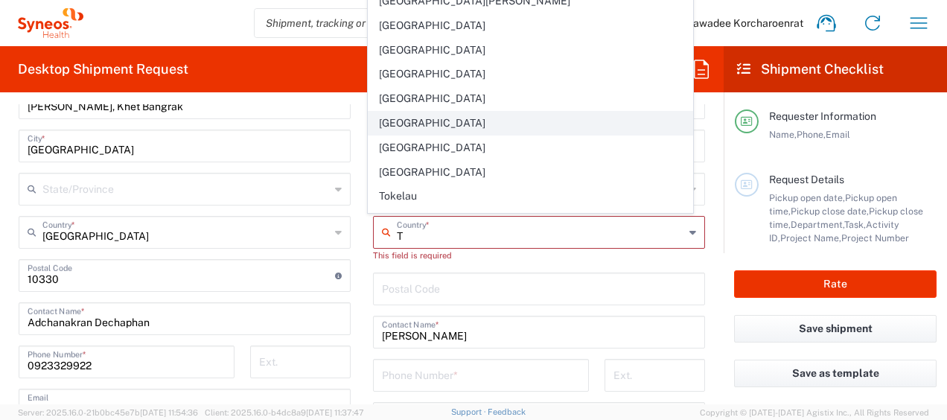
click at [435, 112] on span "[GEOGRAPHIC_DATA]" at bounding box center [529, 123] width 323 height 23
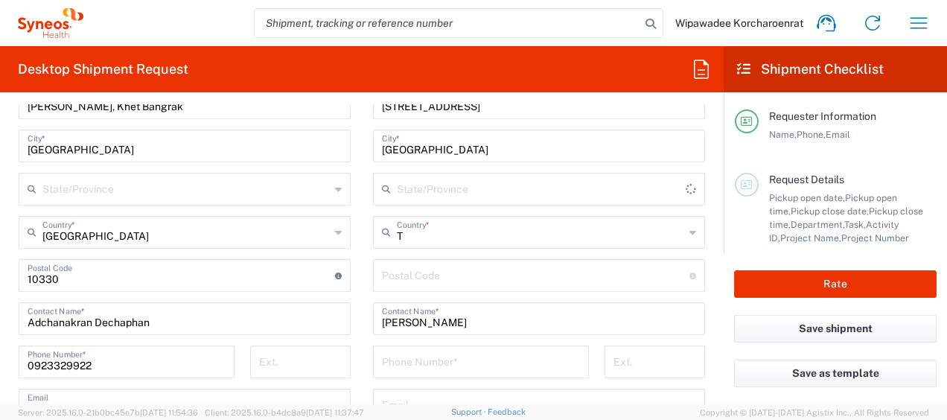
type input "[GEOGRAPHIC_DATA]"
click at [701, 263] on main "Location [PERSON_NAME] LLC-[GEOGRAPHIC_DATA] [GEOGRAPHIC_DATA] [GEOGRAPHIC_DATA…" at bounding box center [539, 269] width 354 height 625
click at [457, 275] on input "undefined" at bounding box center [535, 274] width 307 height 26
paste input "50200"
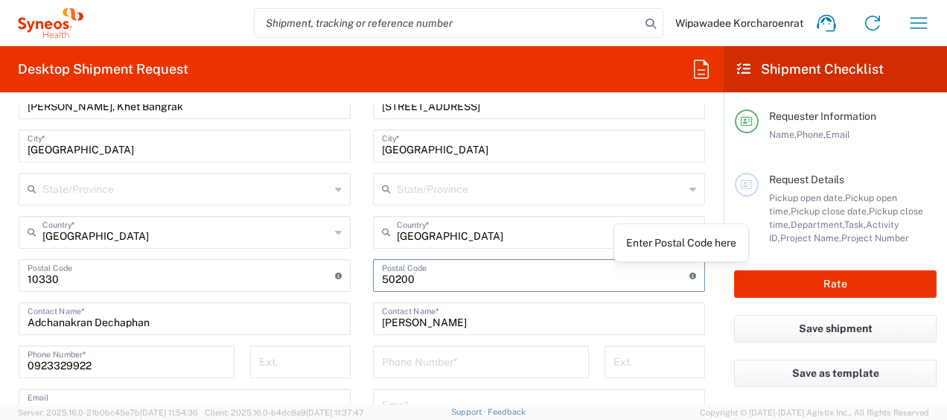
type input "50200"
click at [699, 280] on main "Location [PERSON_NAME] LLC-[GEOGRAPHIC_DATA] [GEOGRAPHIC_DATA] [GEOGRAPHIC_DATA…" at bounding box center [539, 269] width 354 height 625
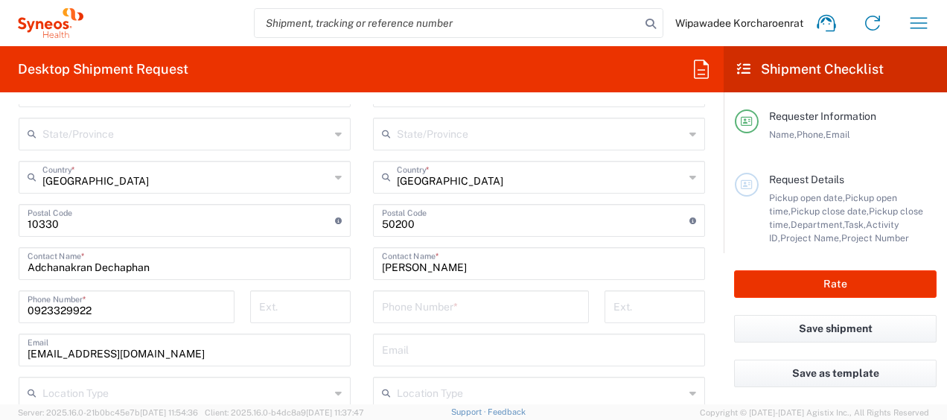
scroll to position [891, 0]
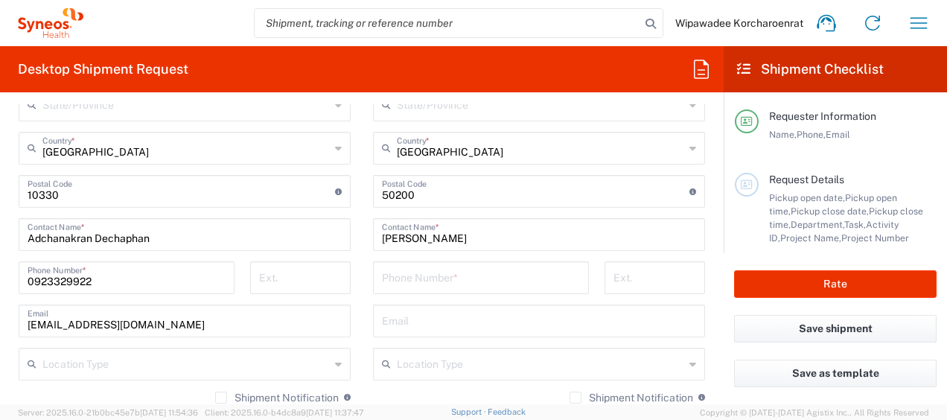
drag, startPoint x: 471, startPoint y: 274, endPoint x: 438, endPoint y: 276, distance: 33.6
click at [471, 274] on input "tel" at bounding box center [481, 276] width 198 height 26
paste input "[PHONE_NUMBER]"
drag, startPoint x: 397, startPoint y: 281, endPoint x: 354, endPoint y: 281, distance: 43.2
click at [354, 281] on div "Ship From Location [PERSON_NAME] LLC-[GEOGRAPHIC_DATA] [GEOGRAPHIC_DATA] [GEOGR…" at bounding box center [361, 193] width 709 height 708
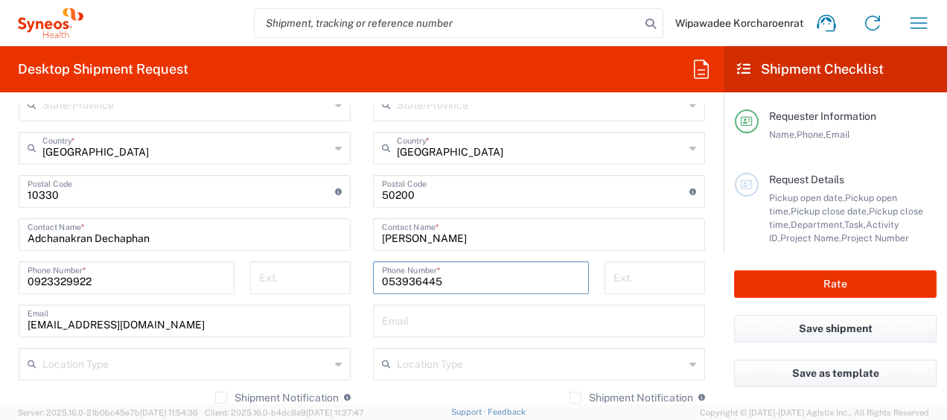
scroll to position [967, 0]
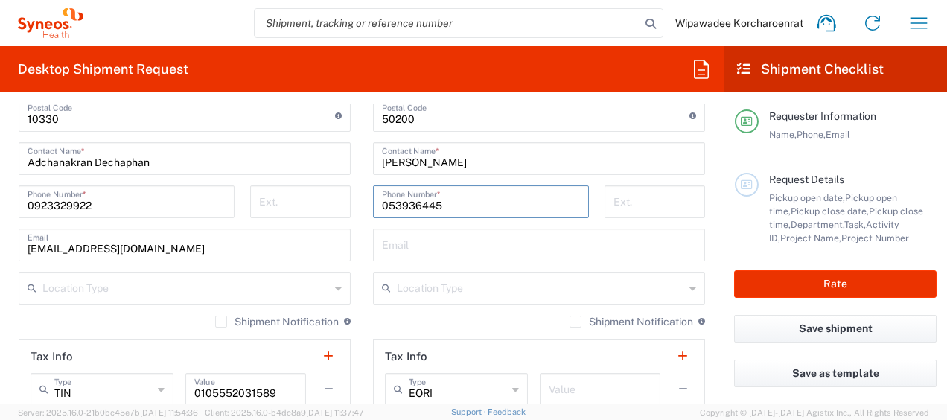
type input "053936445"
click at [435, 240] on input "text" at bounding box center [539, 244] width 314 height 26
paste input "[EMAIL_ADDRESS][DOMAIN_NAME]"
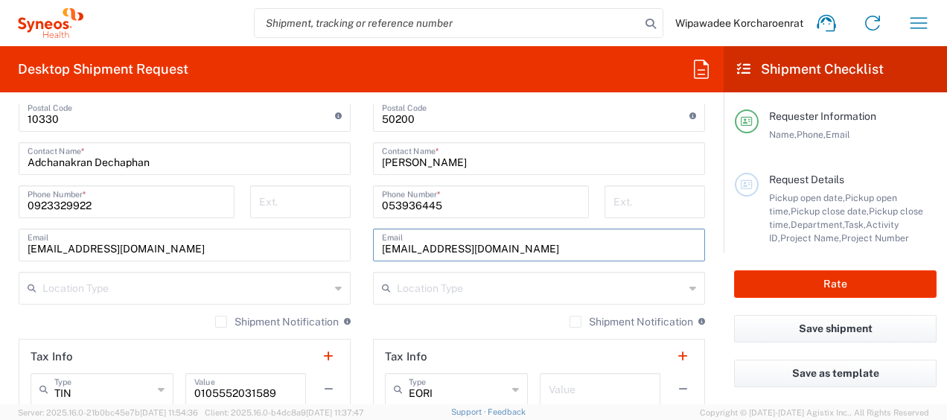
type input "[EMAIL_ADDRESS][DOMAIN_NAME]"
click at [352, 234] on main "Location [PERSON_NAME] LLC-[GEOGRAPHIC_DATA] [GEOGRAPHIC_DATA] [GEOGRAPHIC_DATA…" at bounding box center [184, 131] width 354 height 668
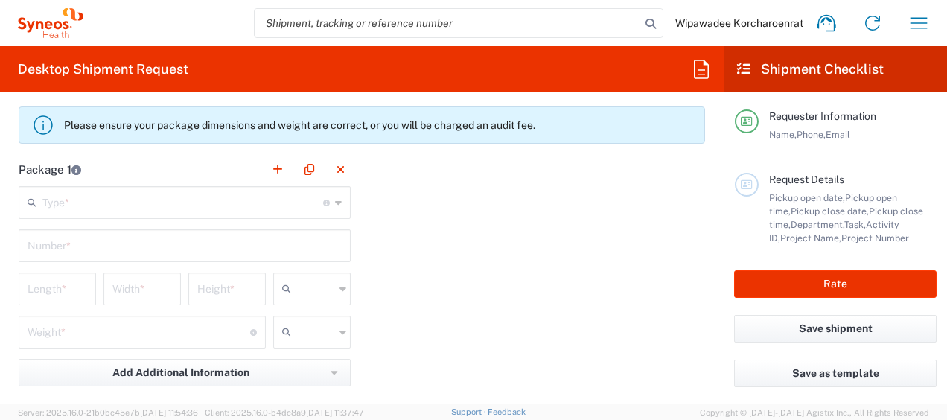
scroll to position [1416, 0]
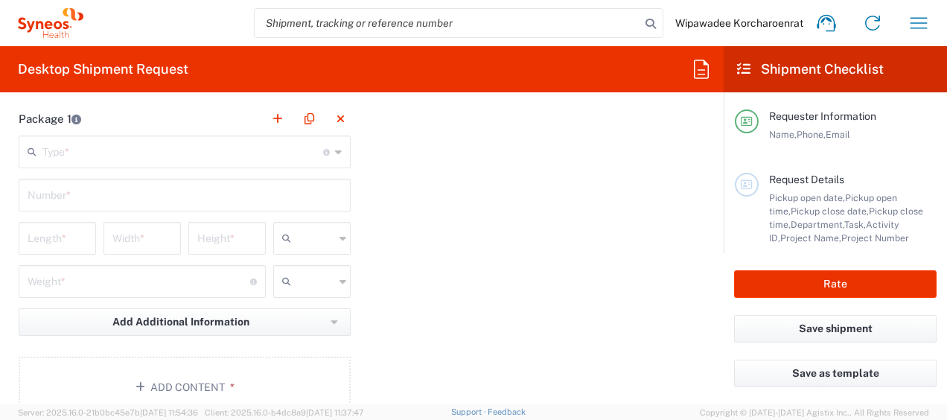
click at [298, 153] on input "text" at bounding box center [182, 151] width 281 height 26
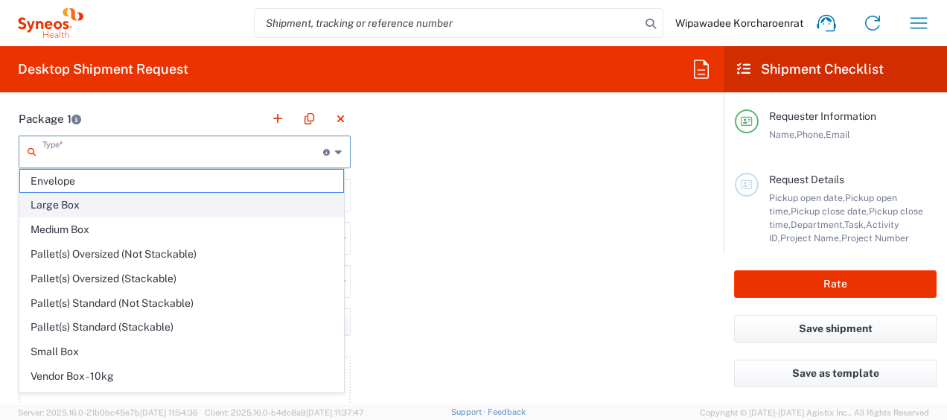
click at [186, 205] on span "Large Box" at bounding box center [181, 205] width 323 height 23
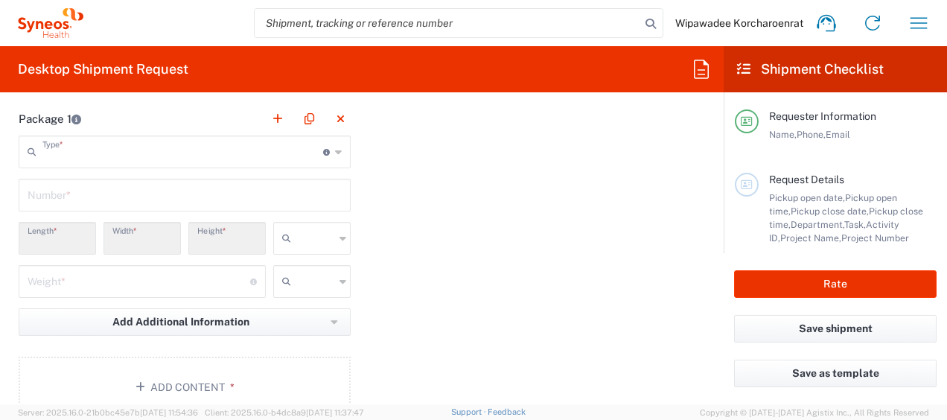
type input "Large Box"
type input "17.5"
type input "12.5"
type input "3"
type input "in"
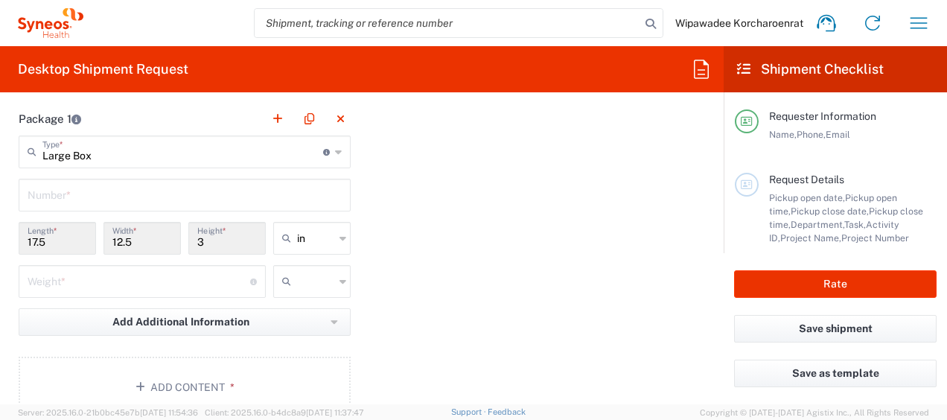
click at [140, 194] on input "text" at bounding box center [185, 194] width 314 height 26
type input "1"
click at [160, 281] on input "number" at bounding box center [139, 280] width 223 height 26
click at [365, 284] on div "Package 1 Large Box Type * Material used to package goods Envelope Large Box Me…" at bounding box center [361, 265] width 709 height 327
click at [52, 285] on input "15" at bounding box center [139, 280] width 223 height 26
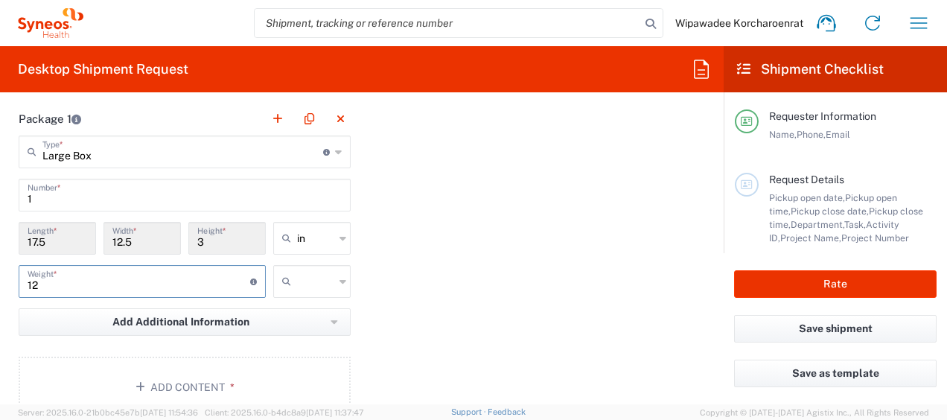
type input "12"
click at [369, 284] on div "Package 1 Large Box Type * Material used to package goods Envelope Large Box Me…" at bounding box center [361, 265] width 709 height 327
click at [322, 281] on input "text" at bounding box center [315, 281] width 37 height 24
click at [307, 311] on span "kgs" at bounding box center [306, 310] width 73 height 23
type input "kgs"
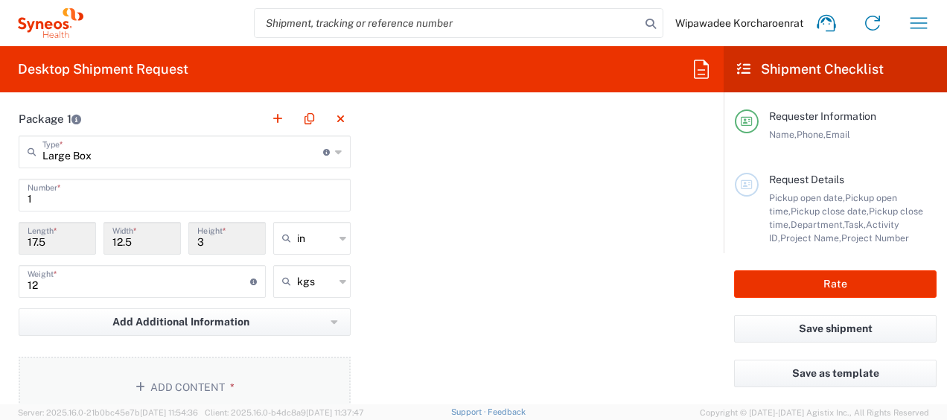
click at [187, 393] on button "Add Content *" at bounding box center [185, 387] width 332 height 61
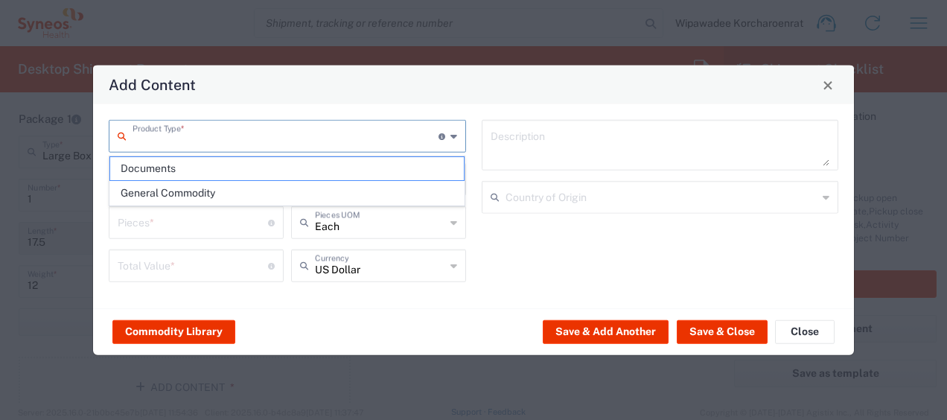
click at [230, 134] on input "text" at bounding box center [285, 135] width 306 height 26
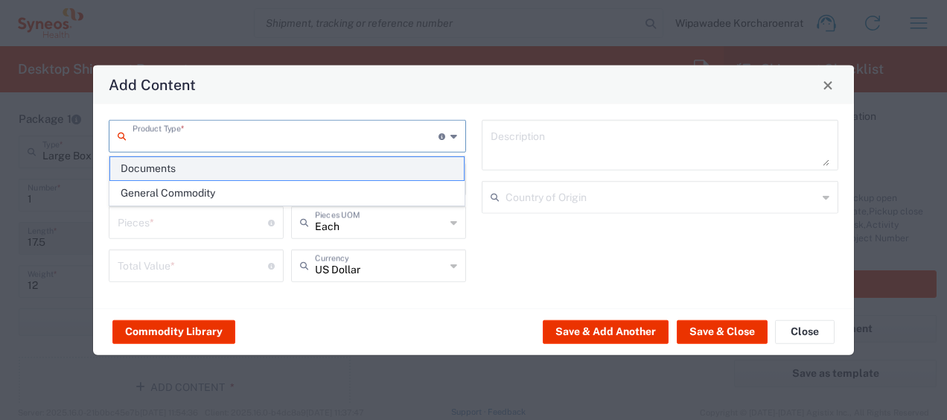
click at [225, 173] on span "Documents" at bounding box center [287, 168] width 354 height 23
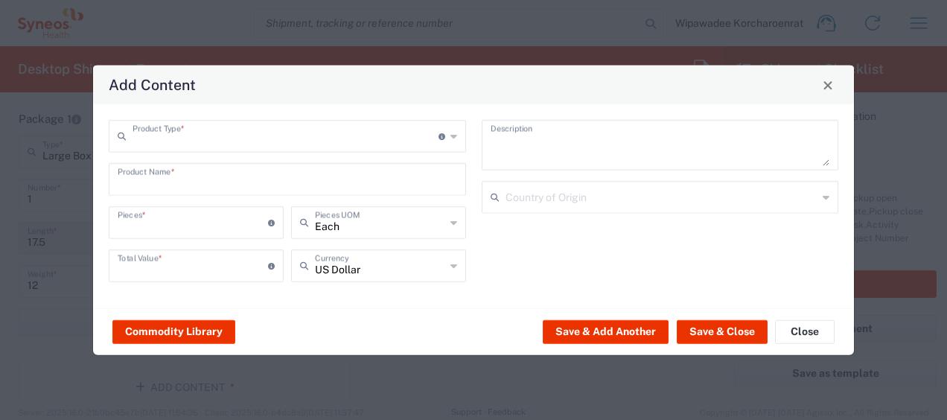
type input "Documents"
type input "1"
type textarea "Documents"
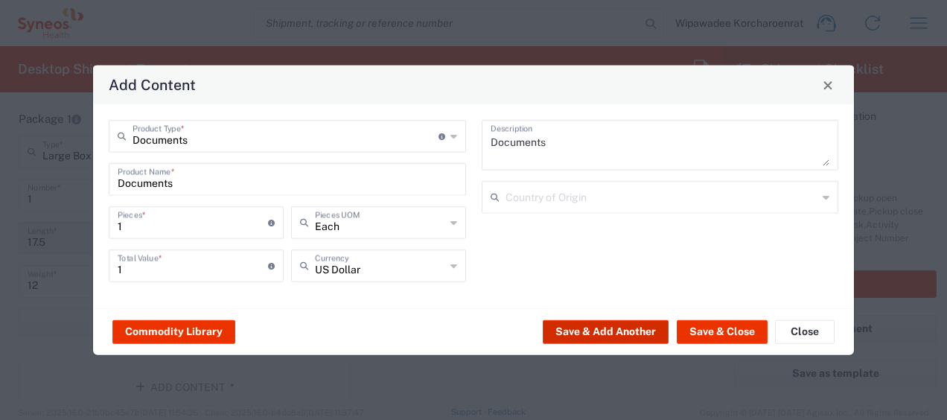
click at [607, 331] on button "Save & Add Another" at bounding box center [606, 331] width 126 height 24
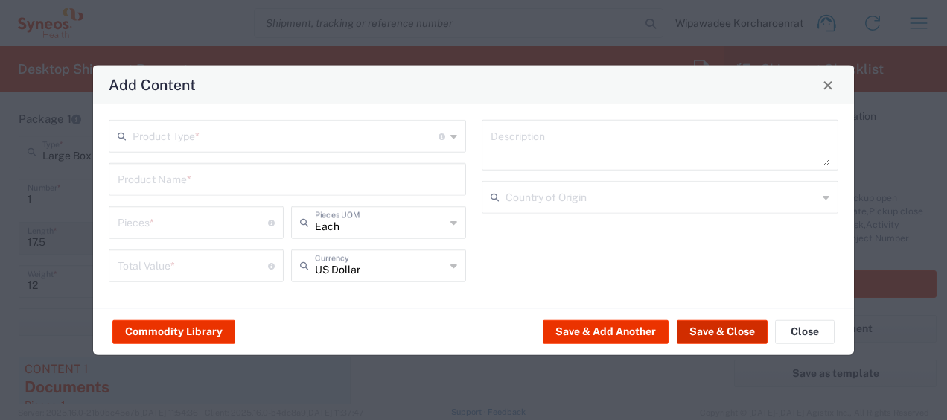
click at [732, 330] on button "Save & Close" at bounding box center [722, 331] width 91 height 24
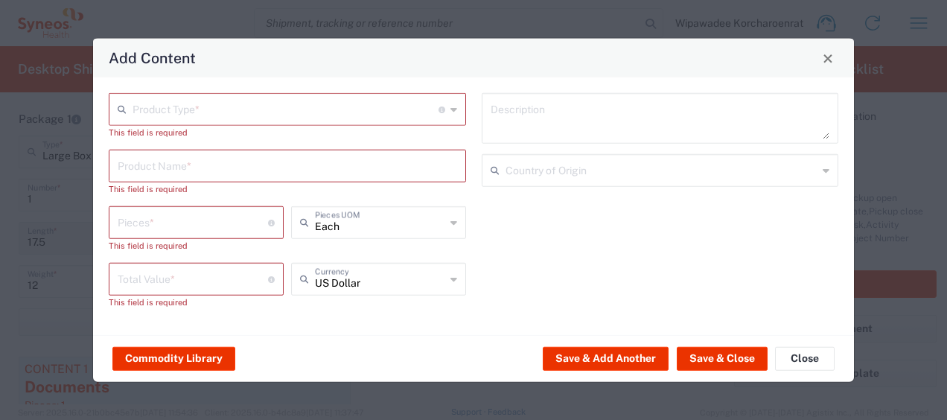
click at [162, 109] on input "text" at bounding box center [285, 108] width 306 height 26
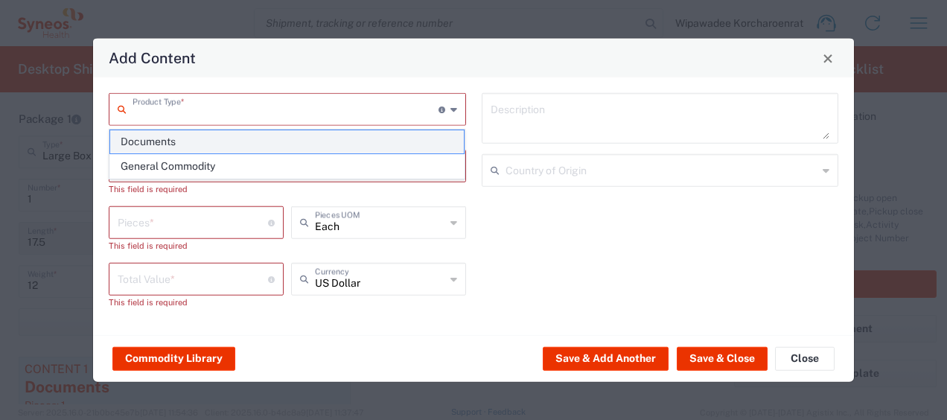
click at [201, 138] on span "Documents" at bounding box center [287, 141] width 354 height 23
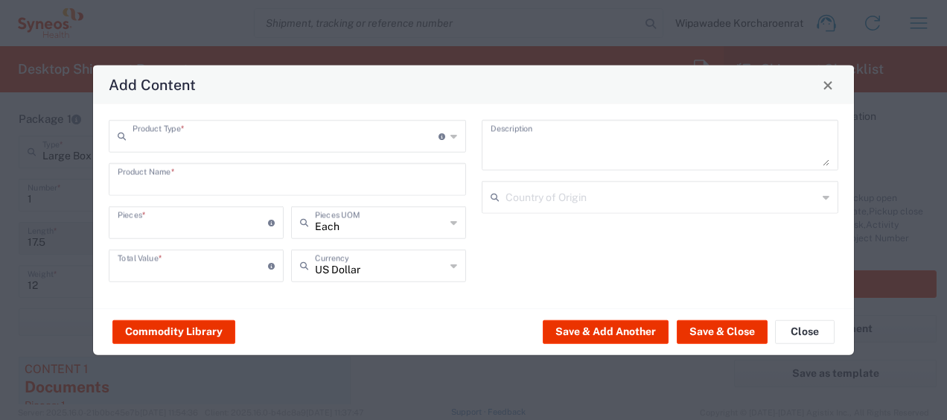
type input "Documents"
type input "1"
type textarea "Documents"
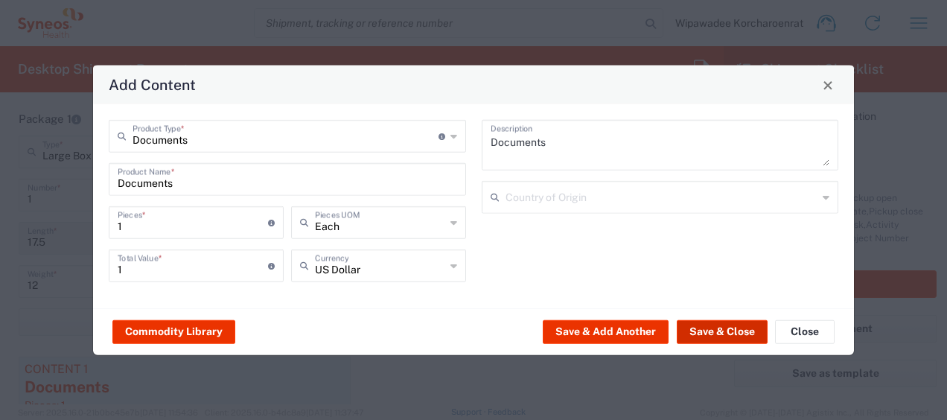
click at [707, 329] on button "Save & Close" at bounding box center [722, 331] width 91 height 24
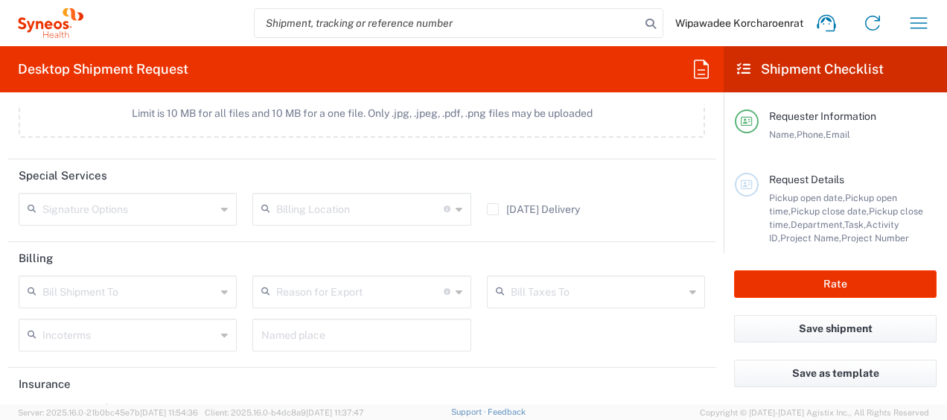
scroll to position [2072, 0]
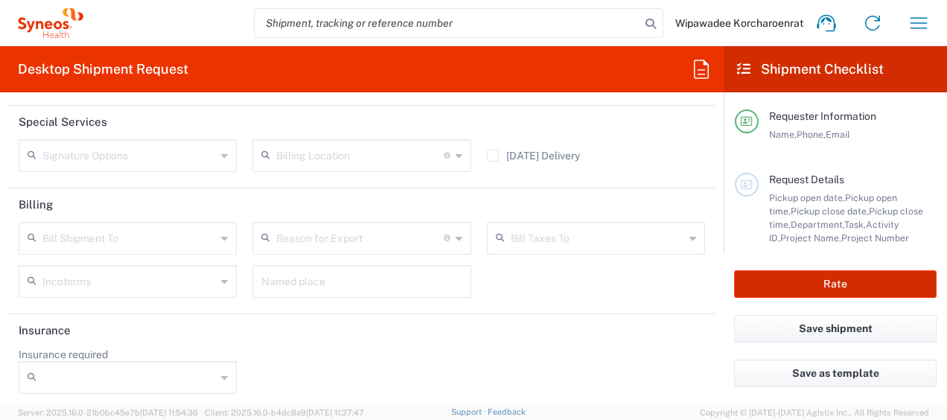
click at [829, 284] on button "Rate" at bounding box center [835, 284] width 202 height 28
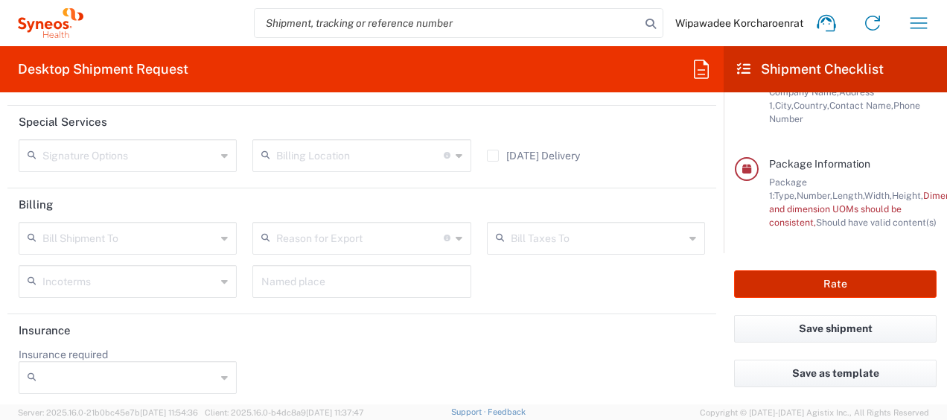
scroll to position [319, 0]
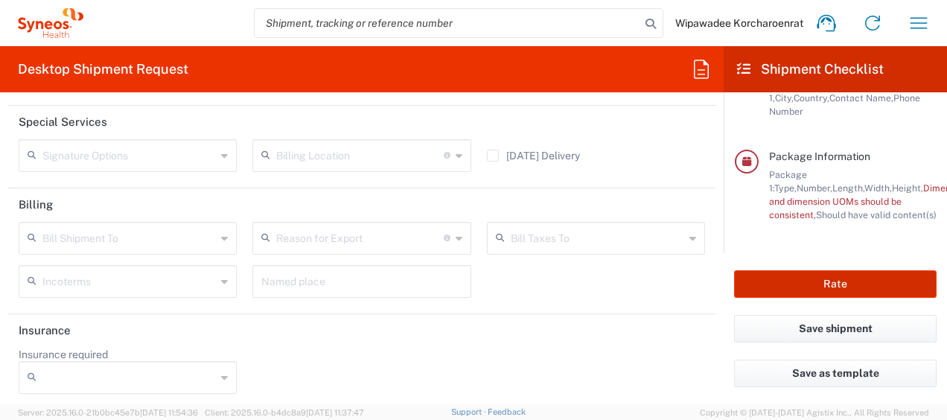
type input "7021468"
click at [840, 283] on button "Rate" at bounding box center [835, 284] width 202 height 28
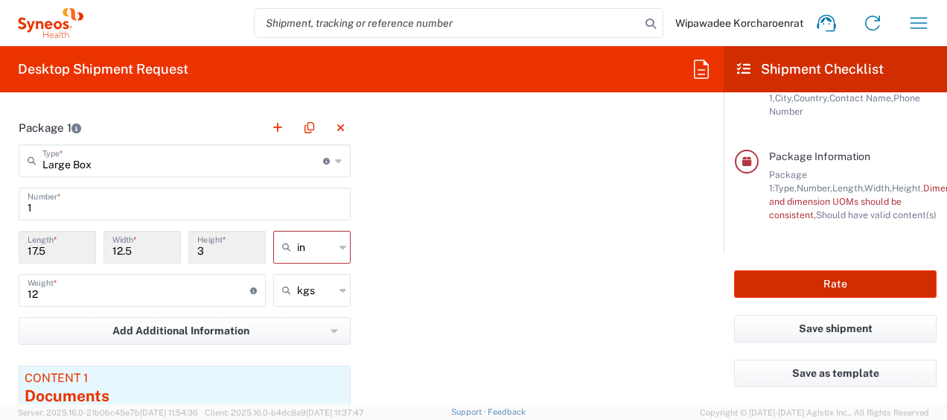
scroll to position [1358, 0]
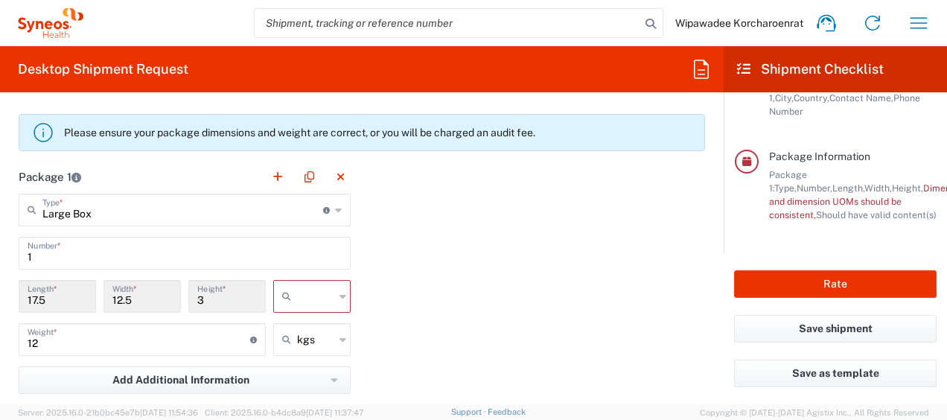
click at [319, 293] on input "text" at bounding box center [315, 296] width 37 height 24
click at [319, 347] on span "cm" at bounding box center [306, 350] width 73 height 23
type input "44.45"
type input "31.75"
type input "7.62"
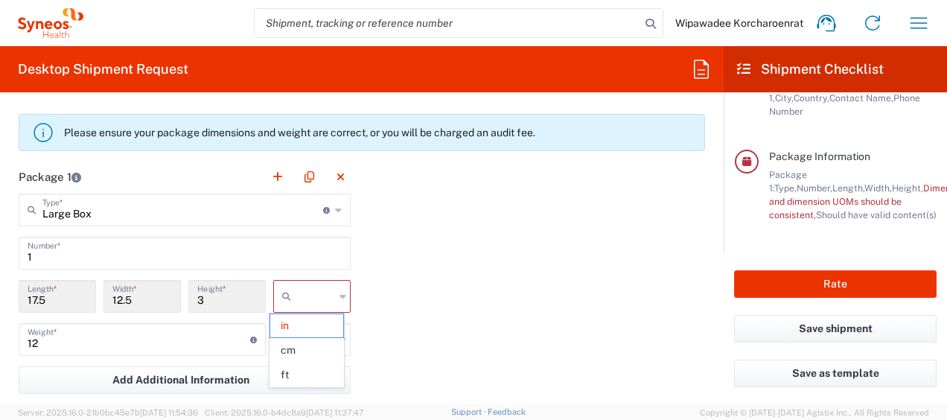
type input "cm"
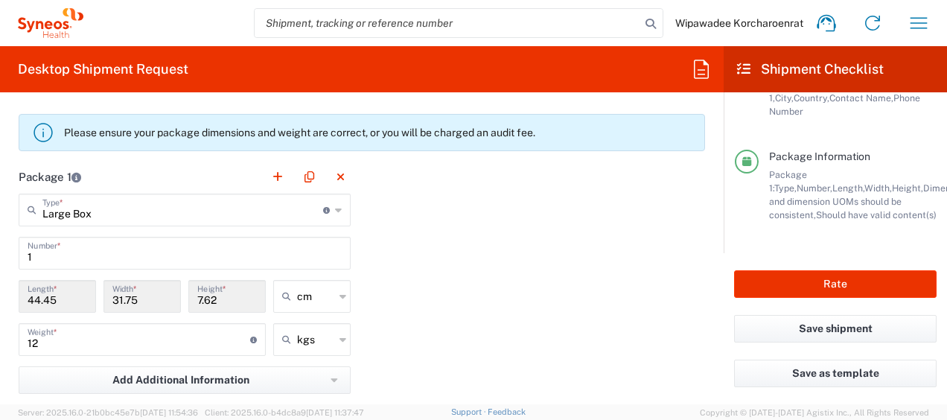
click at [414, 345] on div "Package 1 Large Box Type * Material used to package goods Envelope Large Box Me…" at bounding box center [361, 386] width 709 height 453
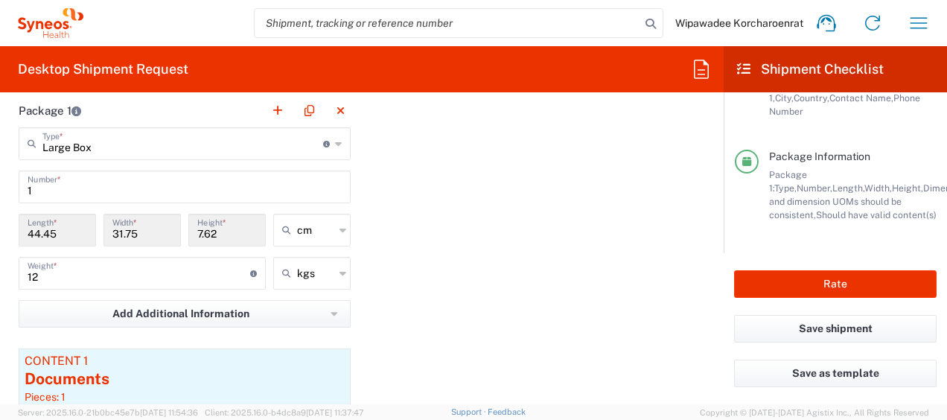
scroll to position [1340, 0]
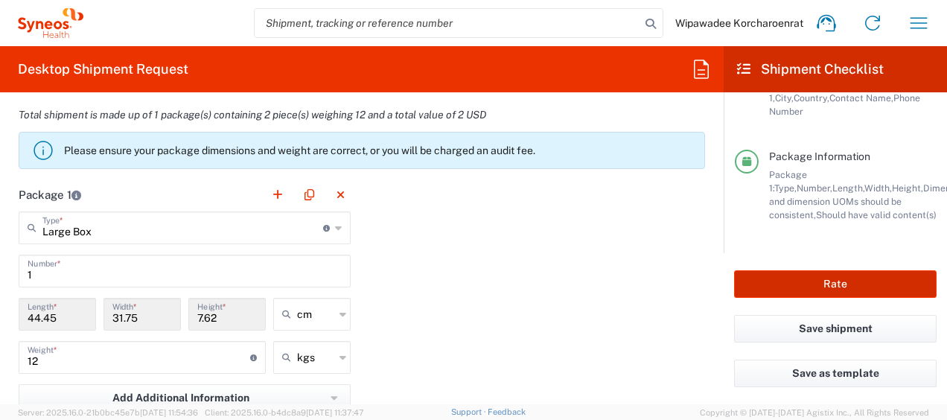
click at [843, 281] on button "Rate" at bounding box center [835, 284] width 202 height 28
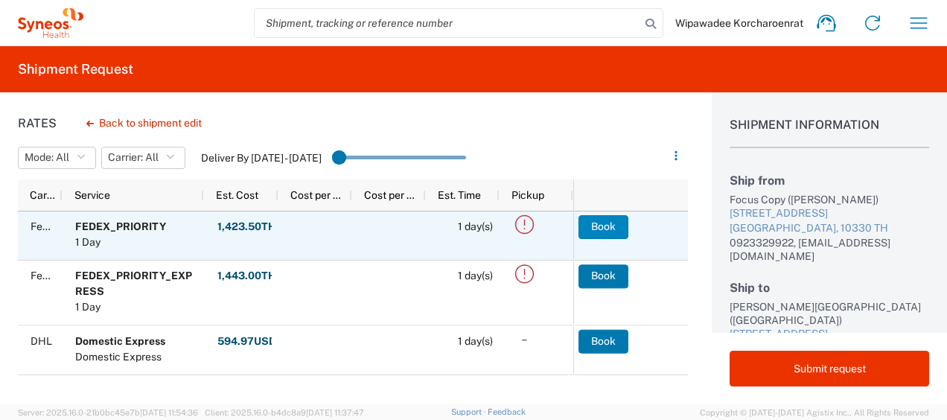
click at [610, 225] on button "Book" at bounding box center [603, 227] width 50 height 24
